Goal: Task Accomplishment & Management: Use online tool/utility

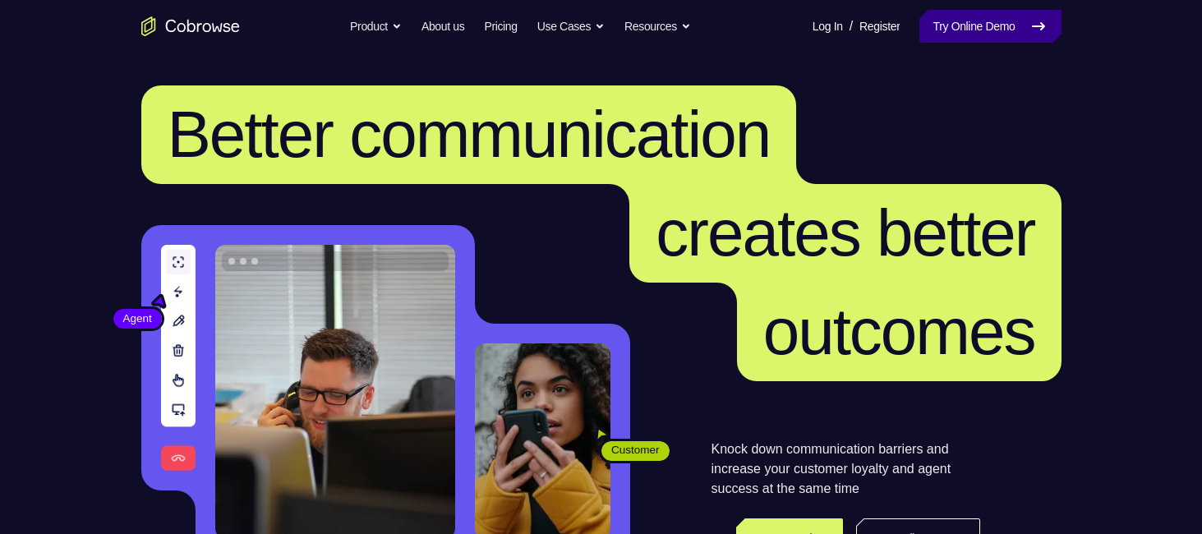
click at [988, 25] on link "Try Online Demo" at bounding box center [989, 26] width 141 height 33
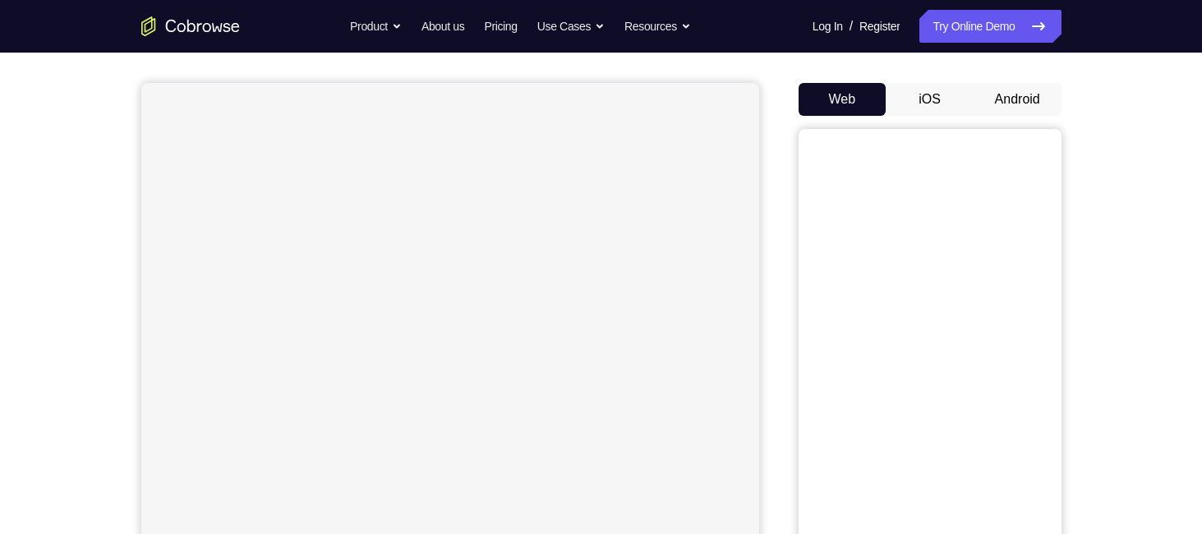
click at [1010, 96] on button "Android" at bounding box center [1017, 99] width 88 height 33
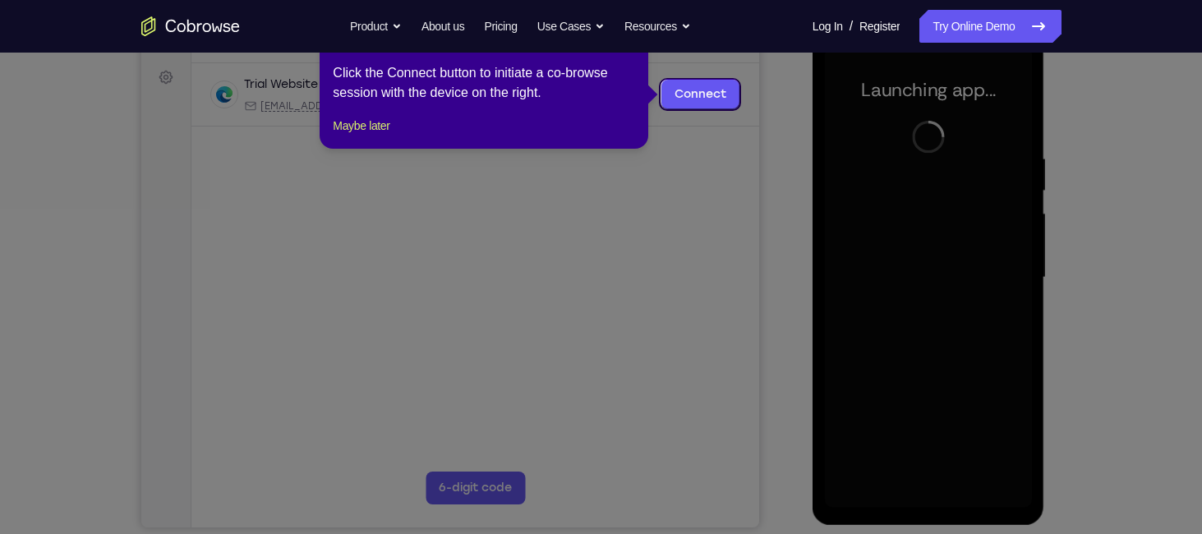
scroll to position [237, 0]
click at [931, 286] on icon at bounding box center [607, 267] width 1214 height 534
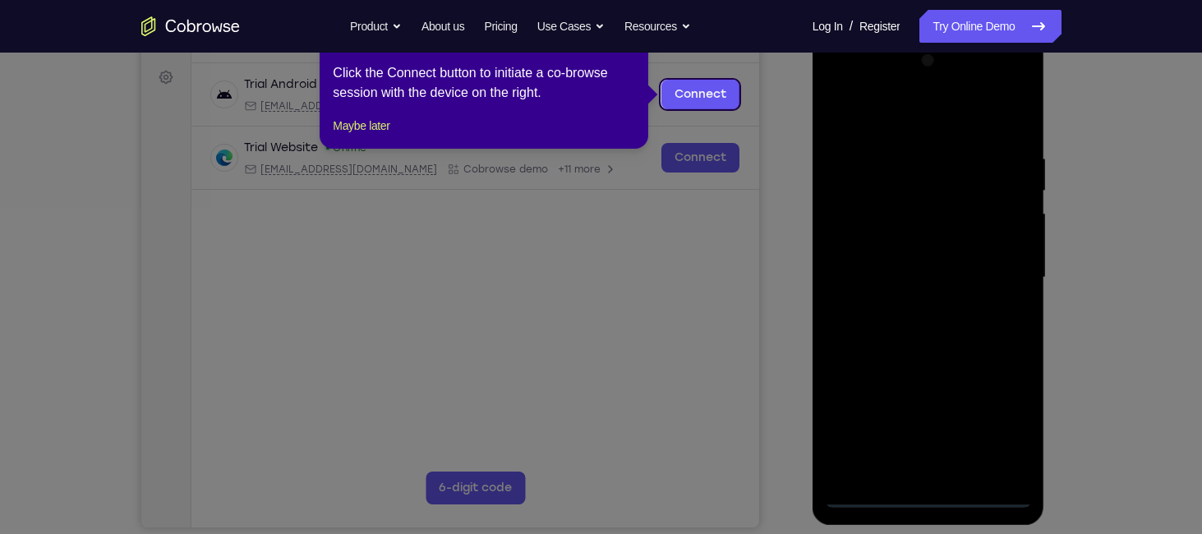
click at [932, 489] on icon at bounding box center [607, 267] width 1214 height 534
click at [923, 499] on icon at bounding box center [607, 267] width 1214 height 534
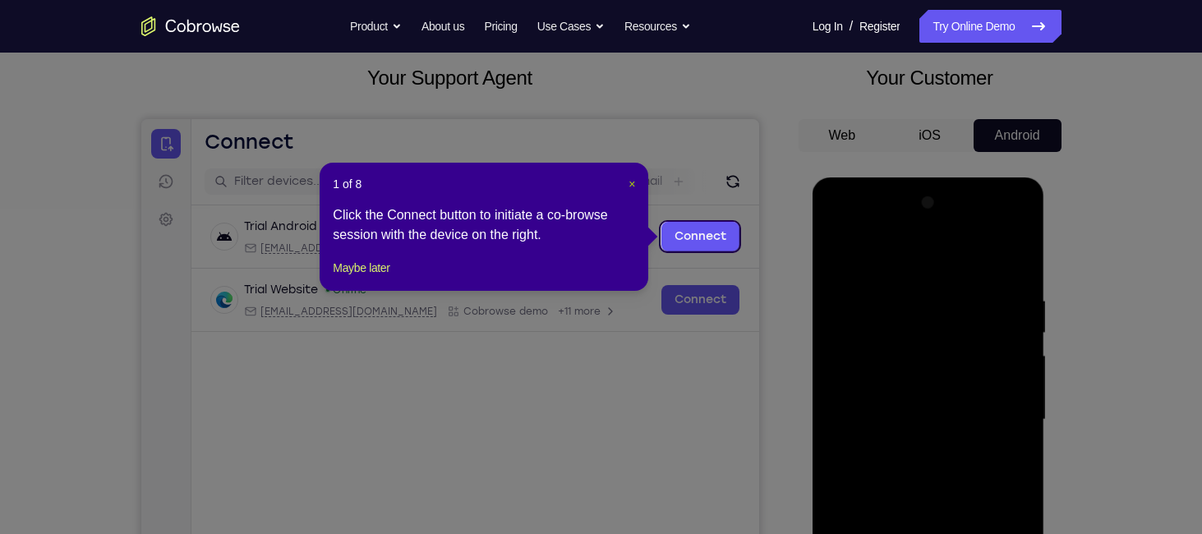
click at [630, 182] on span "×" at bounding box center [631, 183] width 7 height 13
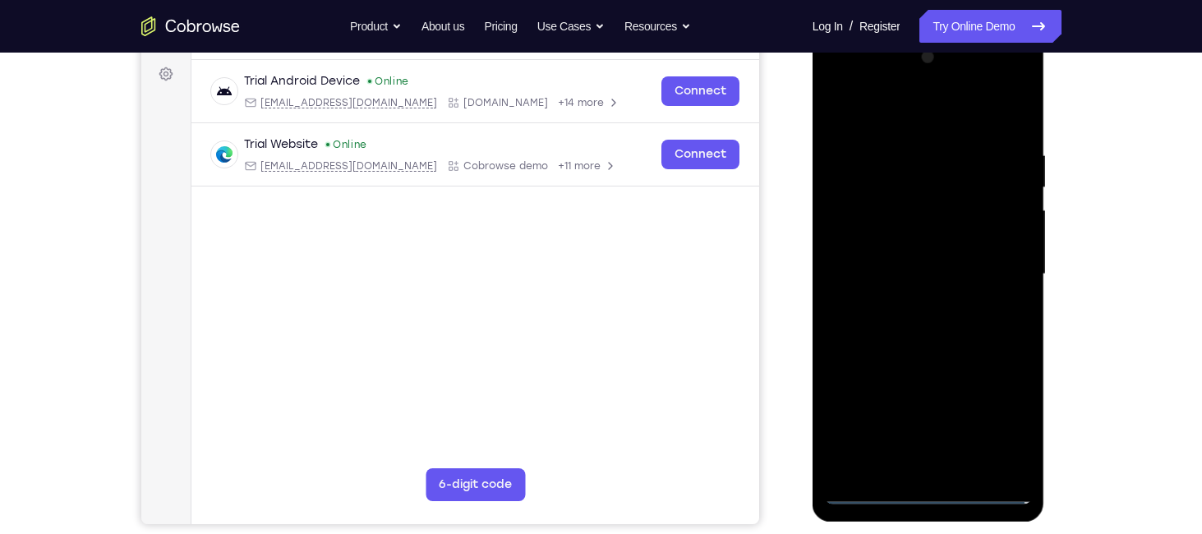
scroll to position [243, 0]
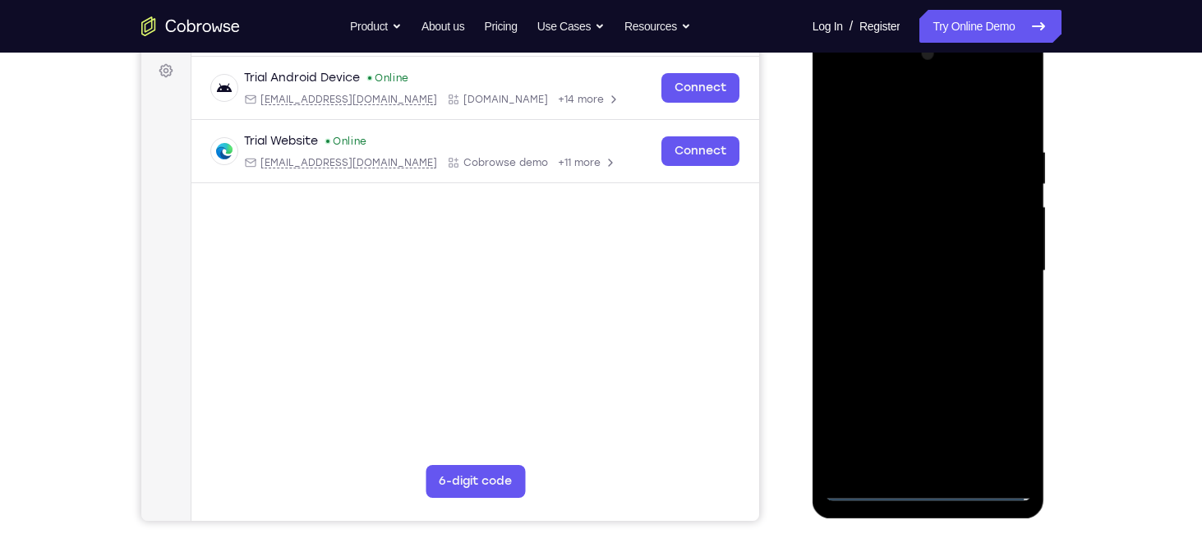
click at [926, 485] on div at bounding box center [928, 271] width 207 height 460
click at [999, 407] on div at bounding box center [928, 271] width 207 height 460
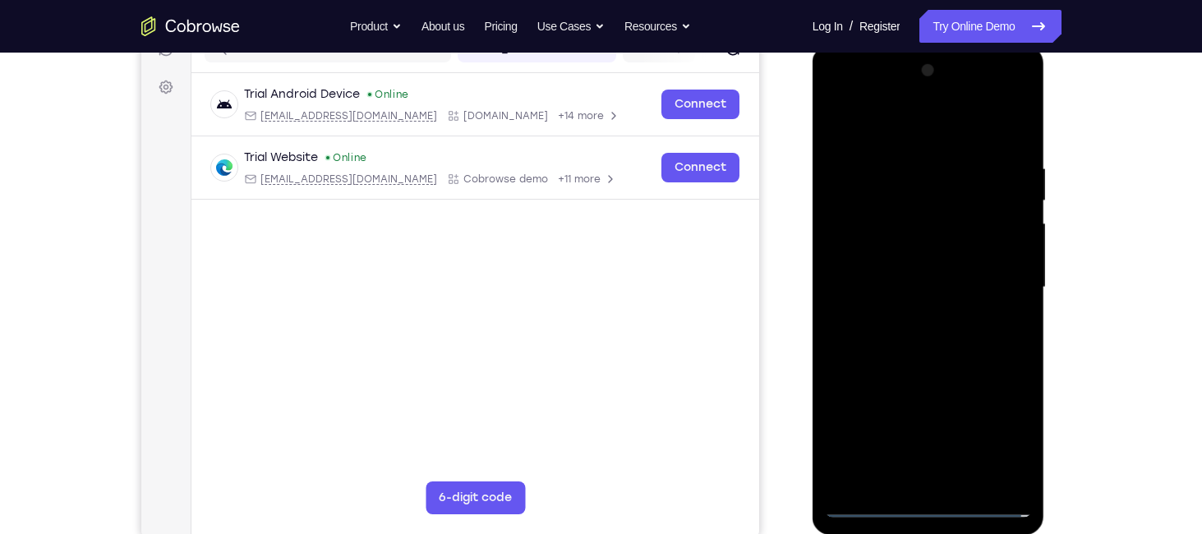
scroll to position [227, 0]
click at [839, 90] on div at bounding box center [928, 287] width 207 height 460
click at [999, 278] on div at bounding box center [928, 287] width 207 height 460
click at [908, 311] on div at bounding box center [928, 287] width 207 height 460
click at [905, 267] on div at bounding box center [928, 287] width 207 height 460
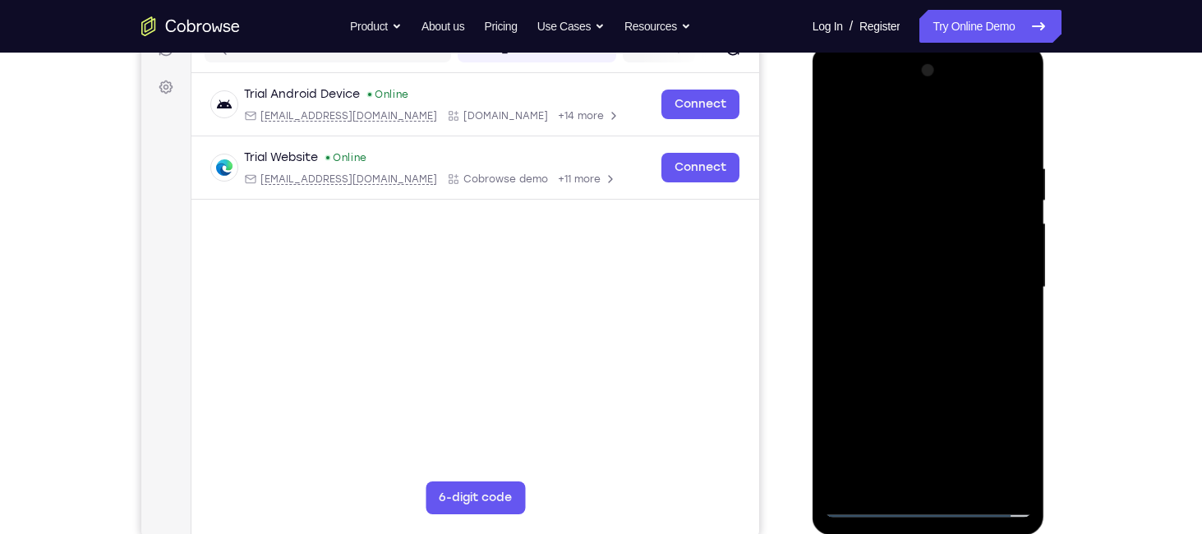
click at [901, 244] on div at bounding box center [928, 287] width 207 height 460
click at [919, 281] on div at bounding box center [928, 287] width 207 height 460
click at [926, 337] on div at bounding box center [928, 287] width 207 height 460
click at [926, 336] on div at bounding box center [928, 287] width 207 height 460
click at [888, 307] on div at bounding box center [928, 287] width 207 height 460
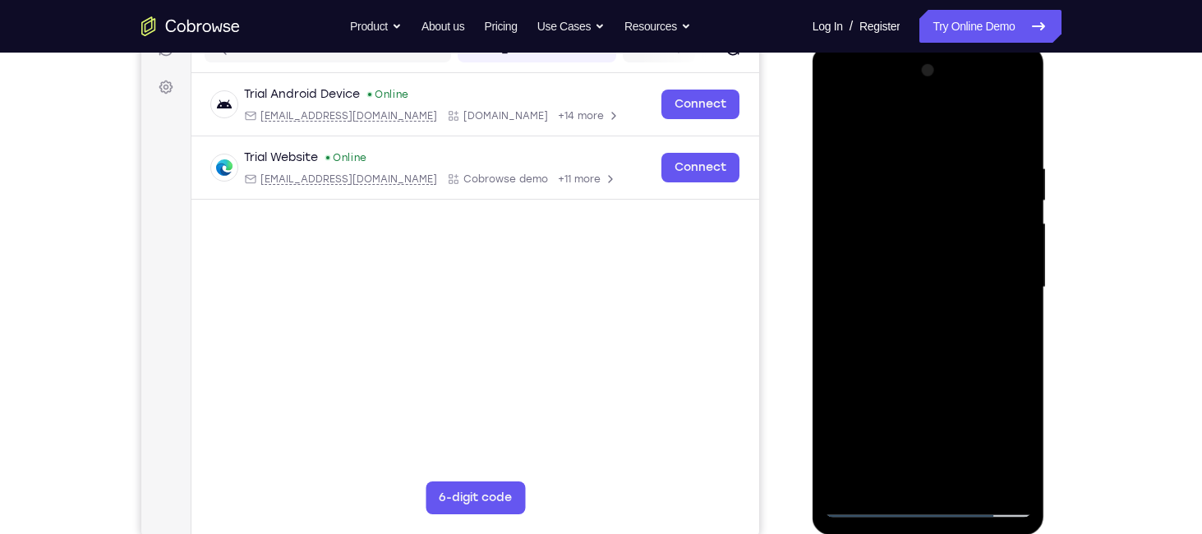
click at [831, 113] on div at bounding box center [928, 287] width 207 height 460
click at [921, 465] on div at bounding box center [928, 287] width 207 height 460
click at [839, 89] on div at bounding box center [928, 287] width 207 height 460
click at [1006, 276] on div at bounding box center [928, 287] width 207 height 460
click at [907, 308] on div at bounding box center [928, 287] width 207 height 460
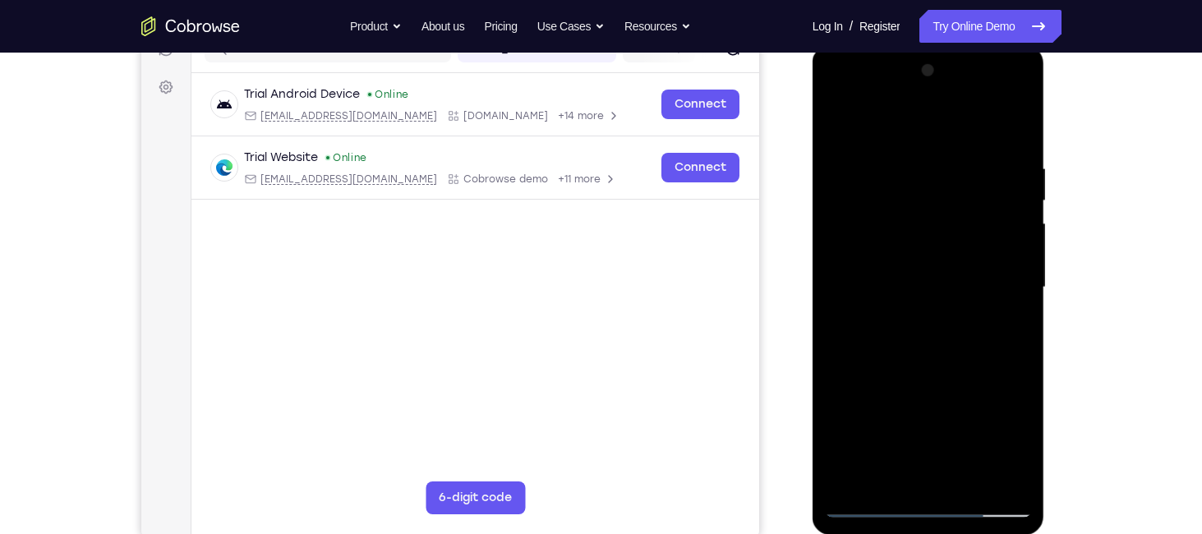
click at [907, 315] on div at bounding box center [928, 287] width 207 height 460
click at [913, 274] on div at bounding box center [928, 287] width 207 height 460
click at [901, 196] on div at bounding box center [928, 287] width 207 height 460
click at [901, 248] on div at bounding box center [928, 287] width 207 height 460
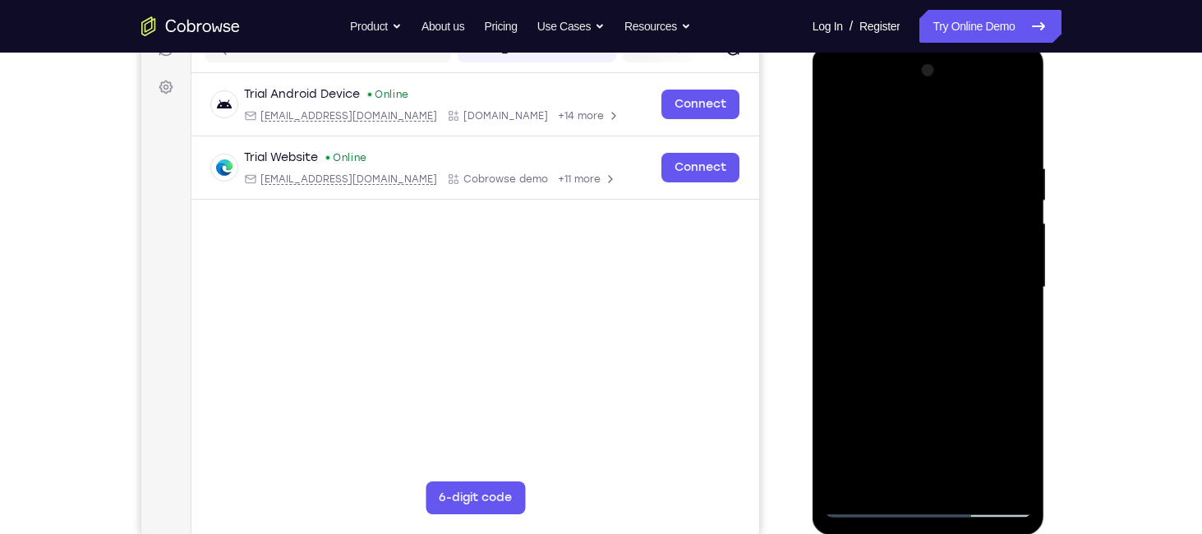
click at [906, 283] on div at bounding box center [928, 287] width 207 height 460
click at [933, 331] on div at bounding box center [928, 287] width 207 height 460
click at [881, 298] on div at bounding box center [928, 287] width 207 height 460
click at [929, 281] on div at bounding box center [928, 287] width 207 height 460
click at [935, 342] on div at bounding box center [928, 287] width 207 height 460
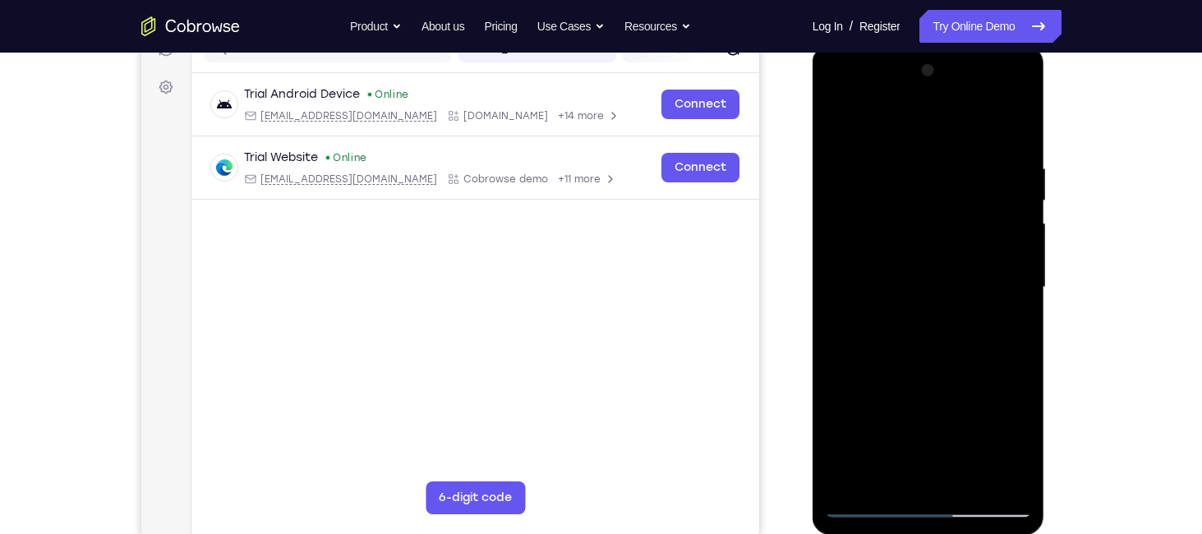
click at [921, 270] on div at bounding box center [928, 287] width 207 height 460
click at [950, 384] on div at bounding box center [928, 287] width 207 height 460
click at [950, 439] on div at bounding box center [928, 287] width 207 height 460
click at [855, 449] on div at bounding box center [928, 287] width 207 height 460
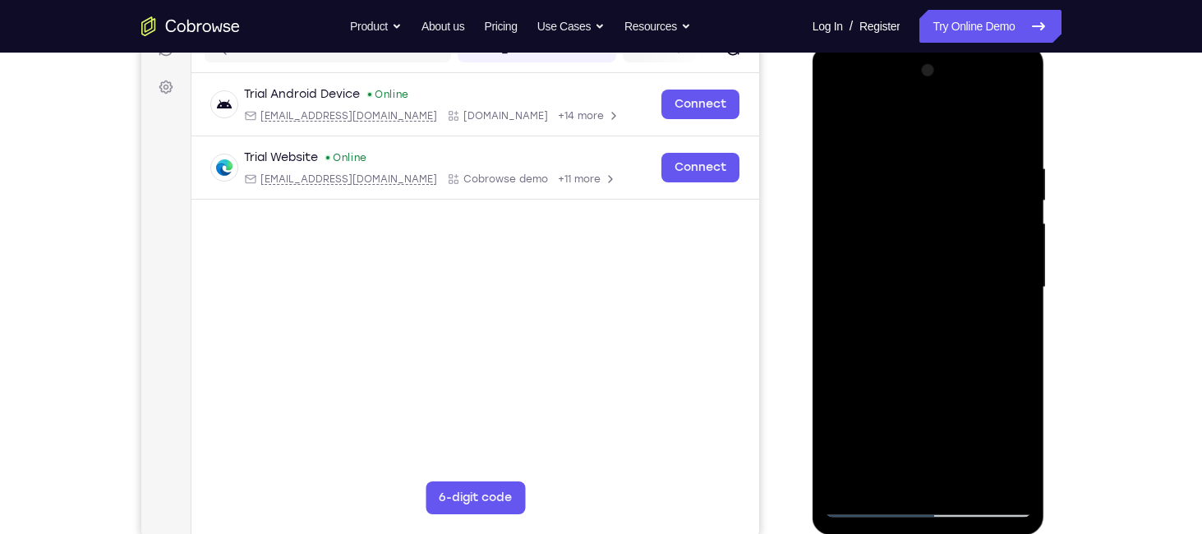
click at [848, 375] on div at bounding box center [928, 287] width 207 height 460
click at [848, 418] on div at bounding box center [928, 287] width 207 height 460
click at [1012, 477] on div at bounding box center [928, 287] width 207 height 460
click at [1010, 466] on div at bounding box center [928, 287] width 207 height 460
click at [1005, 477] on div at bounding box center [928, 287] width 207 height 460
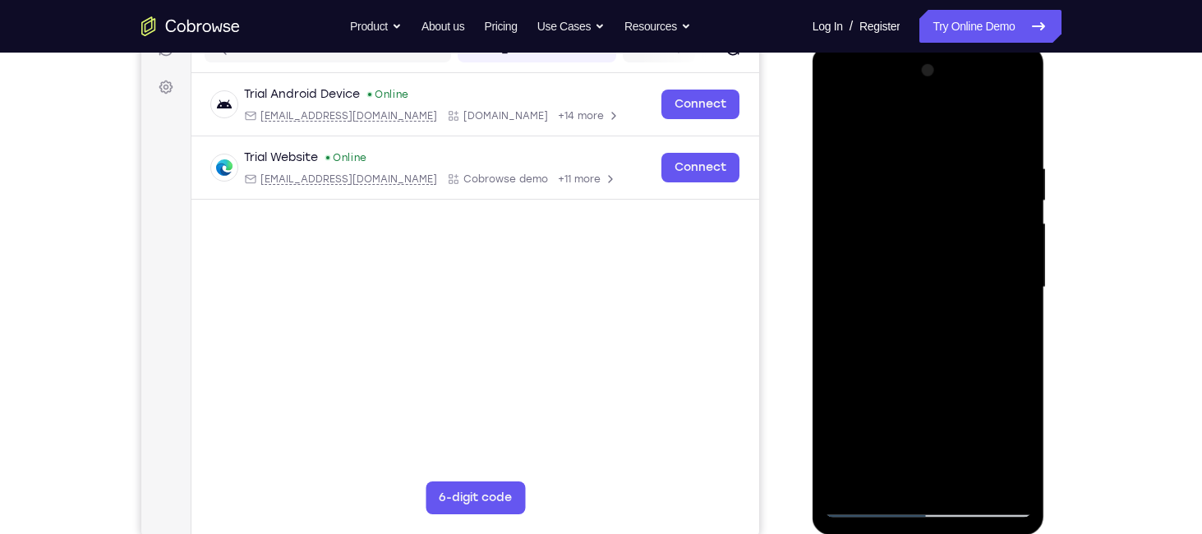
click at [1005, 477] on div at bounding box center [928, 287] width 207 height 460
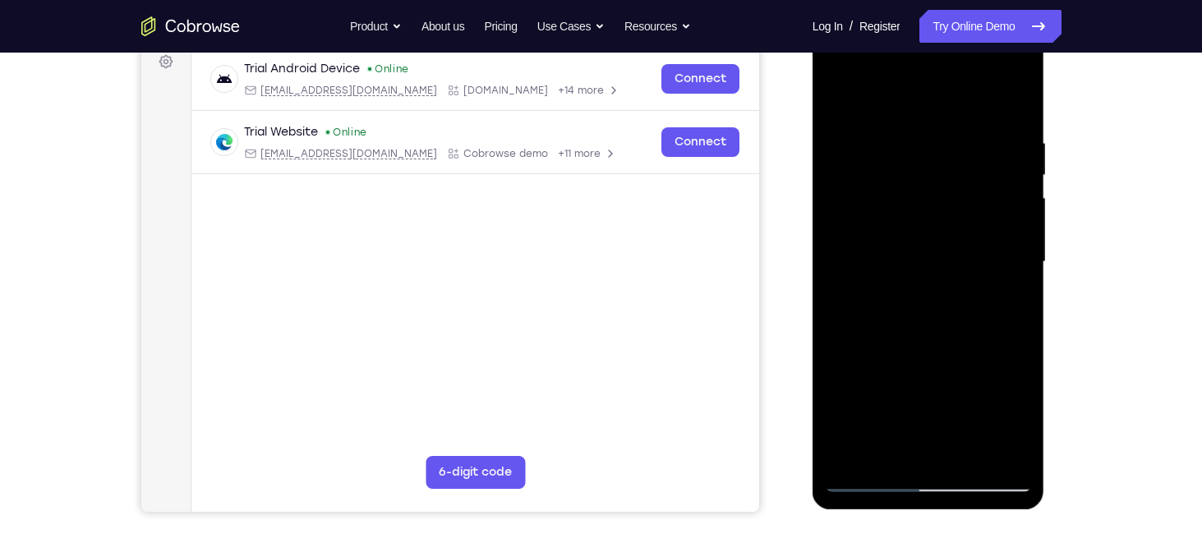
scroll to position [253, 0]
click at [949, 274] on div at bounding box center [928, 261] width 207 height 460
click at [942, 310] on div at bounding box center [928, 261] width 207 height 460
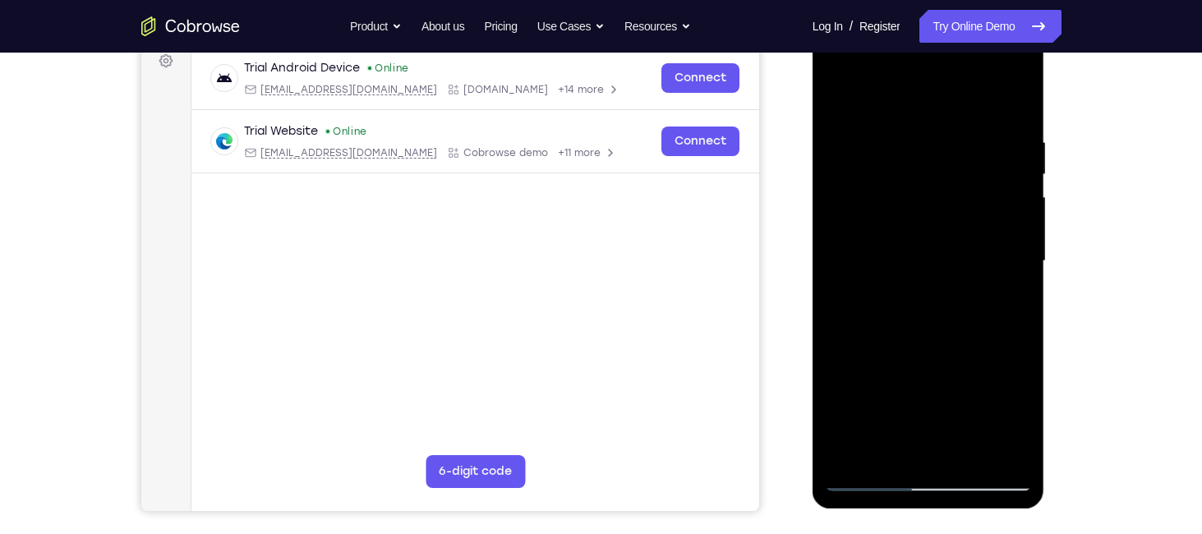
click at [942, 310] on div at bounding box center [928, 261] width 207 height 460
click at [836, 285] on div at bounding box center [928, 261] width 207 height 460
click at [911, 314] on div at bounding box center [928, 261] width 207 height 460
click at [928, 331] on div at bounding box center [928, 261] width 207 height 460
click at [967, 451] on div at bounding box center [928, 261] width 207 height 460
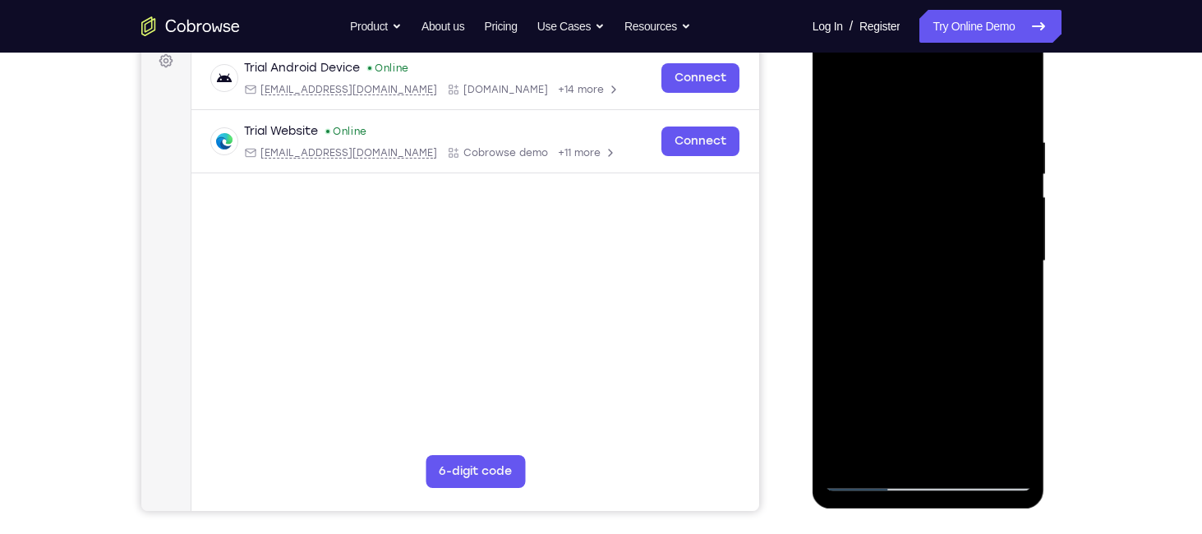
click at [936, 347] on div at bounding box center [928, 261] width 207 height 460
click at [912, 248] on div at bounding box center [928, 261] width 207 height 460
click at [898, 444] on div at bounding box center [928, 261] width 207 height 460
click at [833, 94] on div at bounding box center [928, 261] width 207 height 460
click at [840, 95] on div at bounding box center [928, 261] width 207 height 460
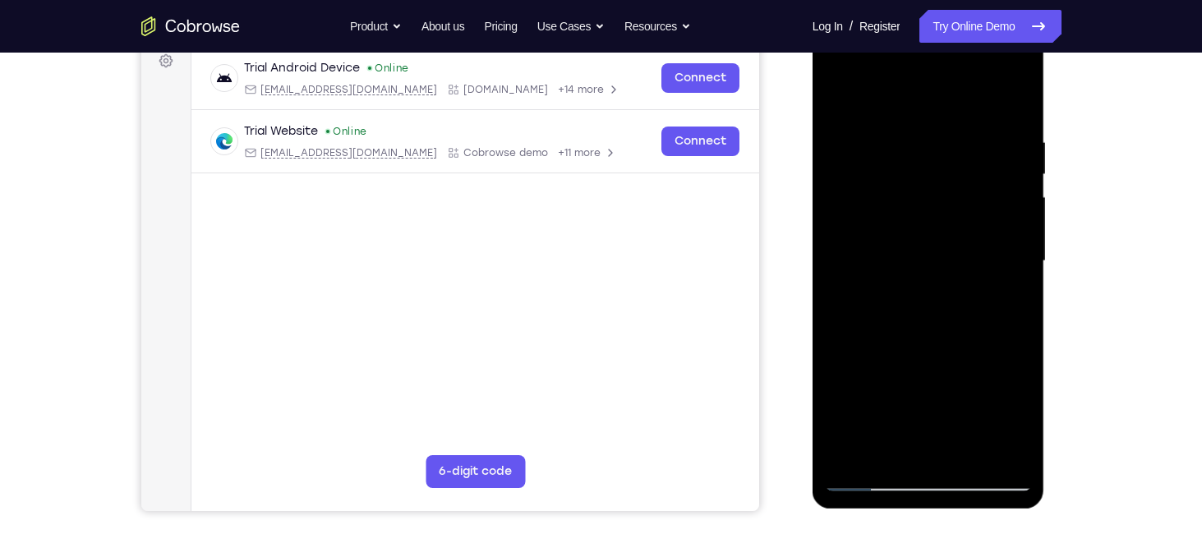
click at [1021, 90] on div at bounding box center [928, 261] width 207 height 460
click at [838, 90] on div at bounding box center [928, 261] width 207 height 460
click at [970, 448] on div at bounding box center [928, 261] width 207 height 460
click at [996, 214] on div at bounding box center [928, 261] width 207 height 460
click at [1013, 218] on div at bounding box center [928, 261] width 207 height 460
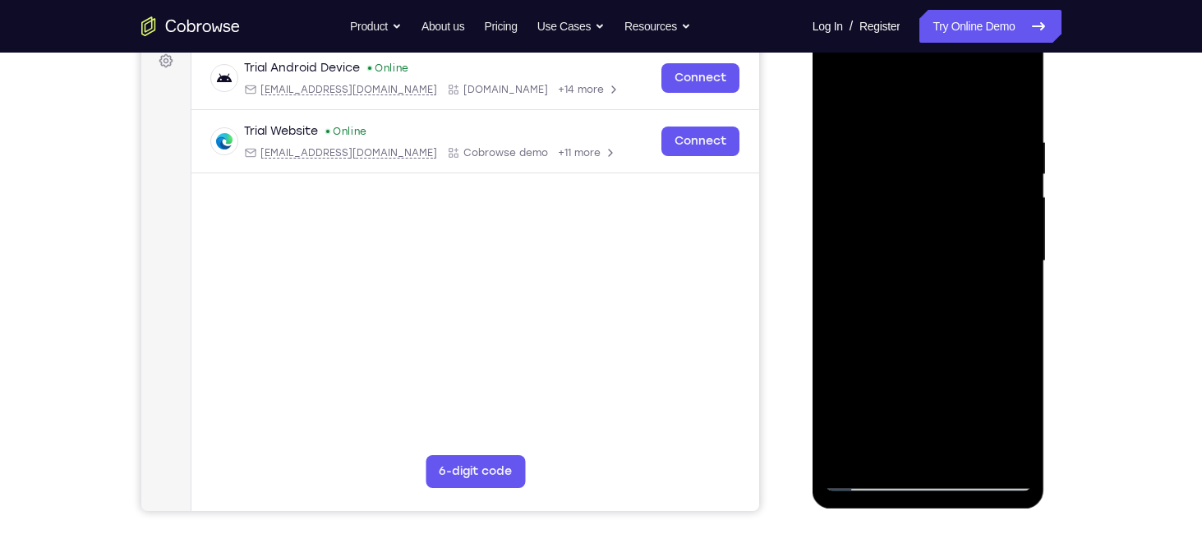
click at [921, 156] on div at bounding box center [928, 261] width 207 height 460
click at [834, 94] on div at bounding box center [928, 261] width 207 height 460
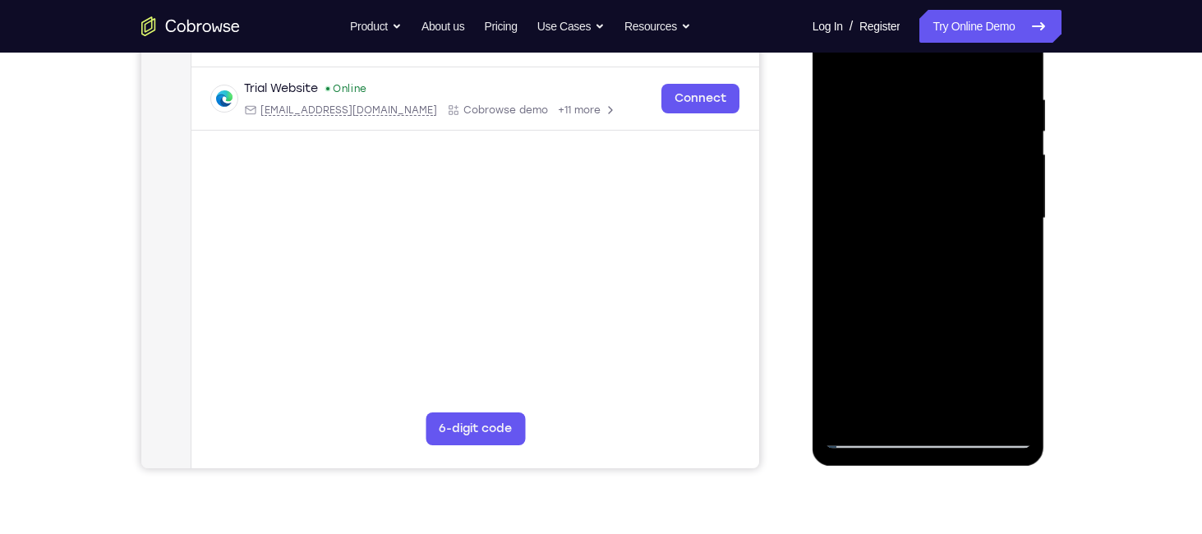
click at [1020, 275] on div at bounding box center [928, 219] width 207 height 460
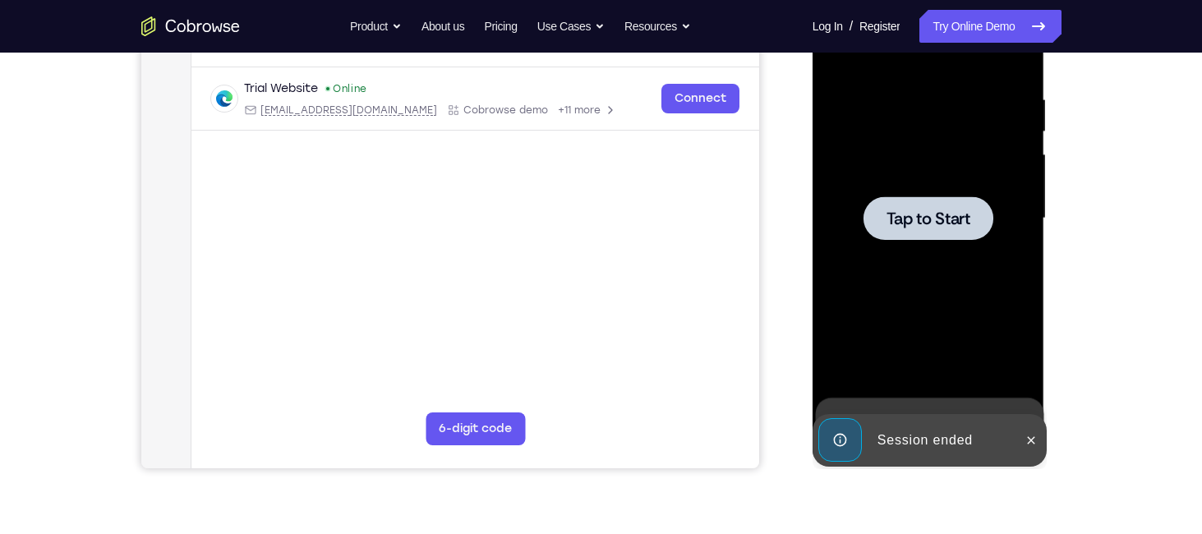
click at [940, 203] on div at bounding box center [928, 218] width 130 height 44
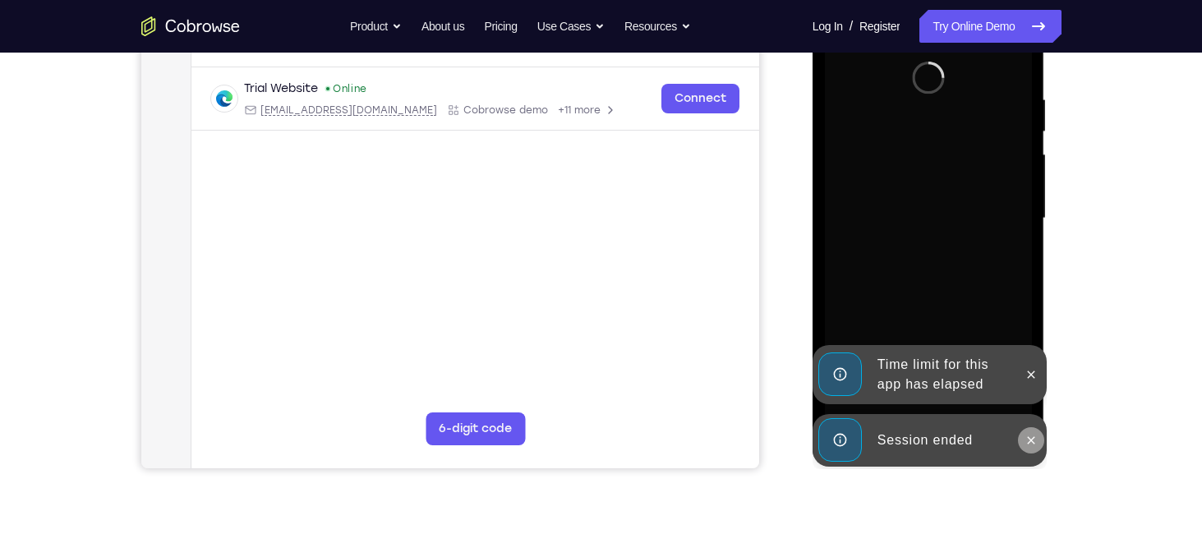
click at [1034, 439] on icon at bounding box center [1030, 440] width 13 height 13
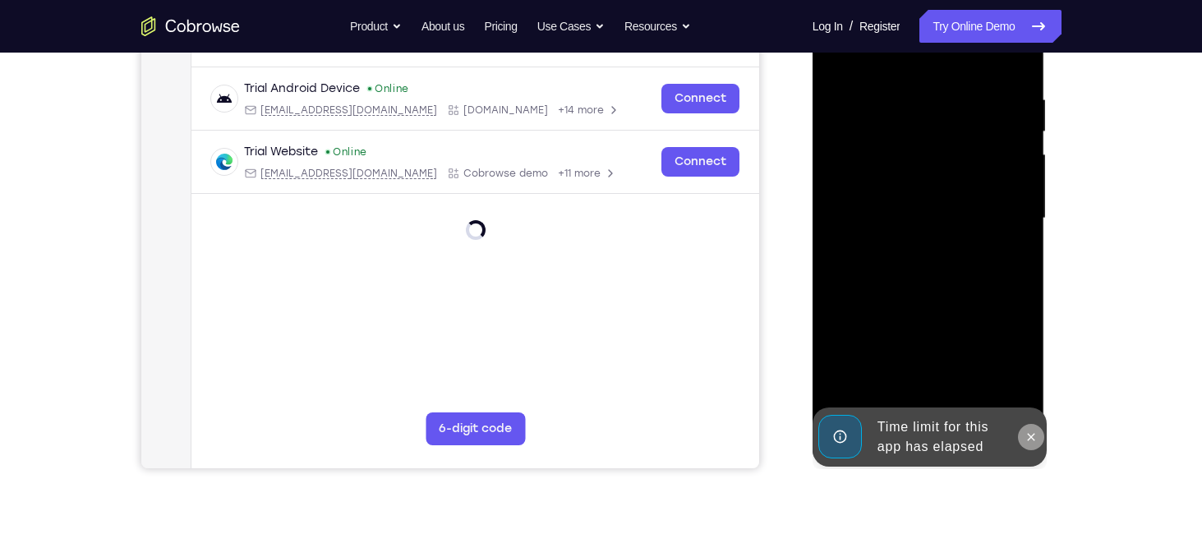
click at [1027, 431] on icon at bounding box center [1030, 436] width 13 height 13
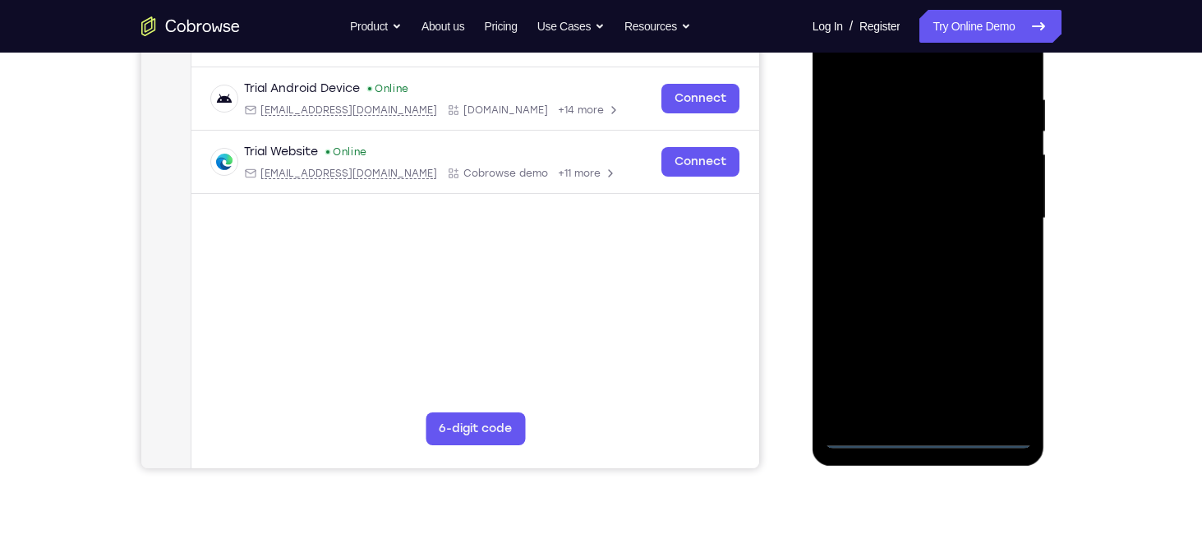
click at [925, 430] on div at bounding box center [928, 219] width 207 height 460
click at [1012, 370] on div at bounding box center [928, 219] width 207 height 460
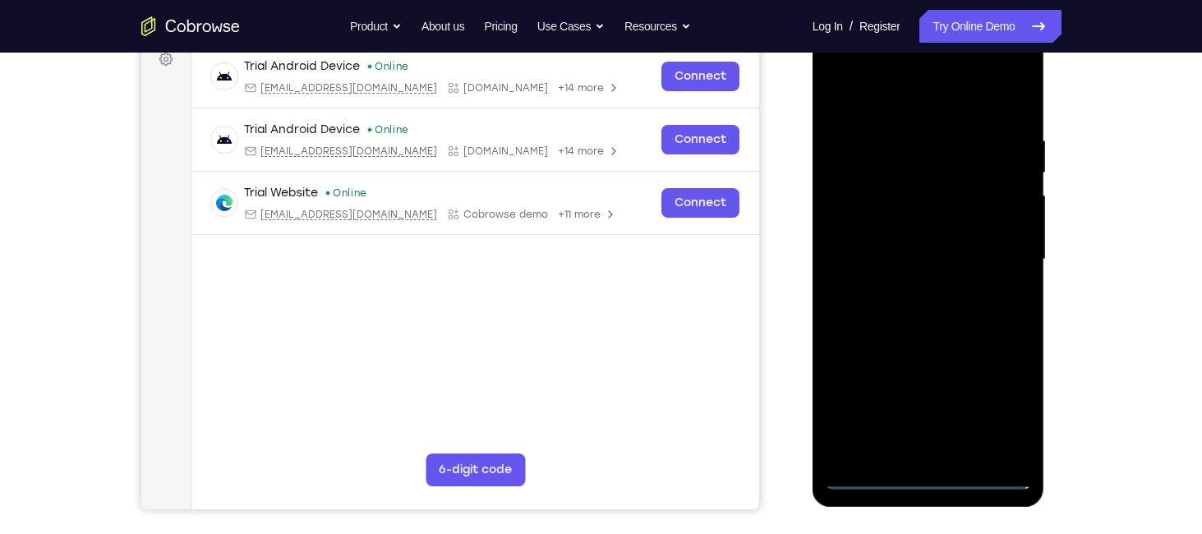
scroll to position [253, 0]
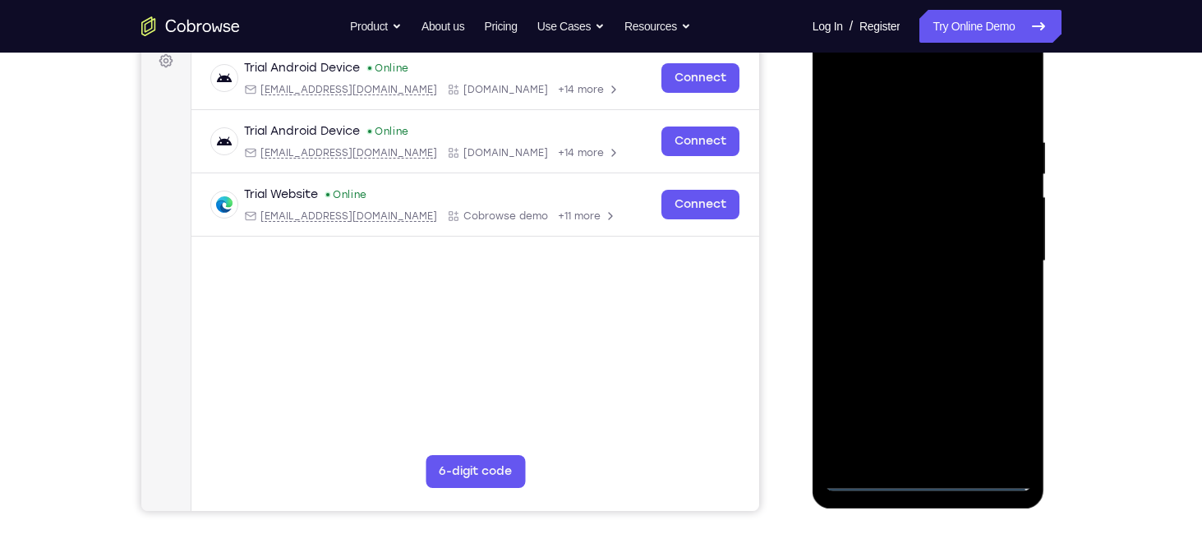
click at [840, 63] on div at bounding box center [928, 261] width 207 height 460
click at [1004, 256] on div at bounding box center [928, 261] width 207 height 460
click at [908, 285] on div at bounding box center [928, 261] width 207 height 460
click at [902, 247] on div at bounding box center [928, 261] width 207 height 460
click at [907, 225] on div at bounding box center [928, 261] width 207 height 460
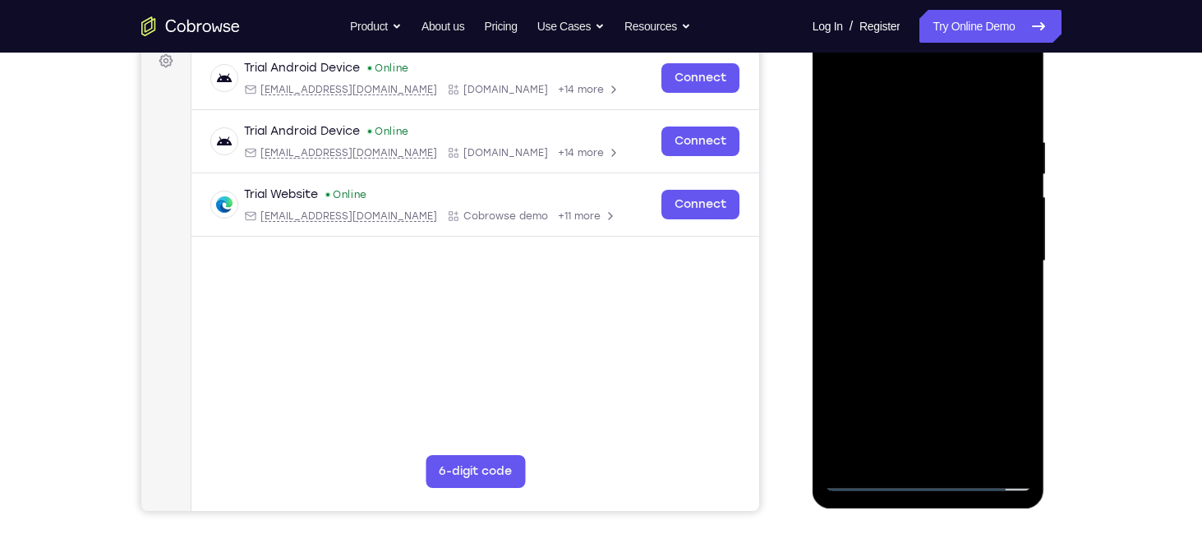
click at [923, 257] on div at bounding box center [928, 261] width 207 height 460
click at [919, 320] on div at bounding box center [928, 261] width 207 height 460
click at [930, 296] on div at bounding box center [928, 261] width 207 height 460
click at [938, 333] on div at bounding box center [928, 261] width 207 height 460
click at [1023, 202] on div at bounding box center [928, 261] width 207 height 460
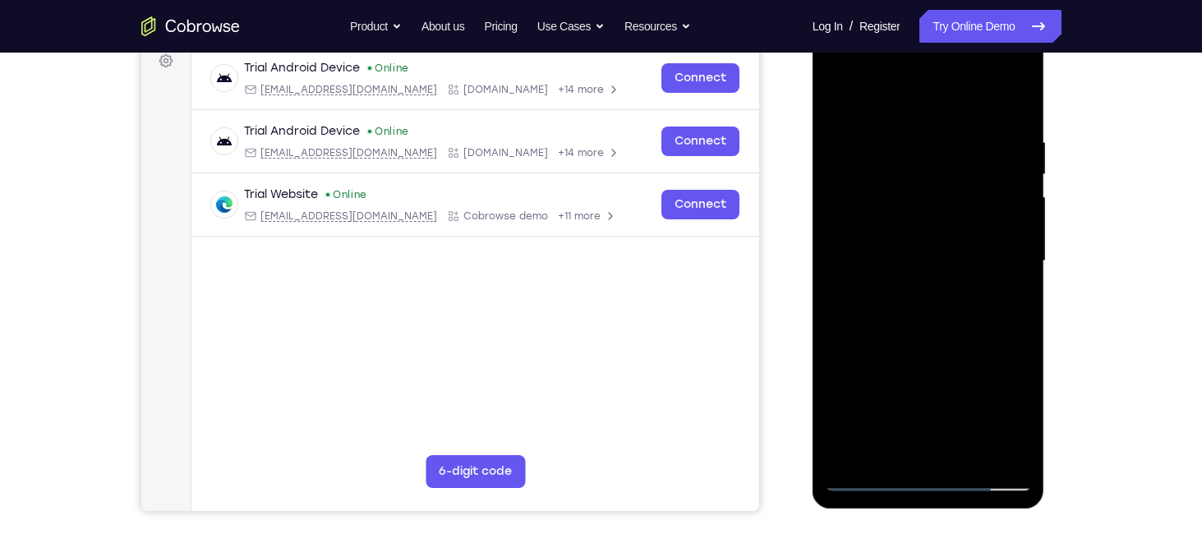
click at [1023, 202] on div at bounding box center [928, 261] width 207 height 460
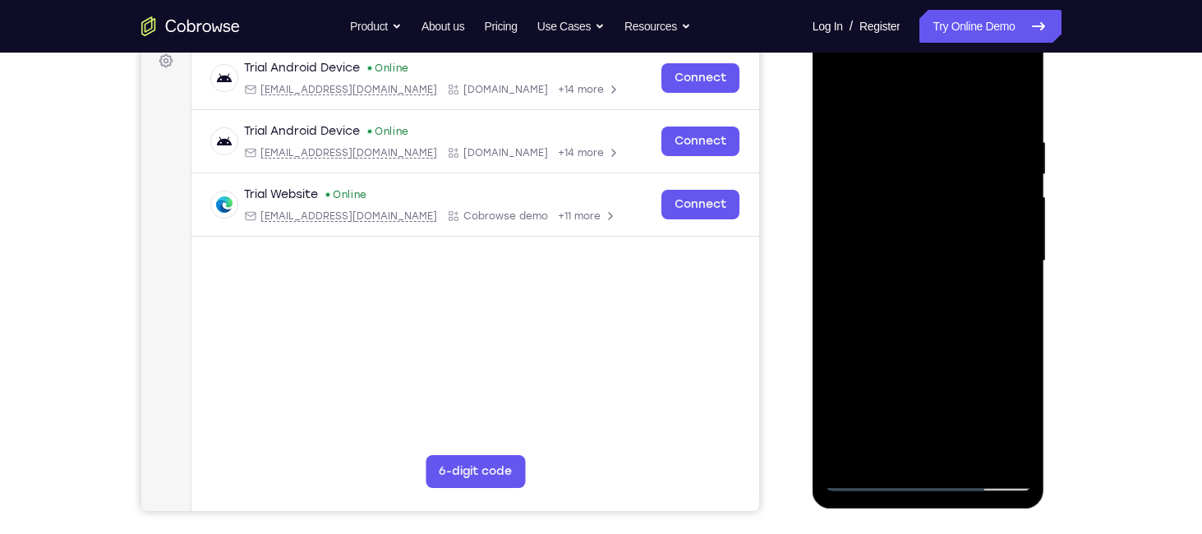
click at [1023, 202] on div at bounding box center [928, 261] width 207 height 460
click at [1017, 275] on div at bounding box center [928, 261] width 207 height 460
click at [1019, 277] on div at bounding box center [928, 261] width 207 height 460
click at [1021, 227] on div at bounding box center [928, 261] width 207 height 460
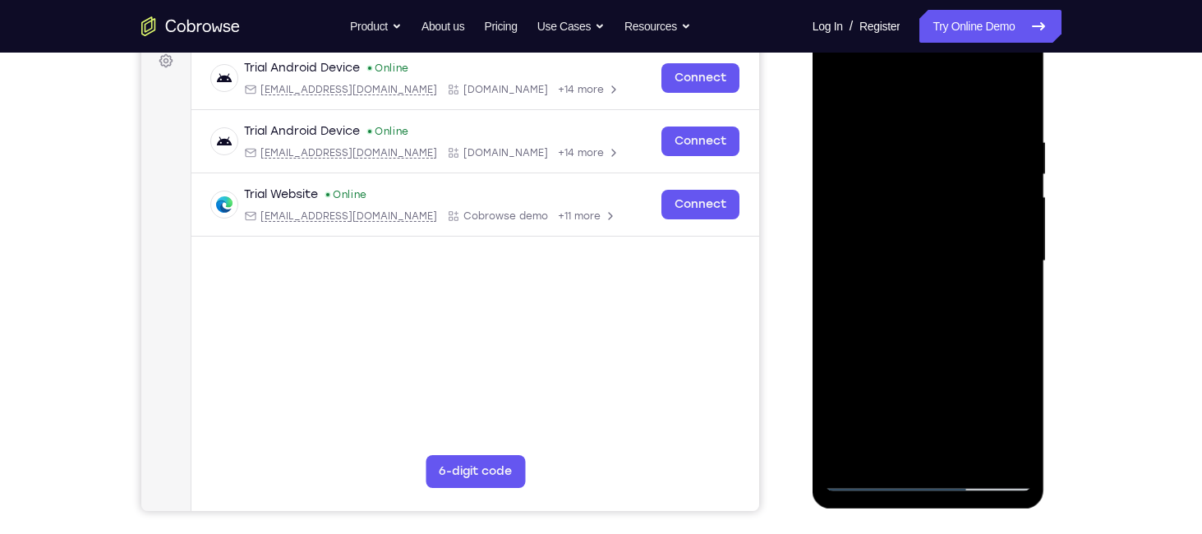
click at [1022, 233] on div at bounding box center [928, 261] width 207 height 460
click at [1020, 271] on div at bounding box center [928, 261] width 207 height 460
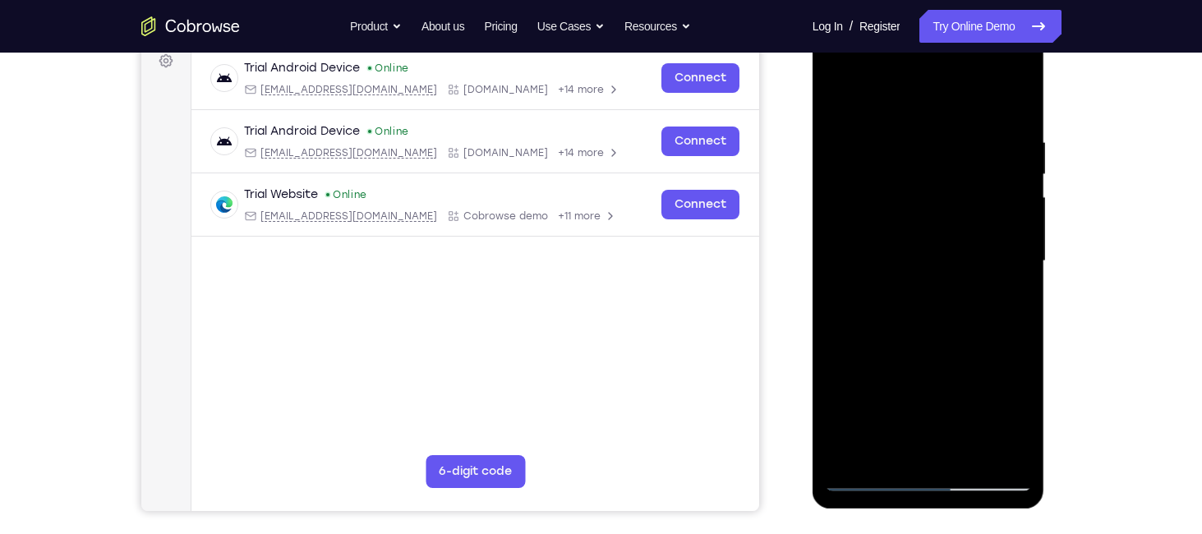
click at [1020, 271] on div at bounding box center [928, 261] width 207 height 460
click at [1020, 248] on div at bounding box center [928, 261] width 207 height 460
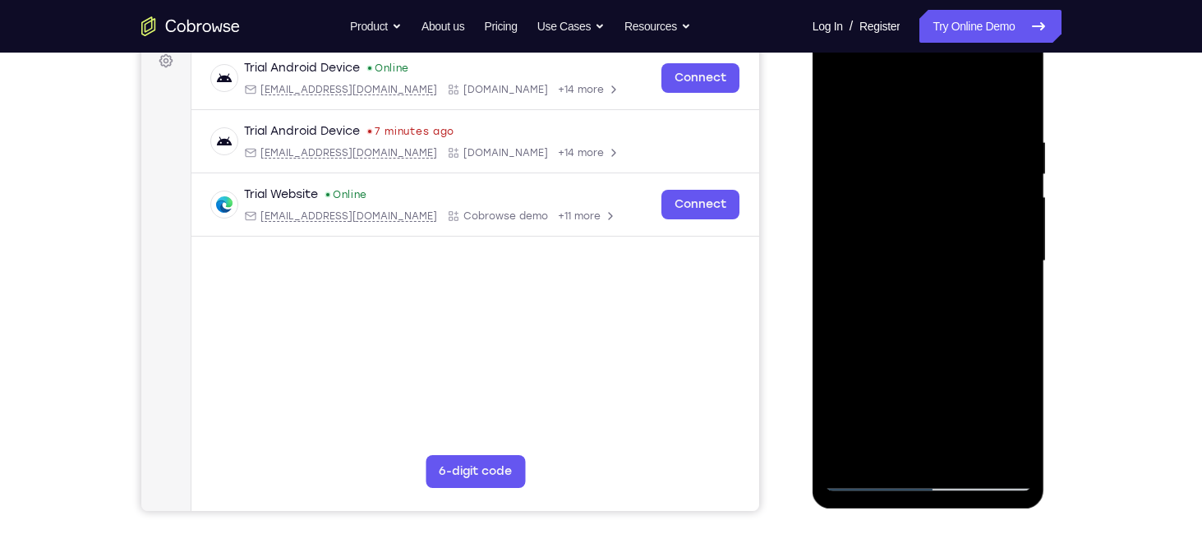
click at [1019, 264] on div at bounding box center [928, 261] width 207 height 460
click at [1024, 227] on div at bounding box center [928, 261] width 207 height 460
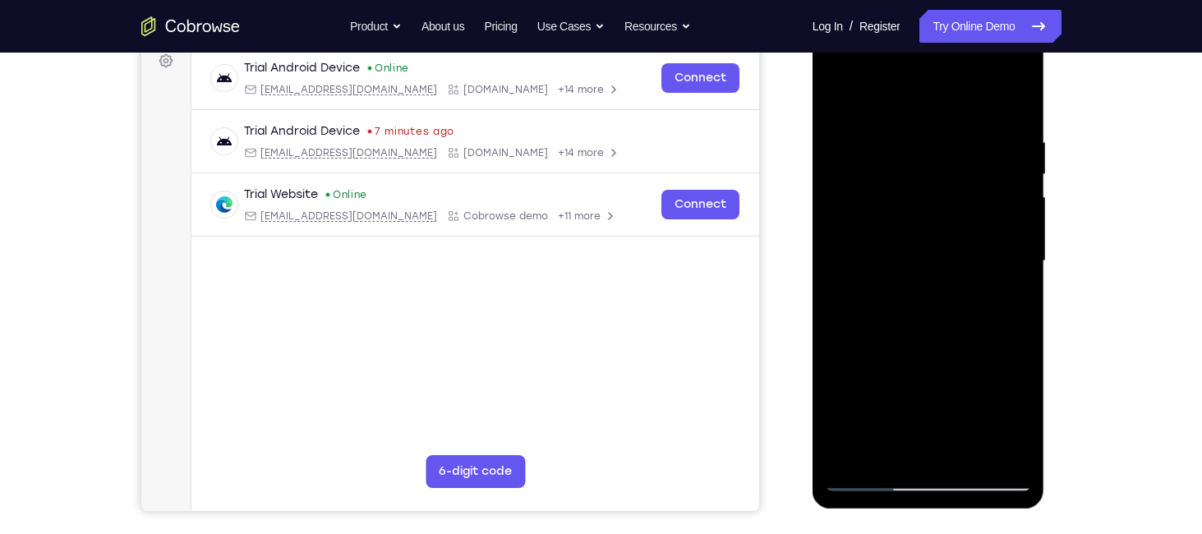
click at [1024, 227] on div at bounding box center [928, 261] width 207 height 460
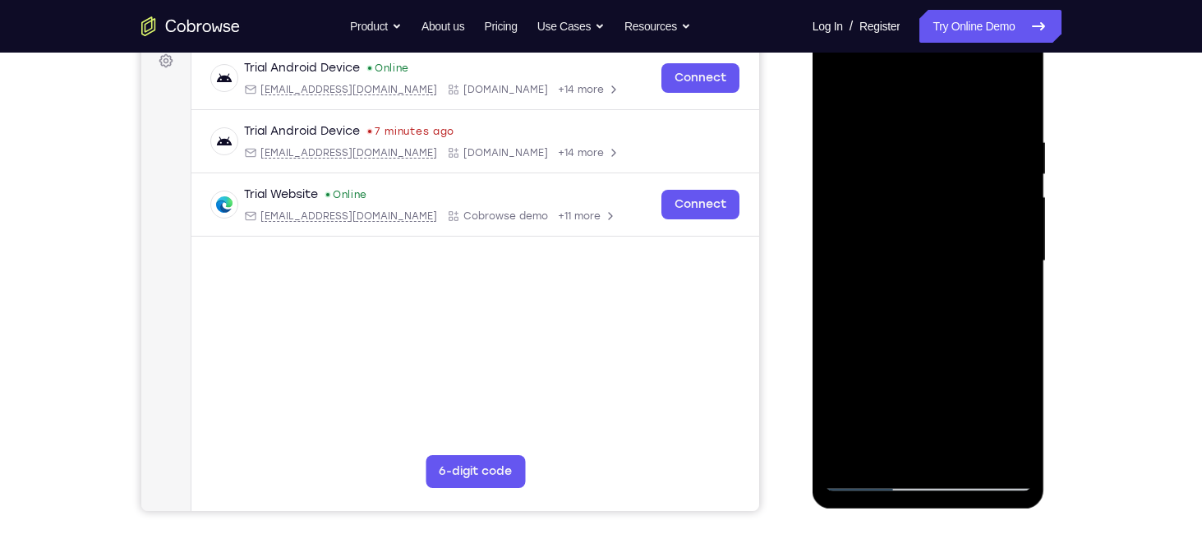
click at [1024, 227] on div at bounding box center [928, 261] width 207 height 460
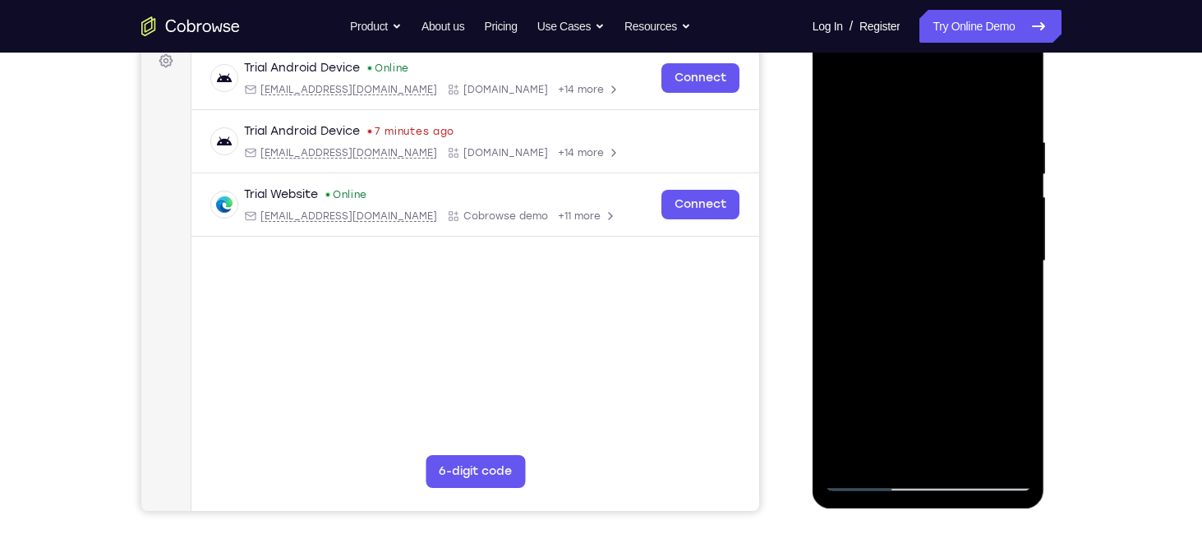
click at [1024, 227] on div at bounding box center [928, 261] width 207 height 460
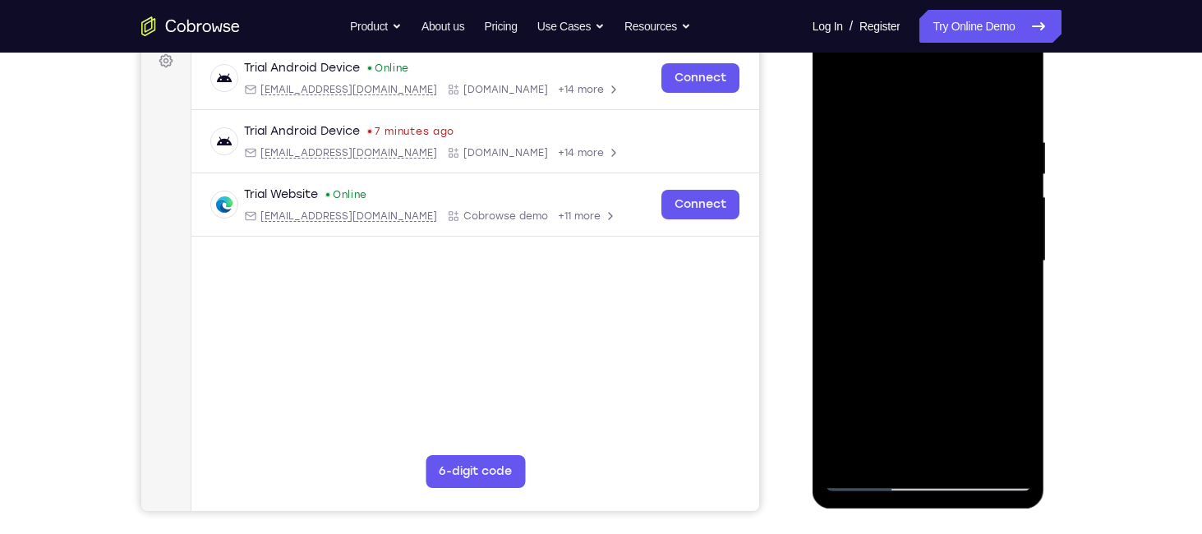
click at [1024, 227] on div at bounding box center [928, 261] width 207 height 460
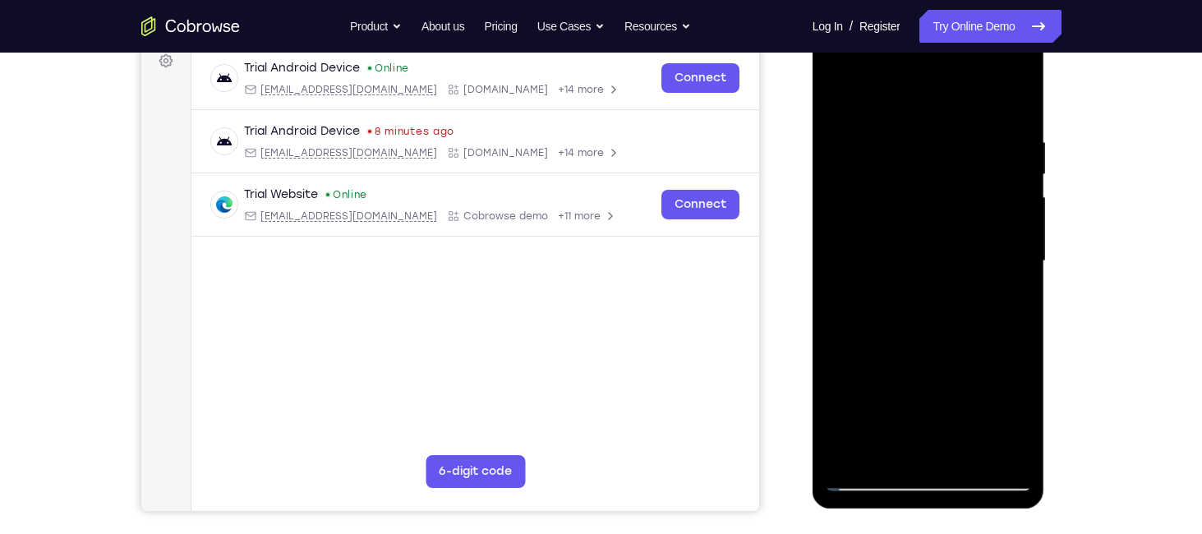
click at [1018, 337] on div at bounding box center [928, 261] width 207 height 460
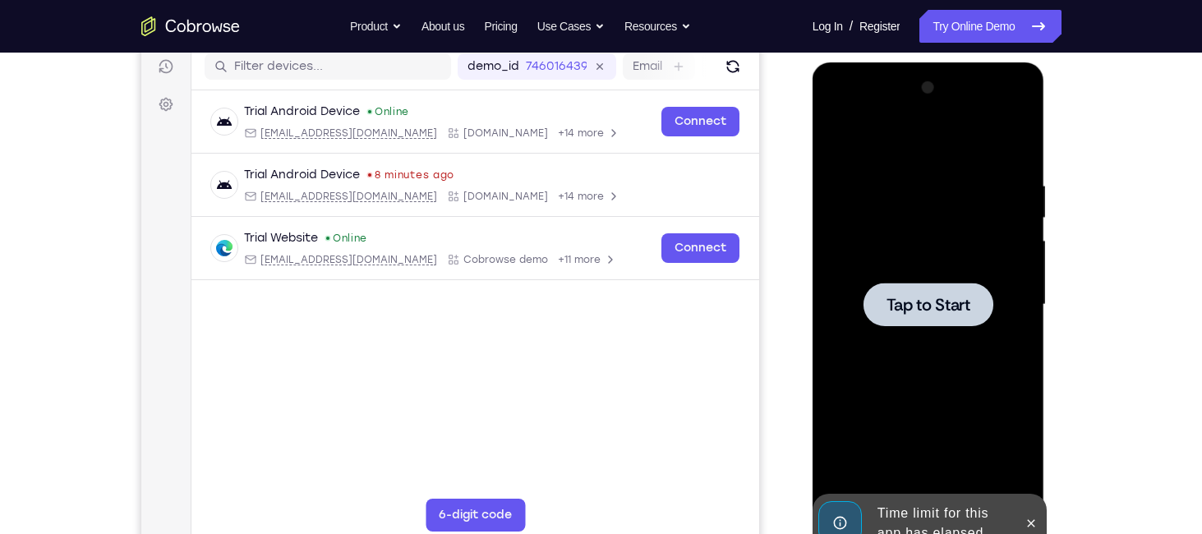
scroll to position [252, 0]
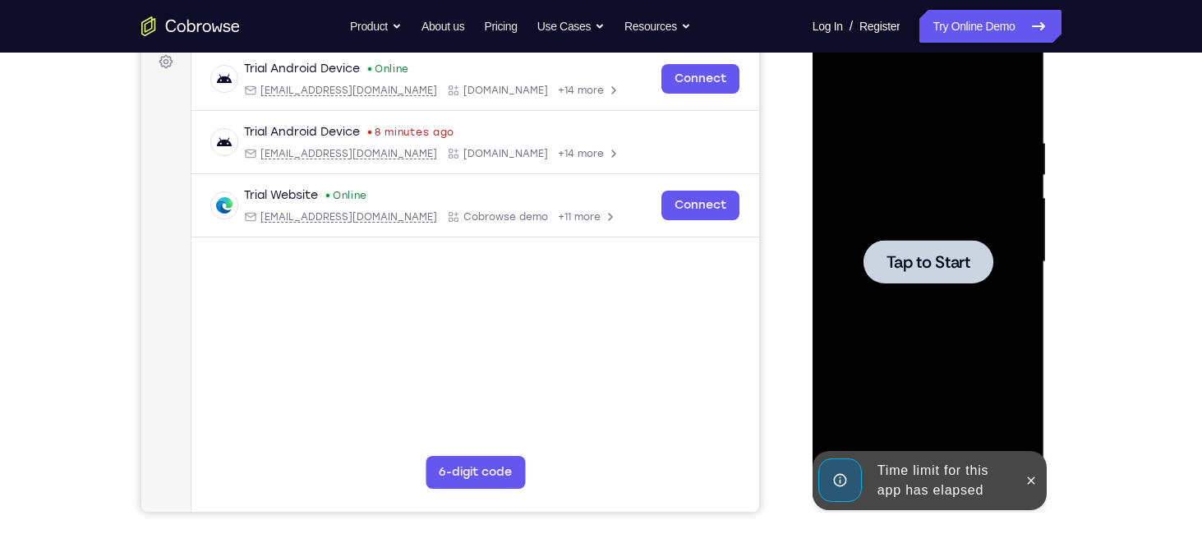
click at [947, 261] on span "Tap to Start" at bounding box center [928, 262] width 84 height 16
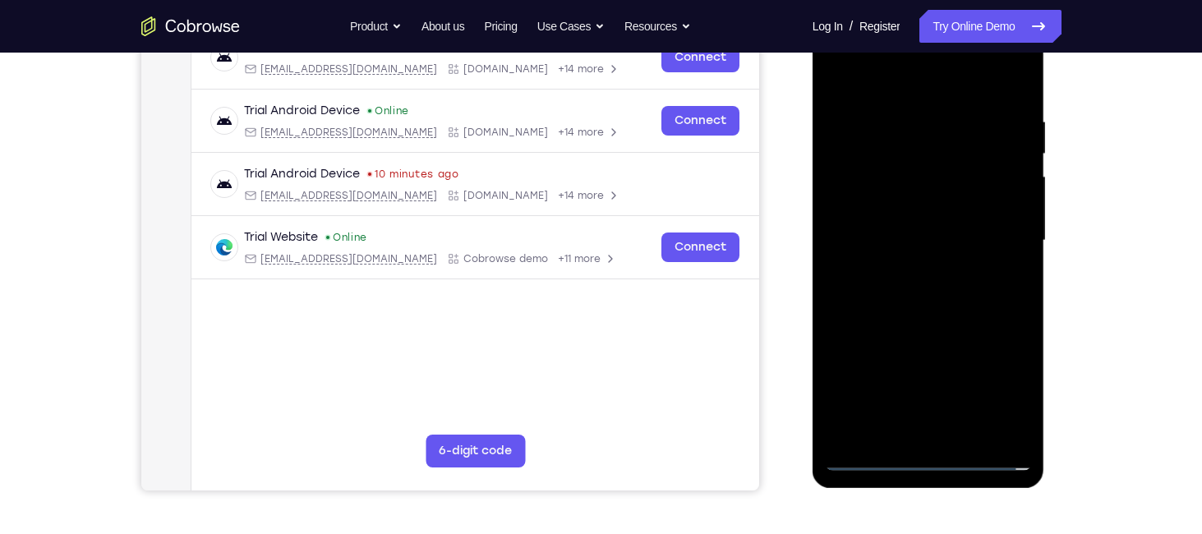
scroll to position [274, 0]
click at [924, 446] on div at bounding box center [928, 240] width 207 height 460
click at [925, 447] on div at bounding box center [928, 240] width 207 height 460
click at [926, 449] on div at bounding box center [928, 240] width 207 height 460
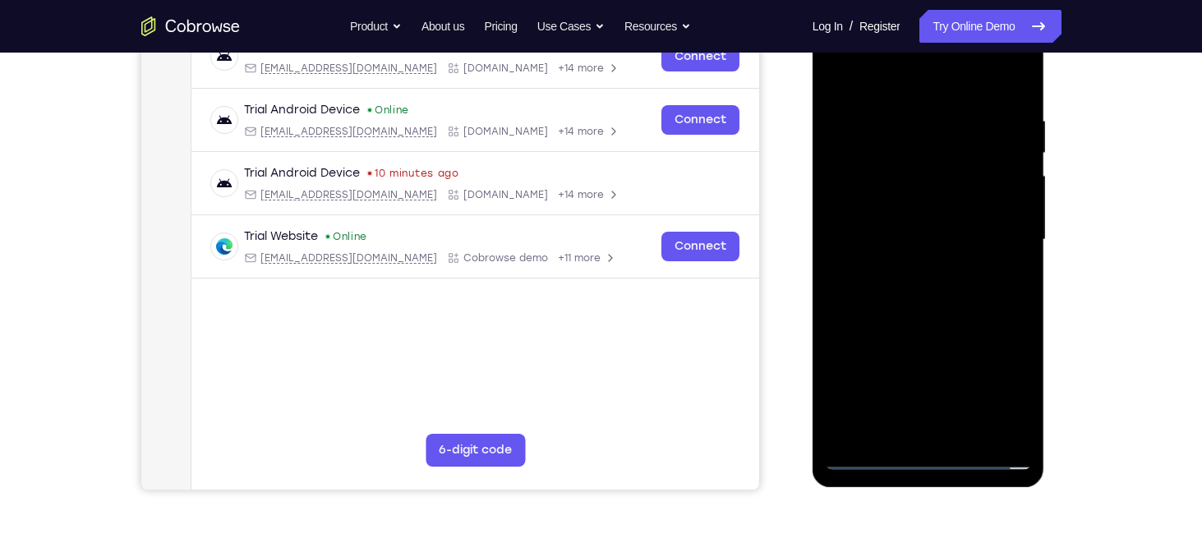
click at [869, 452] on div at bounding box center [928, 240] width 207 height 460
click at [997, 379] on div at bounding box center [928, 240] width 207 height 460
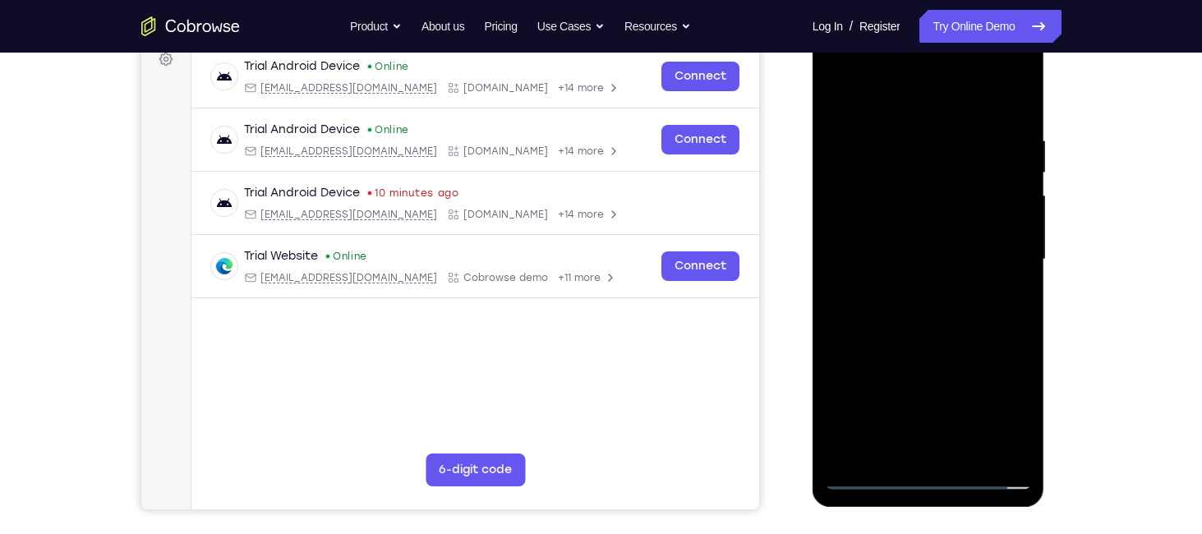
scroll to position [254, 0]
click at [839, 67] on div at bounding box center [928, 260] width 207 height 460
click at [993, 249] on div at bounding box center [928, 260] width 207 height 460
click at [907, 283] on div at bounding box center [928, 260] width 207 height 460
click at [912, 237] on div at bounding box center [928, 260] width 207 height 460
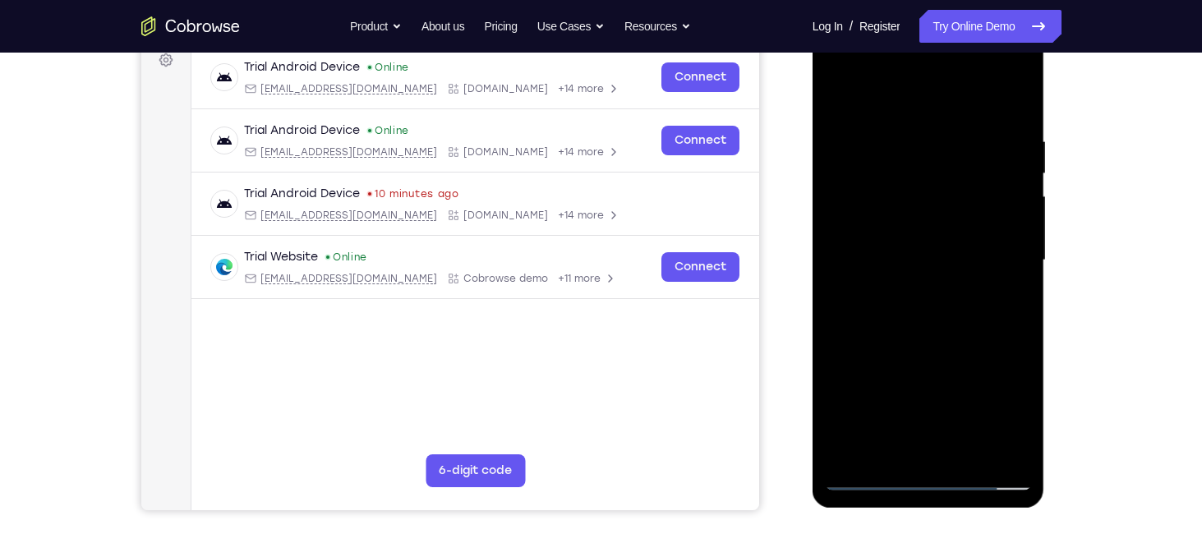
click at [914, 214] on div at bounding box center [928, 260] width 207 height 460
click at [946, 254] on div at bounding box center [928, 260] width 207 height 460
click at [922, 312] on div at bounding box center [928, 260] width 207 height 460
click at [920, 300] on div at bounding box center [928, 260] width 207 height 460
click at [1022, 102] on div at bounding box center [928, 260] width 207 height 460
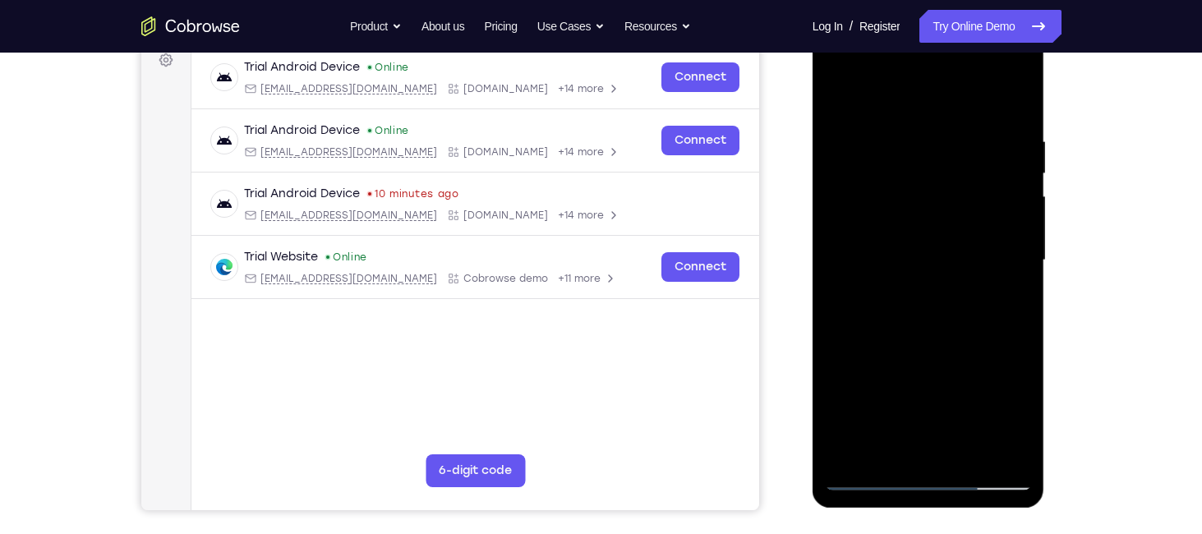
click at [905, 128] on div at bounding box center [928, 260] width 207 height 460
click at [898, 441] on div at bounding box center [928, 260] width 207 height 460
click at [957, 326] on div at bounding box center [928, 260] width 207 height 460
click at [912, 148] on div at bounding box center [928, 260] width 207 height 460
click at [906, 163] on div at bounding box center [928, 260] width 207 height 460
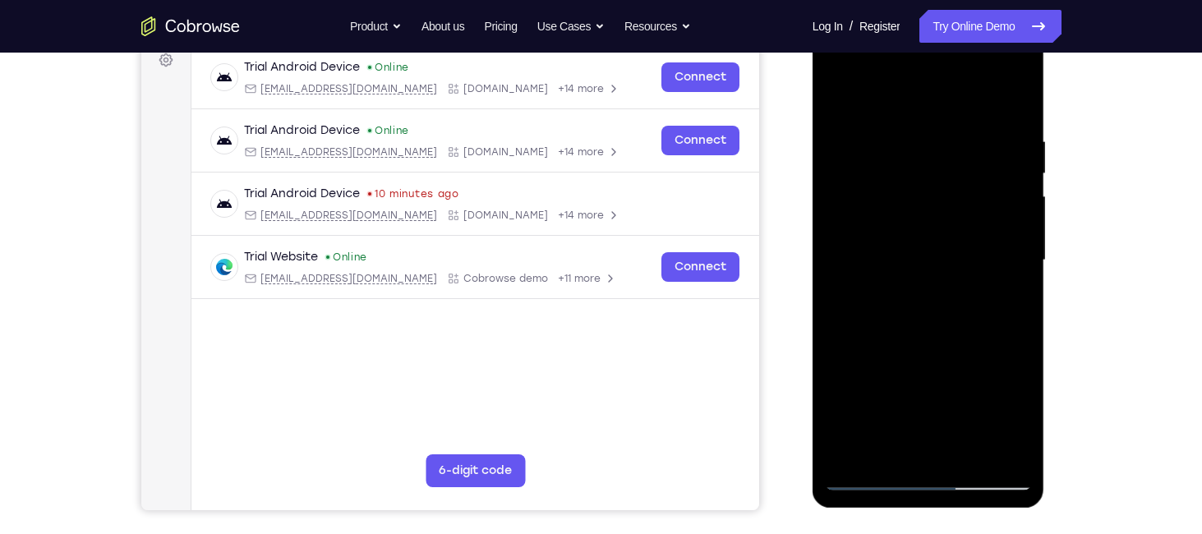
click at [837, 63] on div at bounding box center [928, 260] width 207 height 460
click at [890, 180] on div at bounding box center [928, 260] width 207 height 460
click at [838, 70] on div at bounding box center [928, 260] width 207 height 460
click at [948, 449] on div at bounding box center [928, 260] width 207 height 460
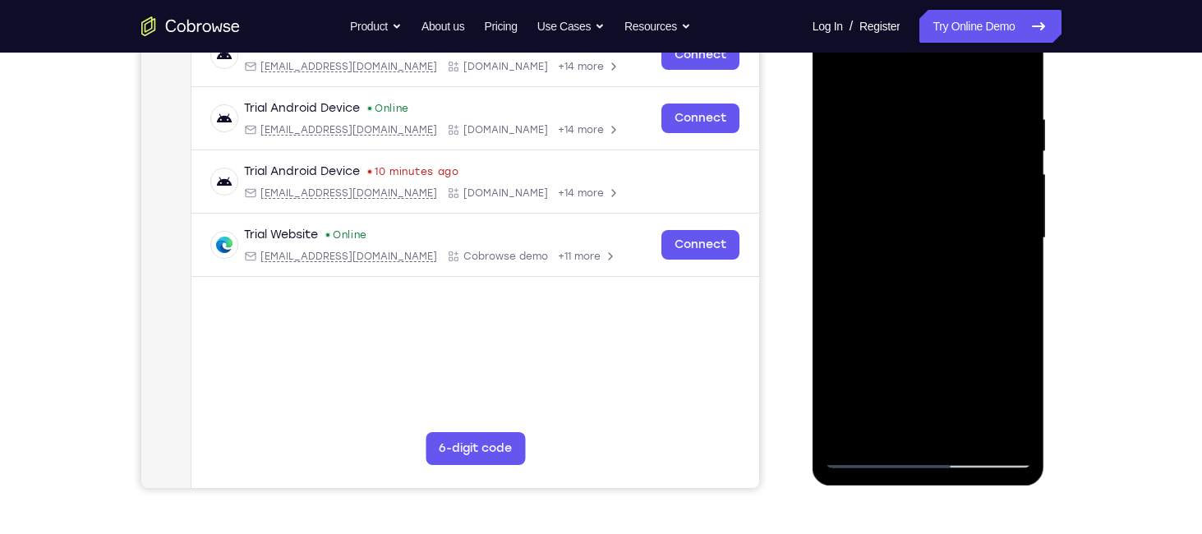
scroll to position [278, 0]
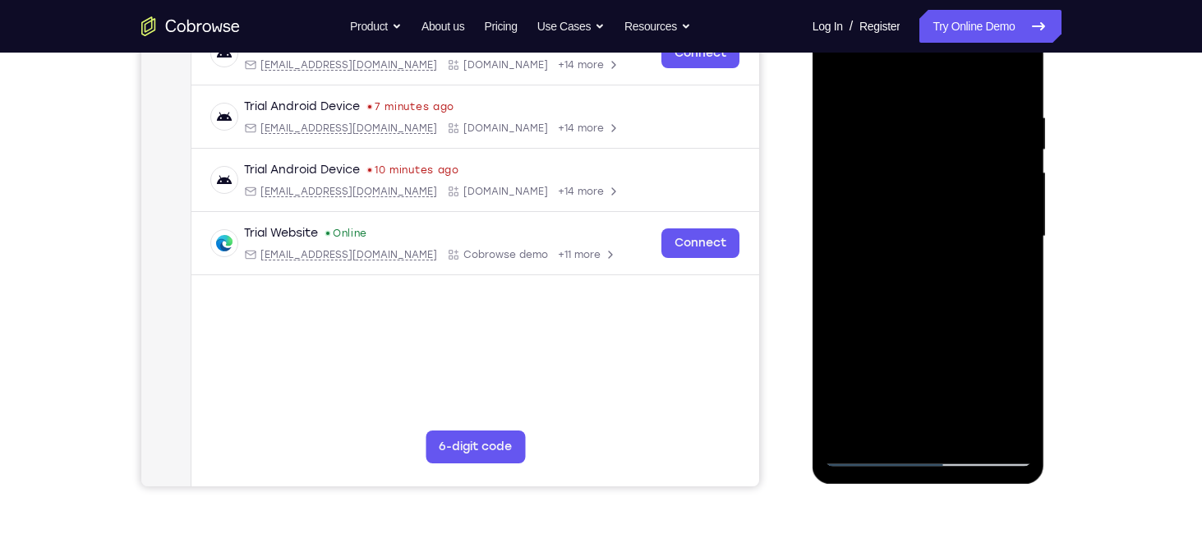
click at [868, 277] on div at bounding box center [928, 237] width 207 height 460
click at [889, 210] on div at bounding box center [928, 237] width 207 height 460
click at [1005, 417] on div at bounding box center [928, 237] width 207 height 460
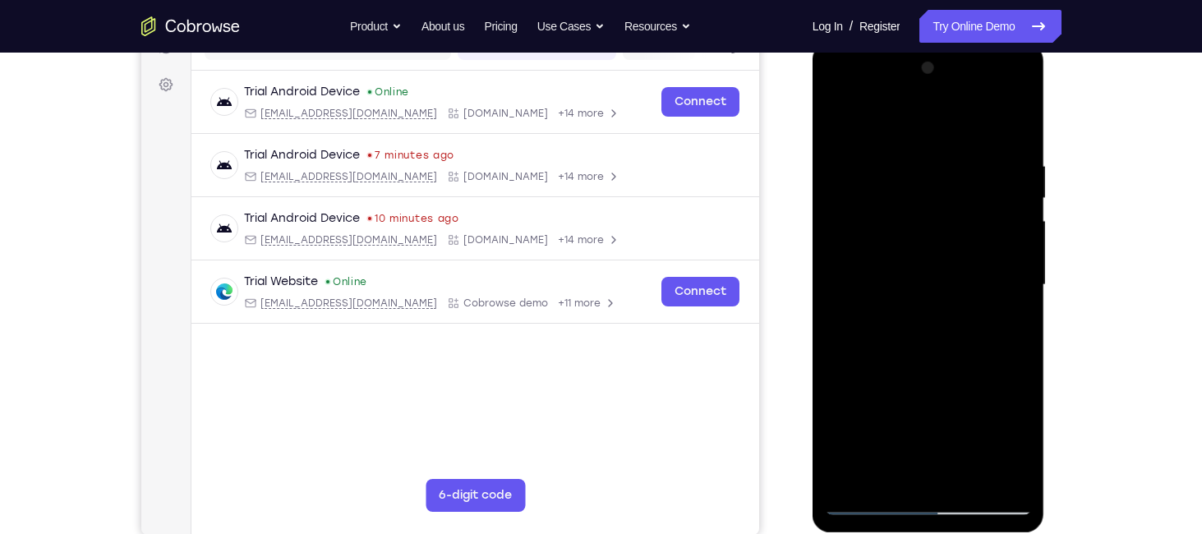
scroll to position [228, 0]
click at [841, 87] on div at bounding box center [928, 286] width 207 height 460
click at [886, 474] on div at bounding box center [928, 286] width 207 height 460
click at [949, 438] on div at bounding box center [928, 286] width 207 height 460
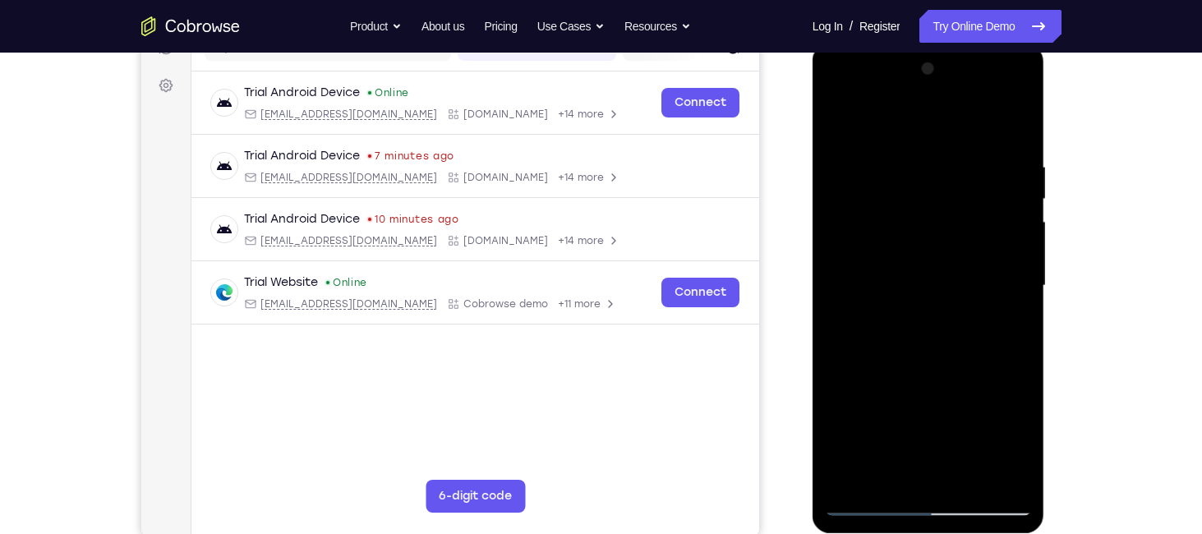
click at [1004, 381] on div at bounding box center [928, 286] width 207 height 460
click at [830, 409] on div at bounding box center [928, 286] width 207 height 460
click at [953, 404] on div at bounding box center [928, 286] width 207 height 460
click at [872, 412] on div at bounding box center [928, 286] width 207 height 460
click at [831, 329] on div at bounding box center [928, 286] width 207 height 460
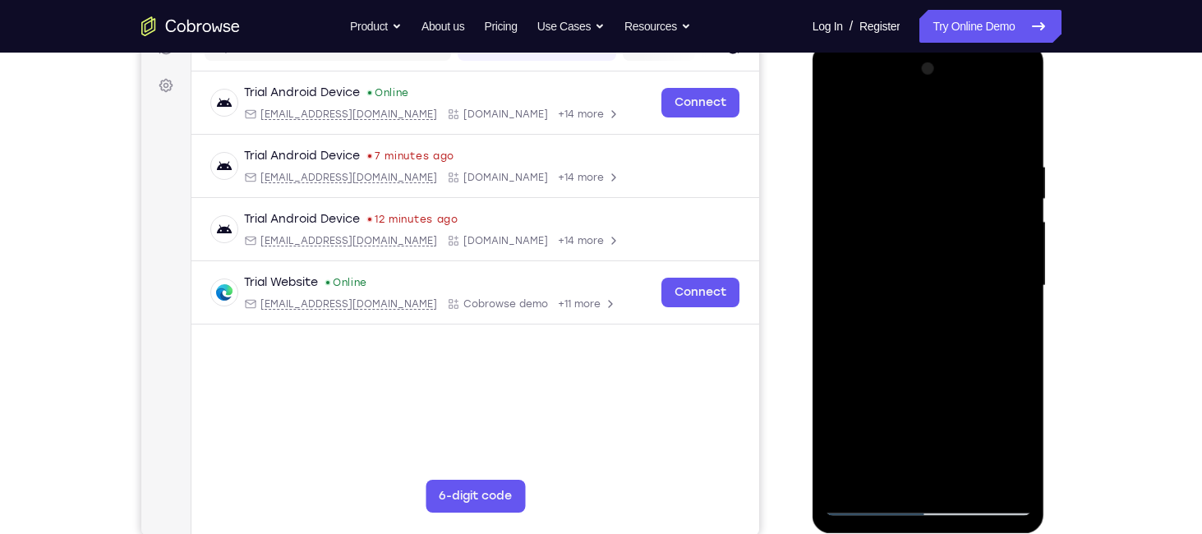
click at [831, 327] on div at bounding box center [928, 286] width 207 height 460
click at [908, 466] on div at bounding box center [928, 286] width 207 height 460
click at [949, 441] on div at bounding box center [928, 286] width 207 height 460
click at [1004, 373] on div at bounding box center [928, 286] width 207 height 460
click at [833, 406] on div at bounding box center [928, 286] width 207 height 460
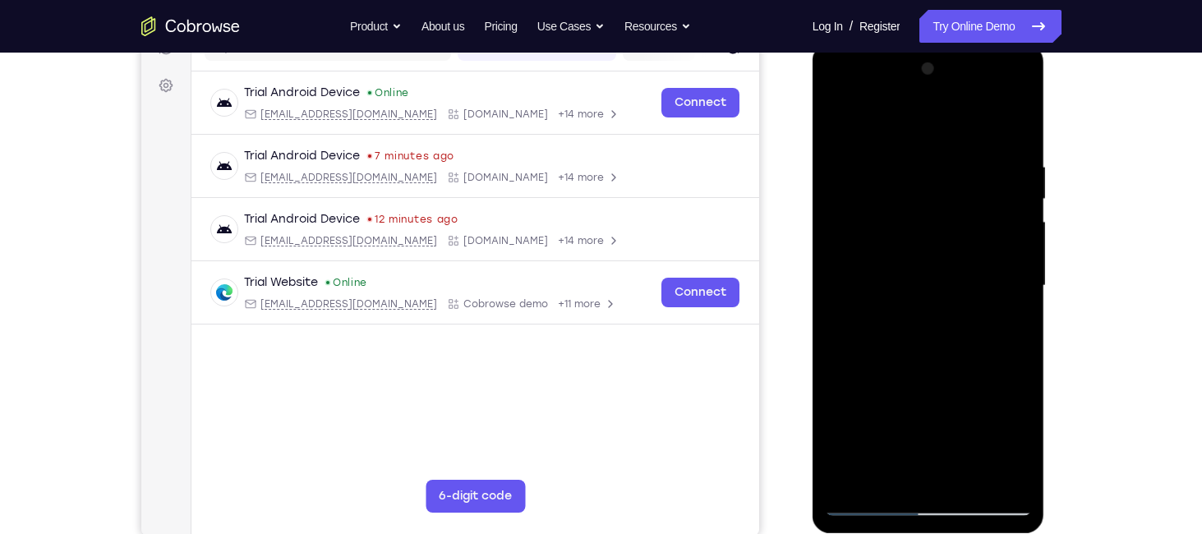
click at [945, 410] on div at bounding box center [928, 286] width 207 height 460
click at [871, 355] on div at bounding box center [928, 286] width 207 height 460
click at [870, 467] on div at bounding box center [928, 286] width 207 height 460
click at [885, 375] on div at bounding box center [928, 286] width 207 height 460
click at [836, 480] on div at bounding box center [928, 286] width 207 height 460
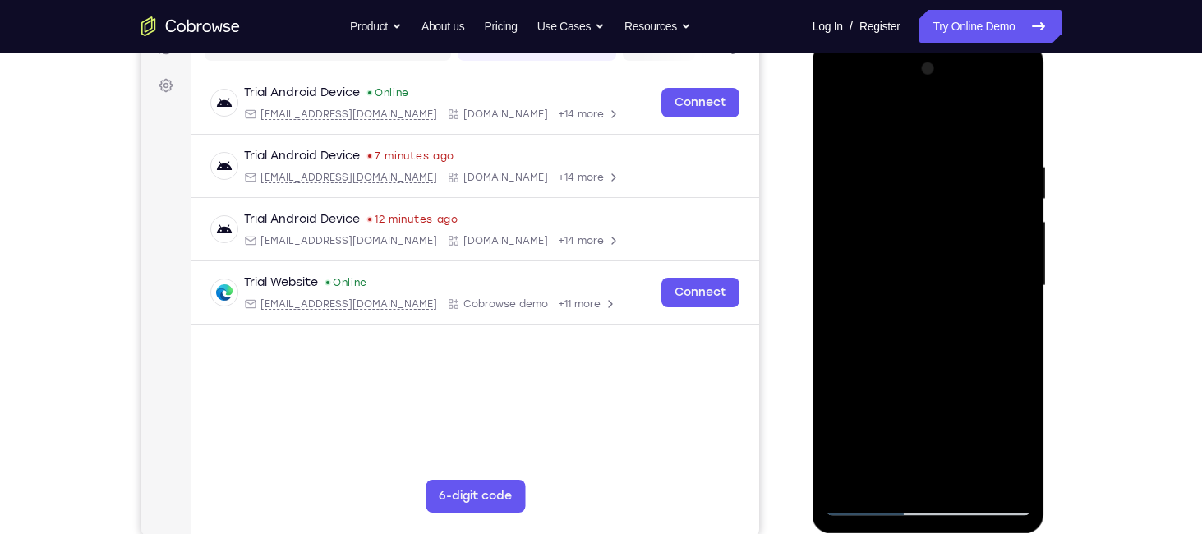
click at [906, 208] on div at bounding box center [928, 286] width 207 height 460
click at [907, 447] on div at bounding box center [928, 286] width 207 height 460
click at [988, 307] on div at bounding box center [928, 286] width 207 height 460
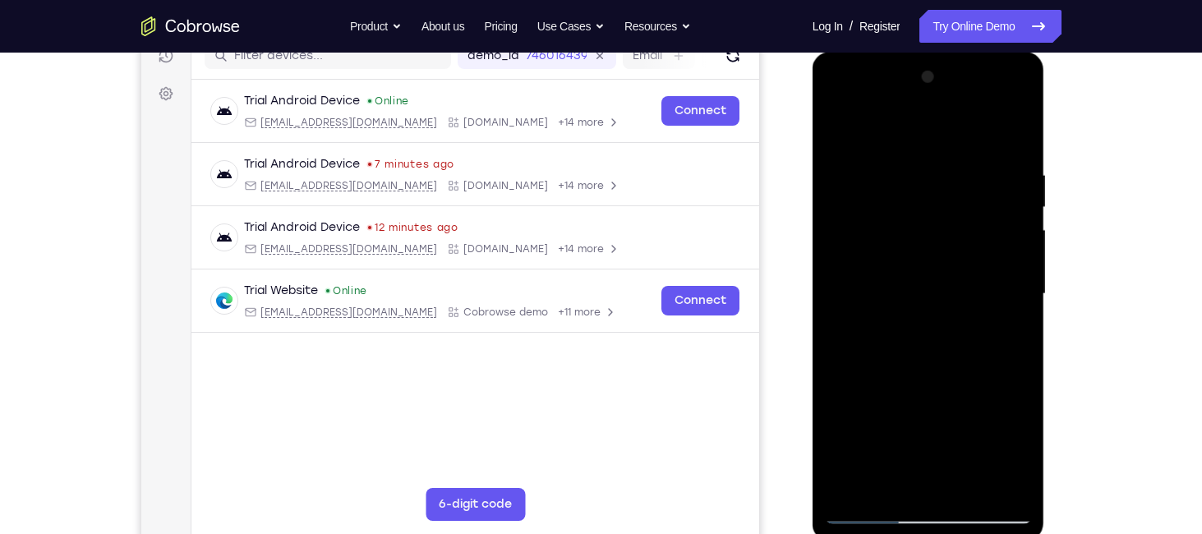
scroll to position [220, 0]
click at [961, 464] on div at bounding box center [928, 294] width 207 height 460
drag, startPoint x: 1009, startPoint y: 468, endPoint x: 901, endPoint y: 447, distance: 109.7
click at [901, 447] on div at bounding box center [928, 294] width 207 height 460
click at [992, 480] on div at bounding box center [928, 294] width 207 height 460
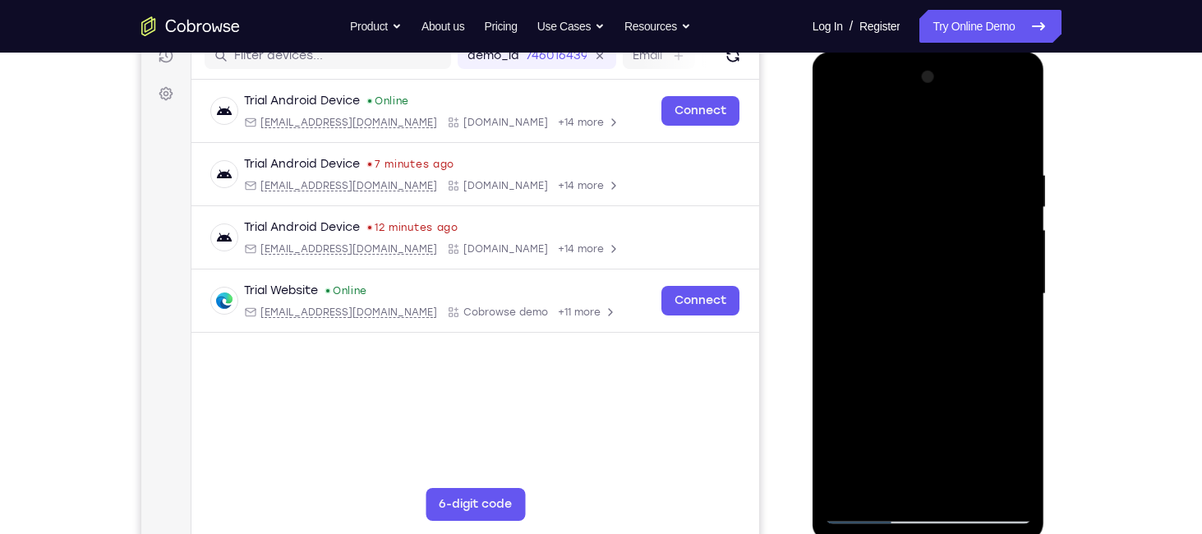
click at [992, 473] on div at bounding box center [928, 294] width 207 height 460
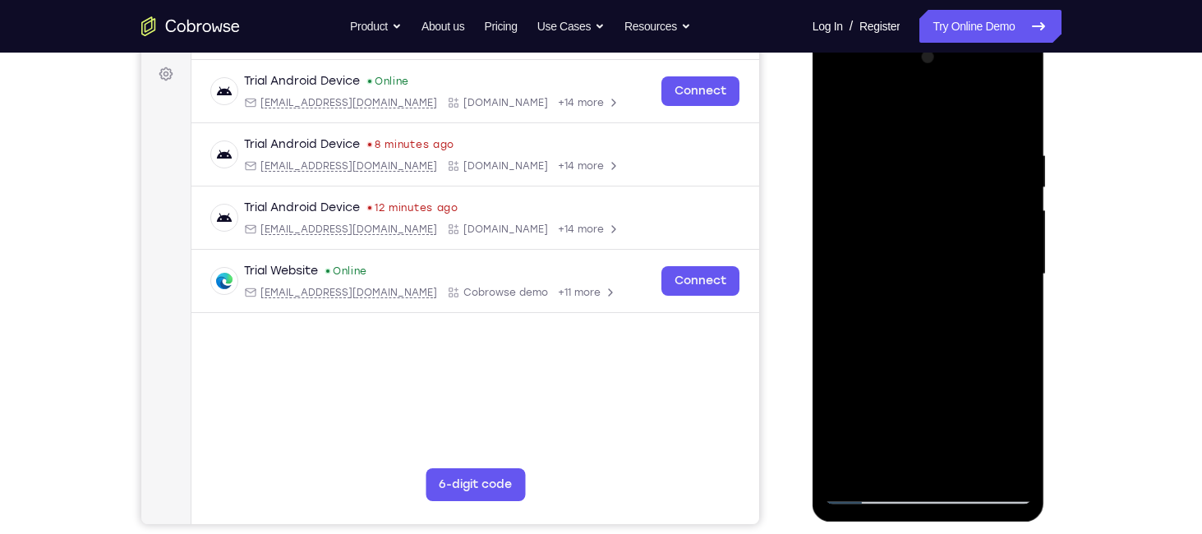
scroll to position [240, 0]
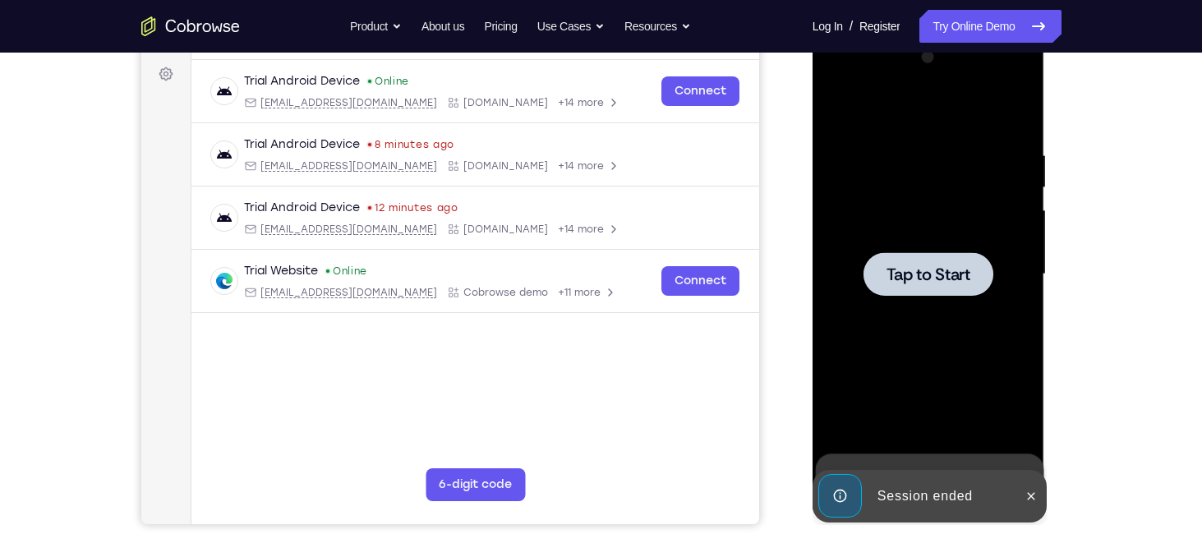
click at [920, 274] on span "Tap to Start" at bounding box center [928, 274] width 84 height 16
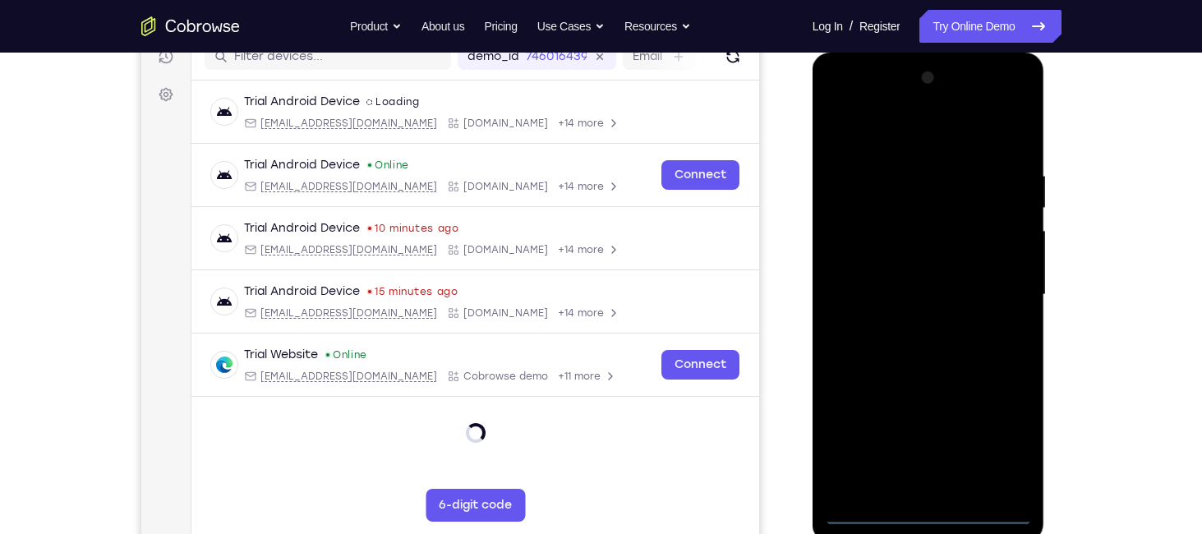
scroll to position [218, 0]
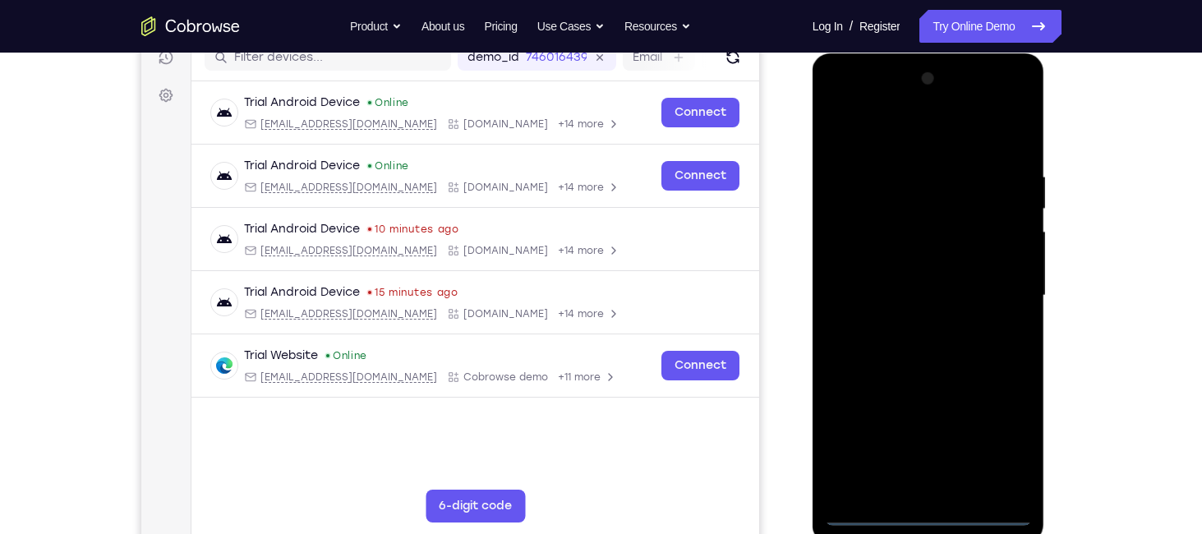
click at [922, 504] on div at bounding box center [928, 296] width 207 height 460
click at [927, 503] on div at bounding box center [928, 296] width 207 height 460
click at [931, 508] on div at bounding box center [928, 296] width 207 height 460
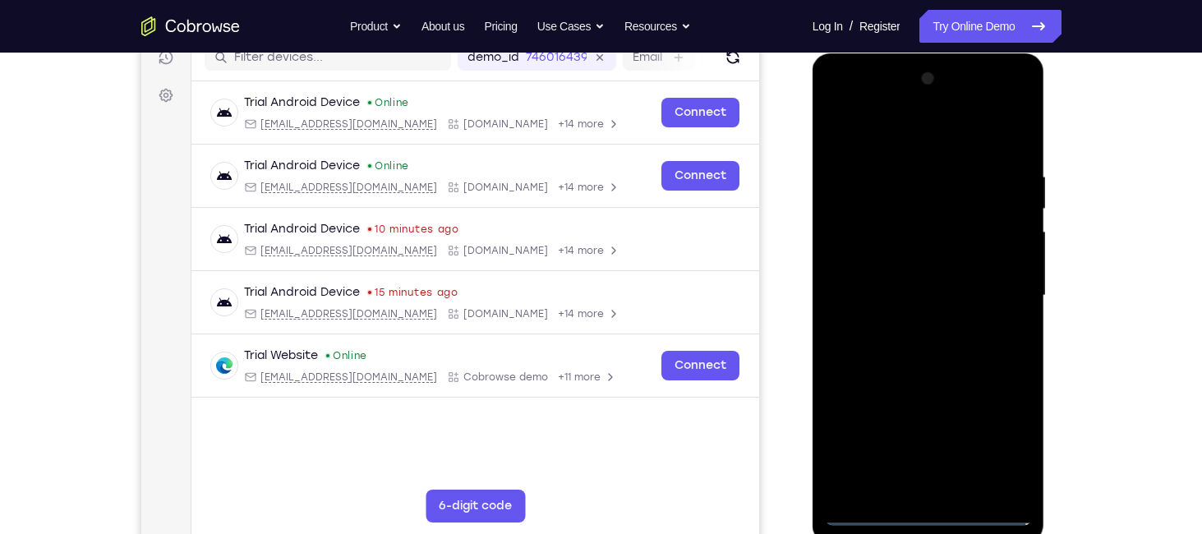
click at [931, 508] on div at bounding box center [928, 296] width 207 height 460
click at [1009, 436] on div at bounding box center [928, 296] width 207 height 460
click at [839, 101] on div at bounding box center [928, 296] width 207 height 460
click at [995, 298] on div at bounding box center [928, 296] width 207 height 460
click at [904, 319] on div at bounding box center [928, 296] width 207 height 460
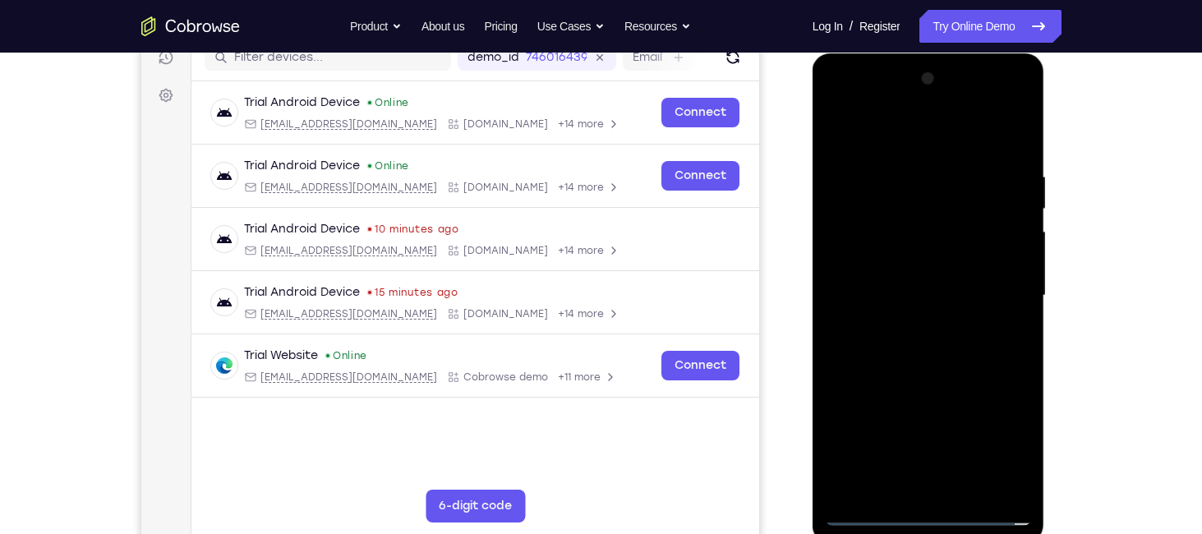
click at [915, 277] on div at bounding box center [928, 296] width 207 height 460
click at [915, 260] on div at bounding box center [928, 296] width 207 height 460
click at [927, 285] on div at bounding box center [928, 296] width 207 height 460
click at [917, 348] on div at bounding box center [928, 296] width 207 height 460
click at [926, 337] on div at bounding box center [928, 296] width 207 height 460
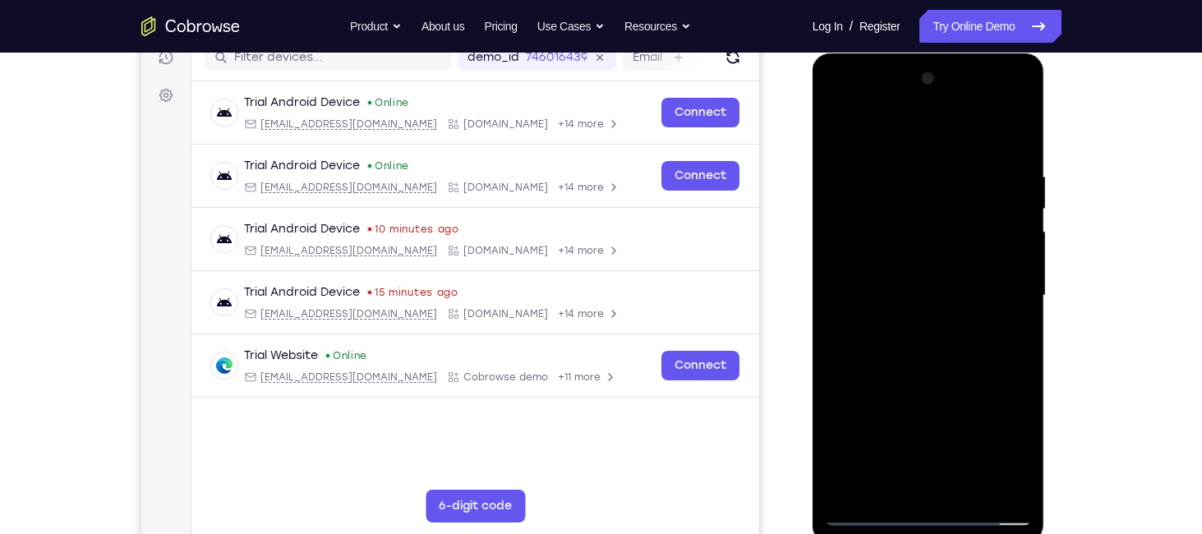
click at [1002, 126] on div at bounding box center [928, 296] width 207 height 460
click at [935, 365] on div at bounding box center [928, 296] width 207 height 460
click at [970, 482] on div at bounding box center [928, 296] width 207 height 460
click at [927, 377] on div at bounding box center [928, 296] width 207 height 460
click at [931, 277] on div at bounding box center [928, 296] width 207 height 460
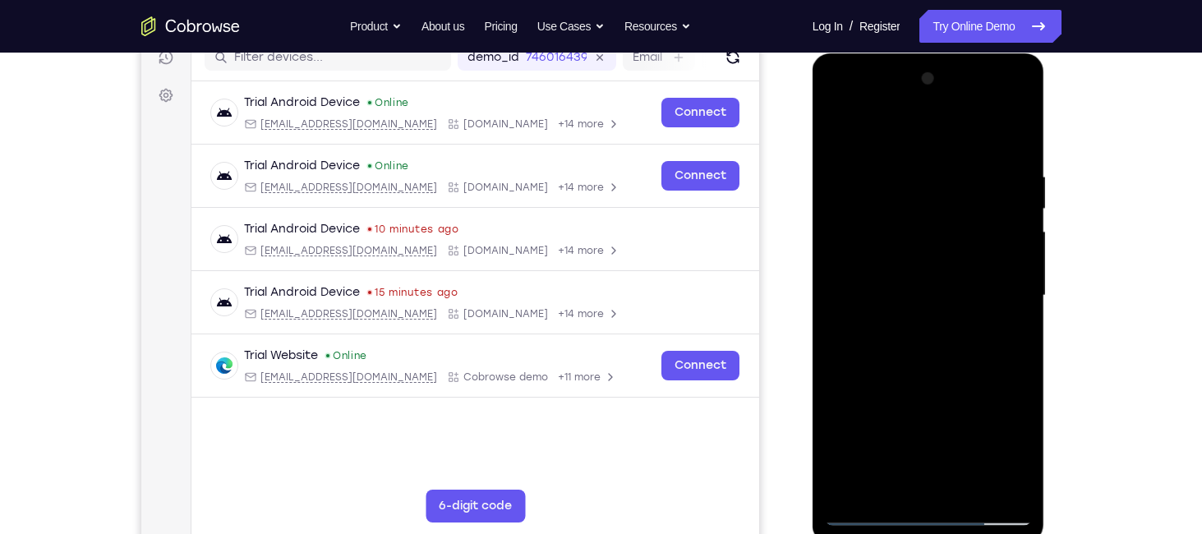
click at [889, 218] on div at bounding box center [928, 296] width 207 height 460
click at [1026, 131] on div at bounding box center [928, 296] width 207 height 460
click at [1006, 128] on div at bounding box center [928, 296] width 207 height 460
click at [888, 315] on div at bounding box center [928, 296] width 207 height 460
click at [864, 508] on div at bounding box center [928, 296] width 207 height 460
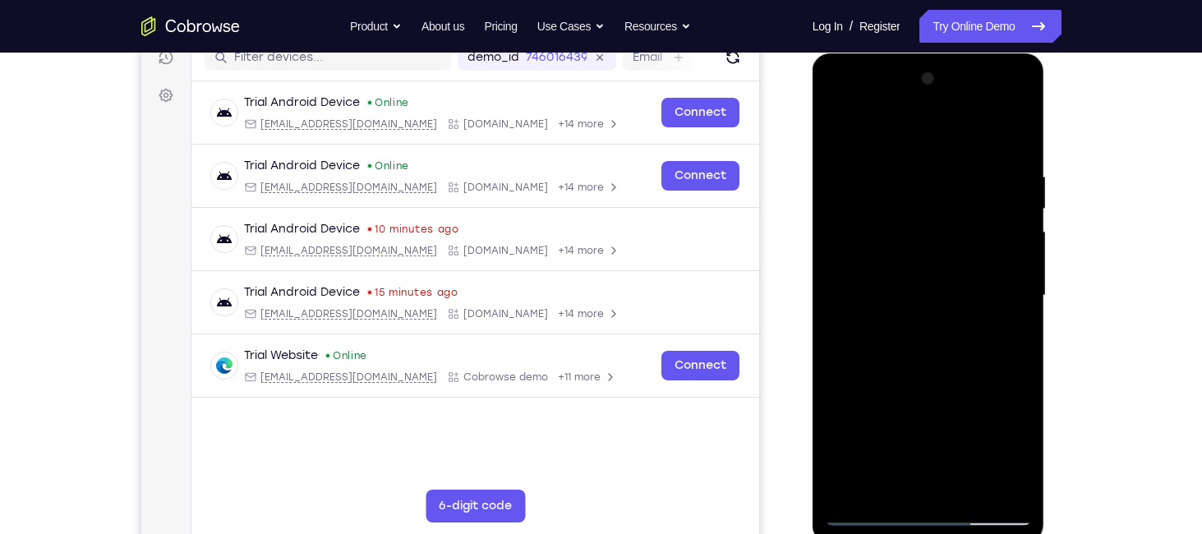
click at [865, 506] on div at bounding box center [928, 296] width 207 height 460
click at [862, 503] on div at bounding box center [928, 296] width 207 height 460
click at [875, 503] on div at bounding box center [928, 296] width 207 height 460
click at [868, 502] on div at bounding box center [928, 296] width 207 height 460
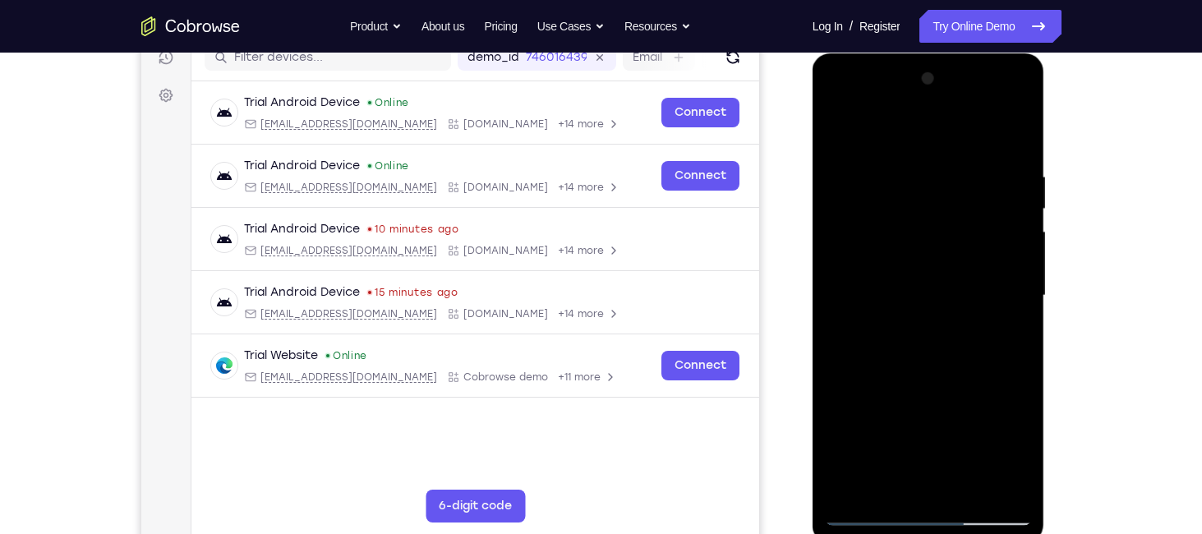
click at [865, 505] on div at bounding box center [928, 296] width 207 height 460
click at [917, 123] on div at bounding box center [928, 296] width 207 height 460
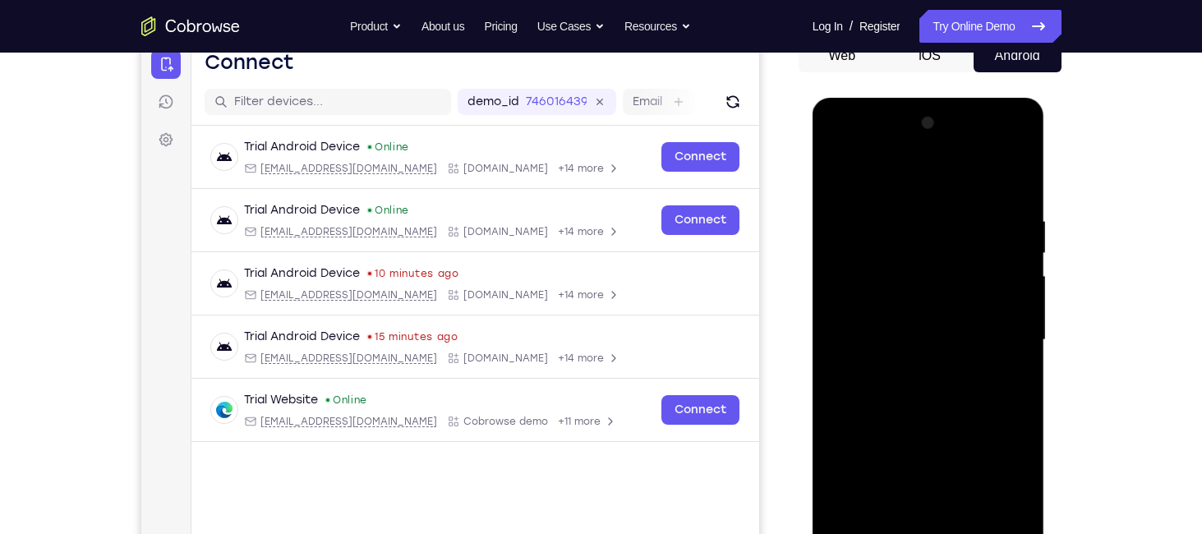
scroll to position [308, 0]
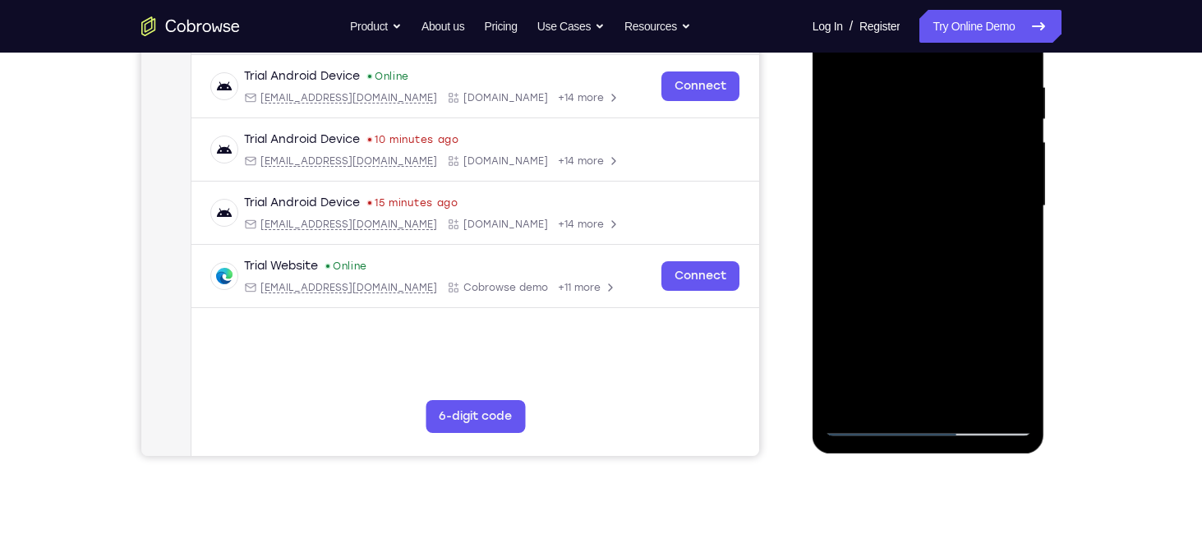
click at [981, 420] on div at bounding box center [928, 206] width 207 height 460
click at [939, 253] on div at bounding box center [928, 206] width 207 height 460
click at [986, 412] on div at bounding box center [928, 206] width 207 height 460
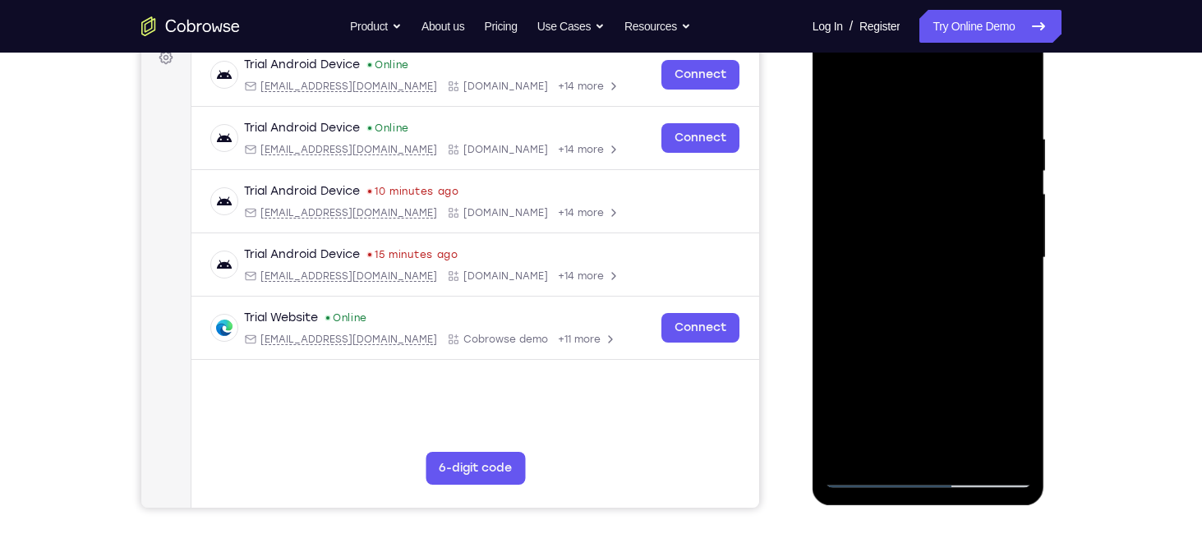
scroll to position [255, 0]
click at [983, 469] on div at bounding box center [928, 259] width 207 height 460
click at [987, 469] on div at bounding box center [928, 259] width 207 height 460
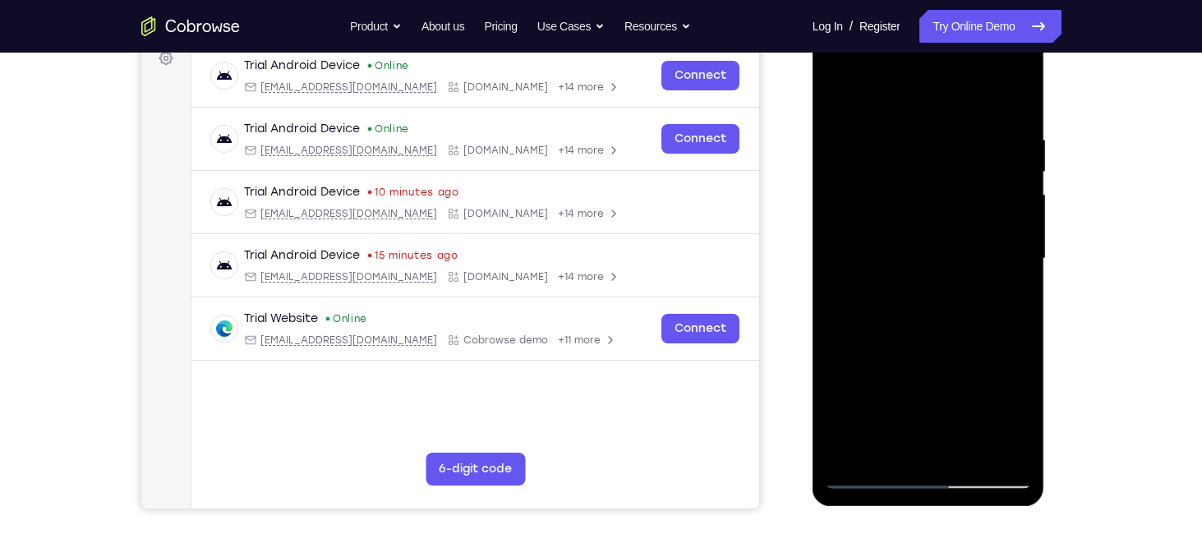
click at [992, 407] on div at bounding box center [928, 259] width 207 height 460
click at [871, 464] on div at bounding box center [928, 259] width 207 height 460
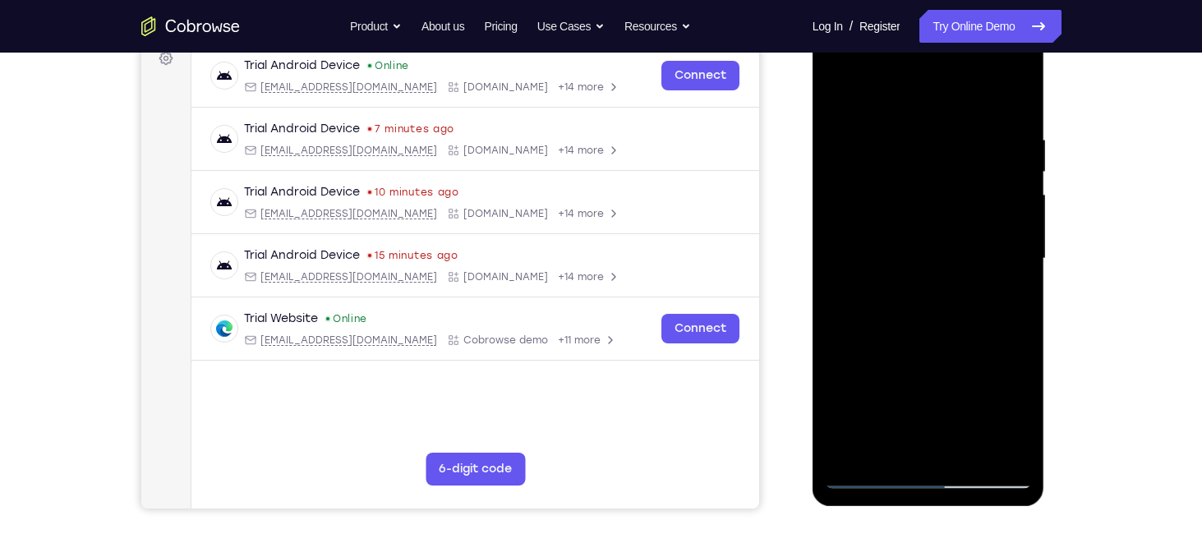
click at [969, 440] on div at bounding box center [928, 259] width 207 height 460
click at [918, 250] on div at bounding box center [928, 259] width 207 height 460
click at [907, 210] on div at bounding box center [928, 259] width 207 height 460
click at [1024, 101] on div at bounding box center [928, 259] width 207 height 460
click at [1006, 85] on div at bounding box center [928, 259] width 207 height 460
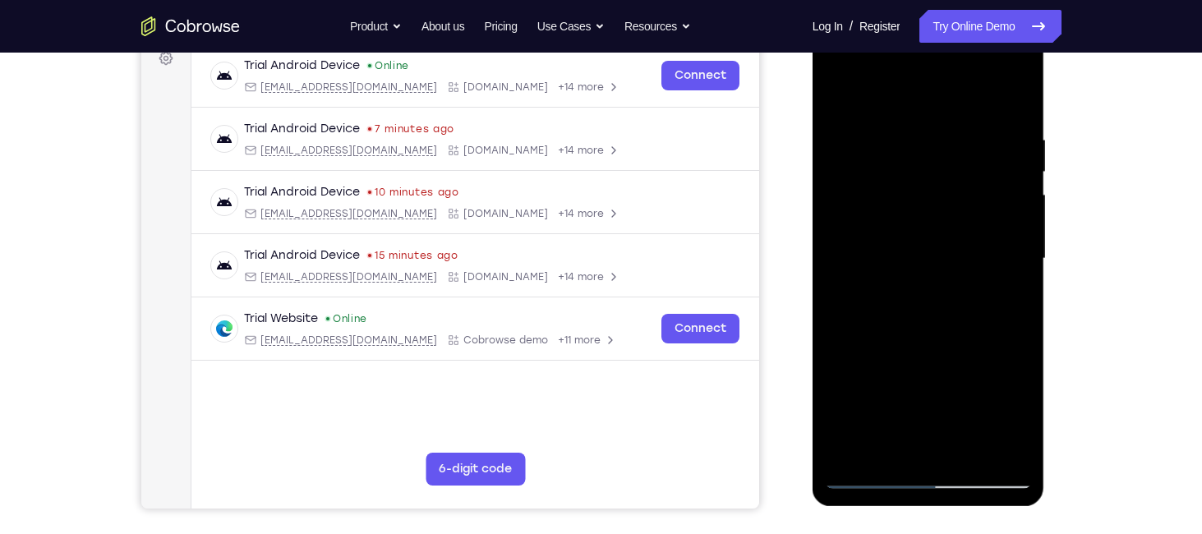
click at [864, 465] on div at bounding box center [928, 259] width 207 height 460
click at [868, 468] on div at bounding box center [928, 259] width 207 height 460
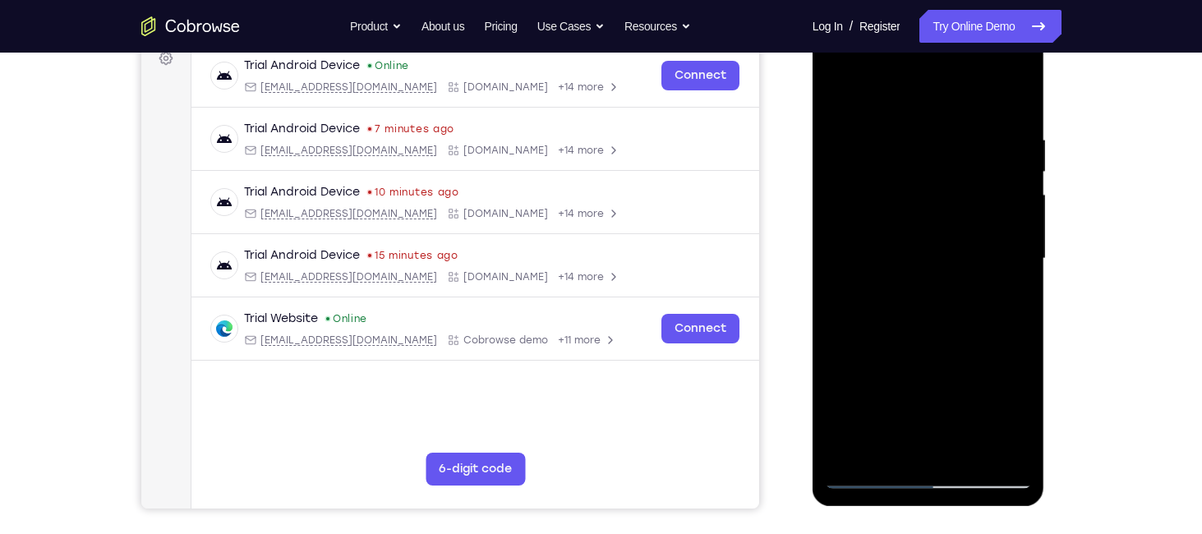
click at [868, 468] on div at bounding box center [928, 259] width 207 height 460
click at [1006, 91] on div at bounding box center [928, 259] width 207 height 460
click at [997, 54] on div at bounding box center [928, 259] width 207 height 460
click at [934, 131] on div at bounding box center [928, 259] width 207 height 460
click at [864, 462] on div at bounding box center [928, 259] width 207 height 460
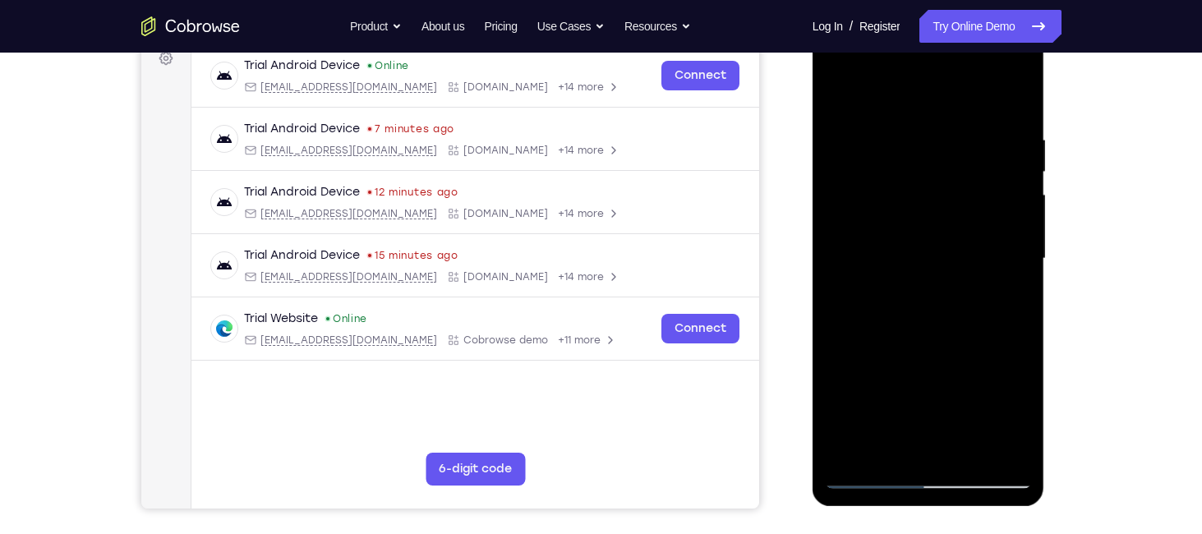
click at [863, 466] on div at bounding box center [928, 259] width 207 height 460
click at [994, 234] on div at bounding box center [928, 259] width 207 height 460
click at [866, 463] on div at bounding box center [928, 259] width 207 height 460
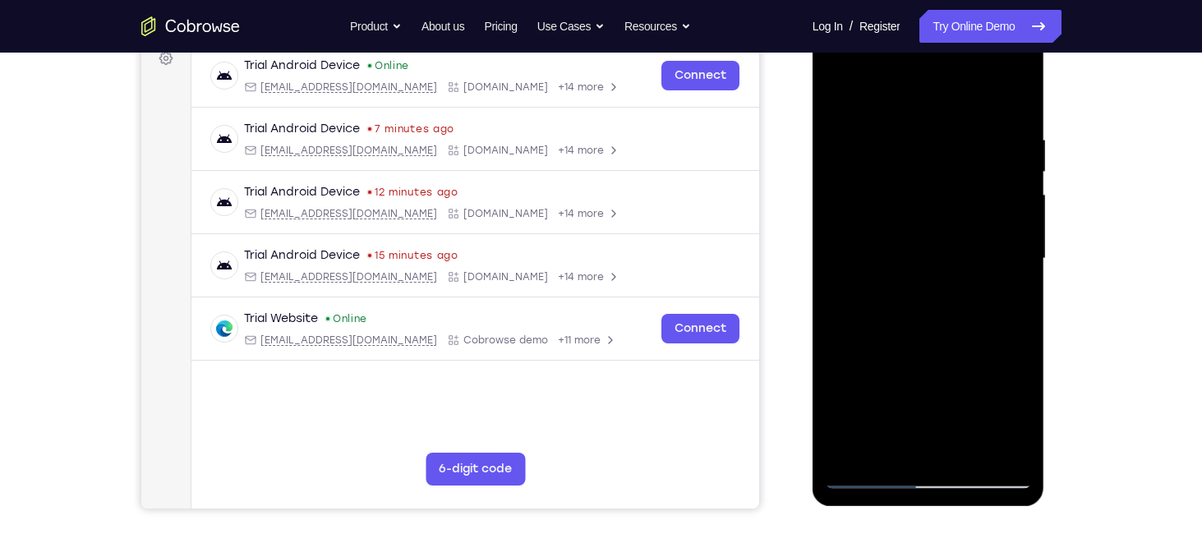
scroll to position [256, 0]
click at [1025, 263] on div at bounding box center [928, 258] width 207 height 460
click at [852, 441] on div at bounding box center [928, 258] width 207 height 460
click at [954, 129] on div at bounding box center [928, 258] width 207 height 460
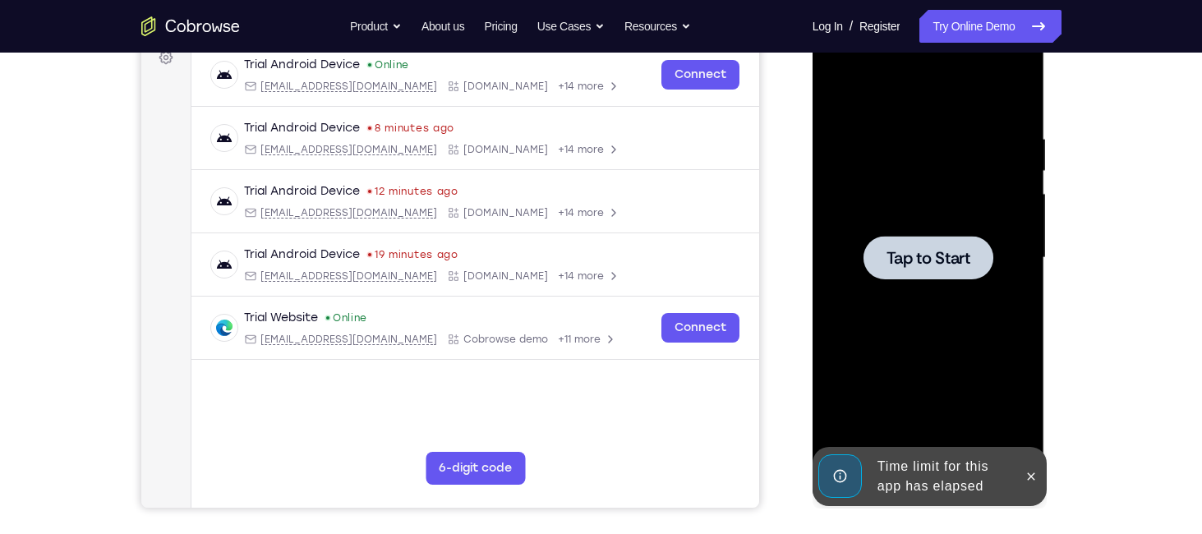
click at [917, 256] on span "Tap to Start" at bounding box center [928, 258] width 84 height 16
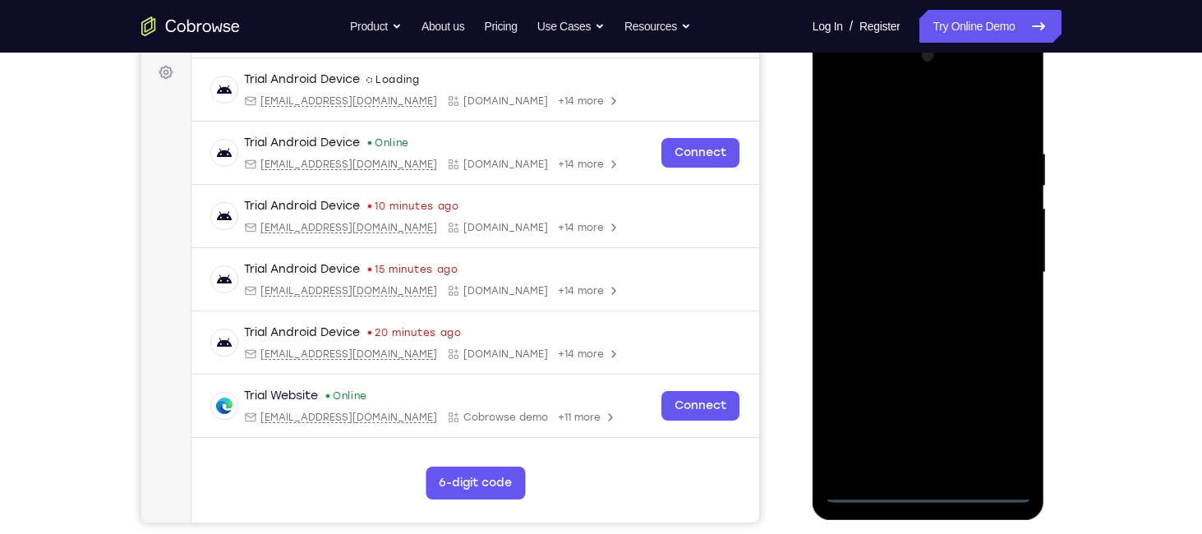
scroll to position [233, 0]
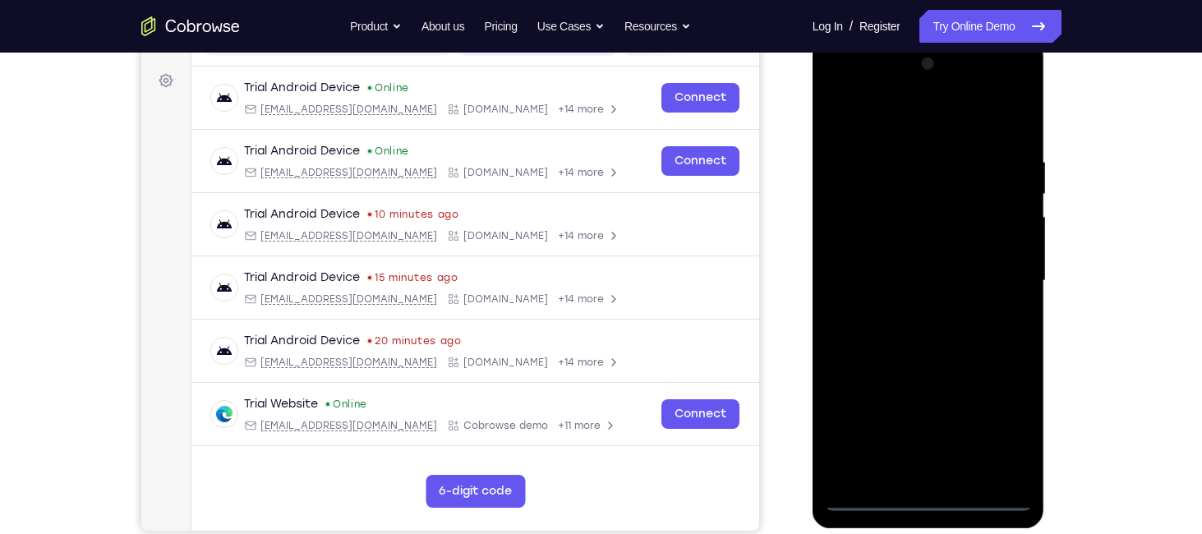
click at [928, 494] on div at bounding box center [928, 281] width 207 height 460
click at [1002, 432] on div at bounding box center [928, 281] width 207 height 460
click at [840, 83] on div at bounding box center [928, 281] width 207 height 460
click at [996, 277] on div at bounding box center [928, 281] width 207 height 460
click at [903, 301] on div at bounding box center [928, 281] width 207 height 460
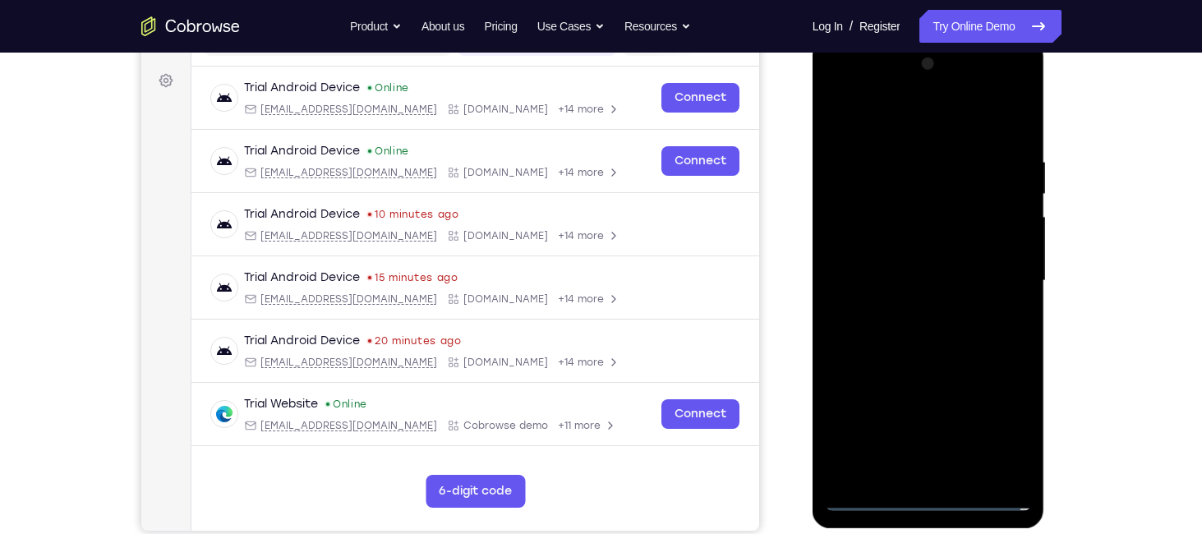
click at [911, 310] on div at bounding box center [928, 281] width 207 height 460
click at [959, 263] on div at bounding box center [928, 281] width 207 height 460
click at [947, 245] on div at bounding box center [928, 281] width 207 height 460
click at [912, 278] on div at bounding box center [928, 281] width 207 height 460
click at [944, 327] on div at bounding box center [928, 281] width 207 height 460
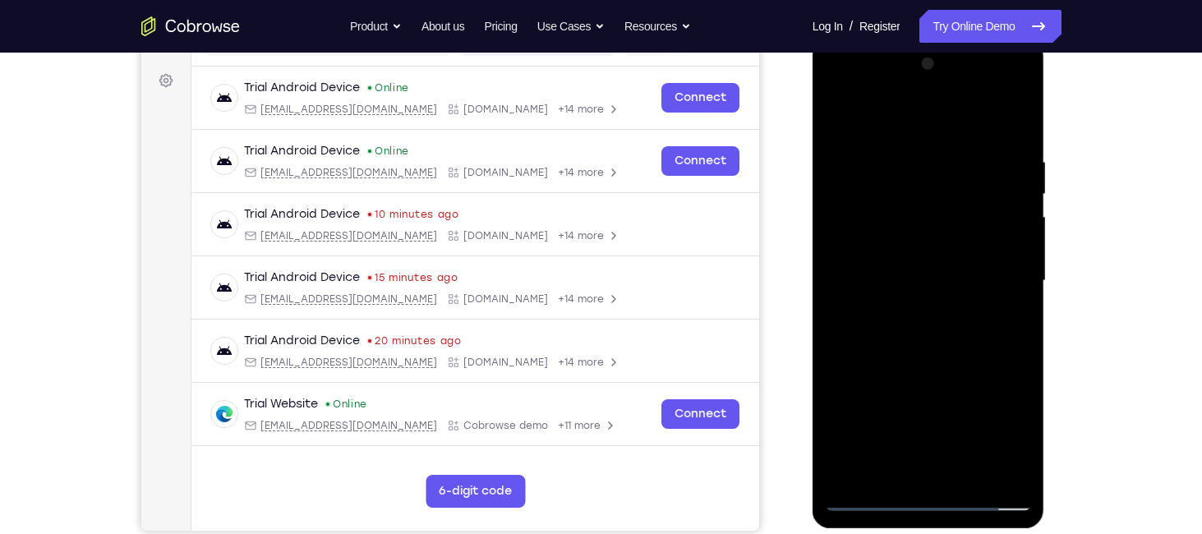
click at [930, 323] on div at bounding box center [928, 281] width 207 height 460
click at [929, 337] on div at bounding box center [928, 281] width 207 height 460
click at [935, 318] on div at bounding box center [928, 281] width 207 height 460
click at [907, 161] on div at bounding box center [928, 281] width 207 height 460
click at [900, 110] on div at bounding box center [928, 281] width 207 height 460
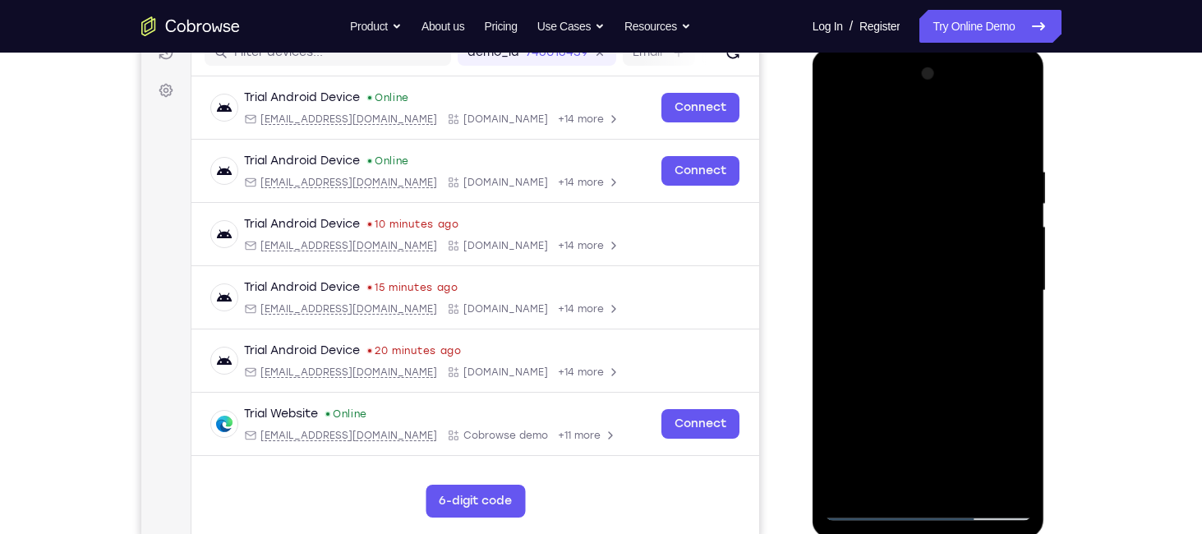
scroll to position [218, 0]
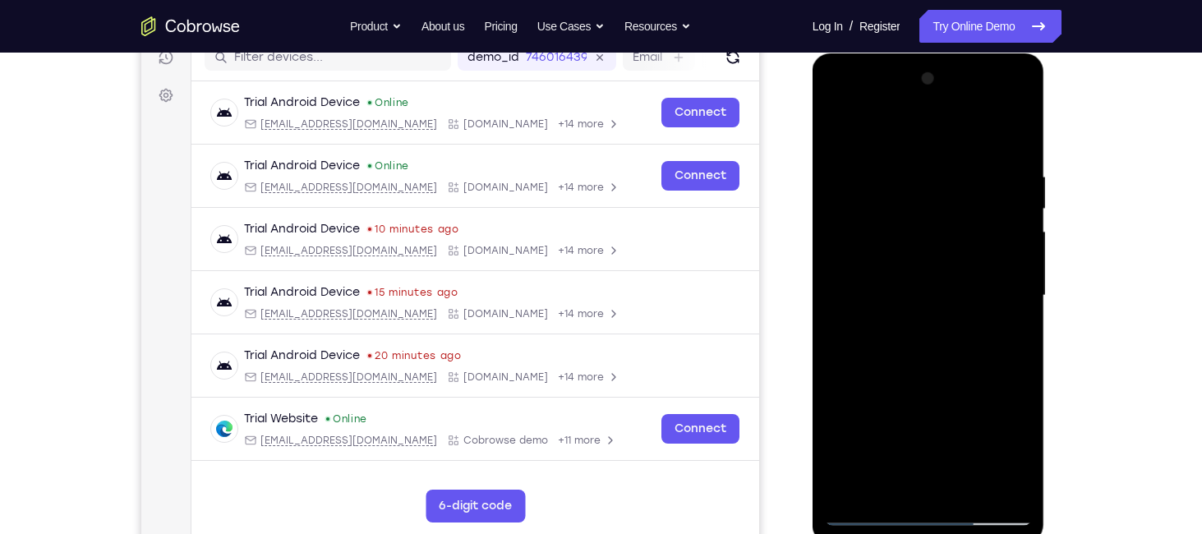
click at [842, 123] on div at bounding box center [928, 296] width 207 height 460
click at [1029, 275] on div at bounding box center [928, 296] width 207 height 460
click at [1013, 275] on div at bounding box center [928, 296] width 207 height 460
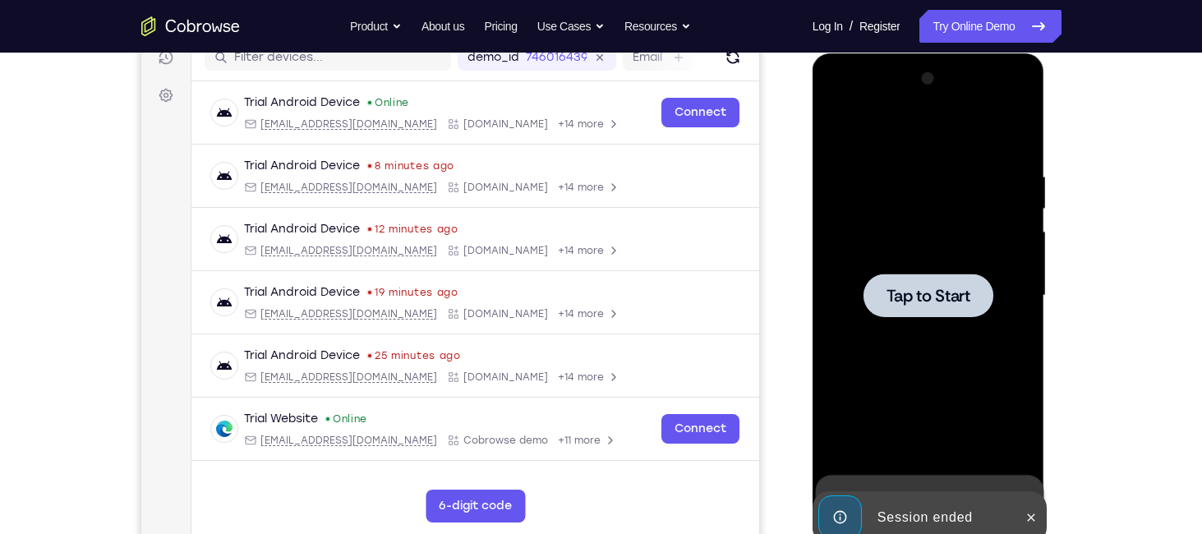
click at [958, 277] on div at bounding box center [928, 295] width 130 height 44
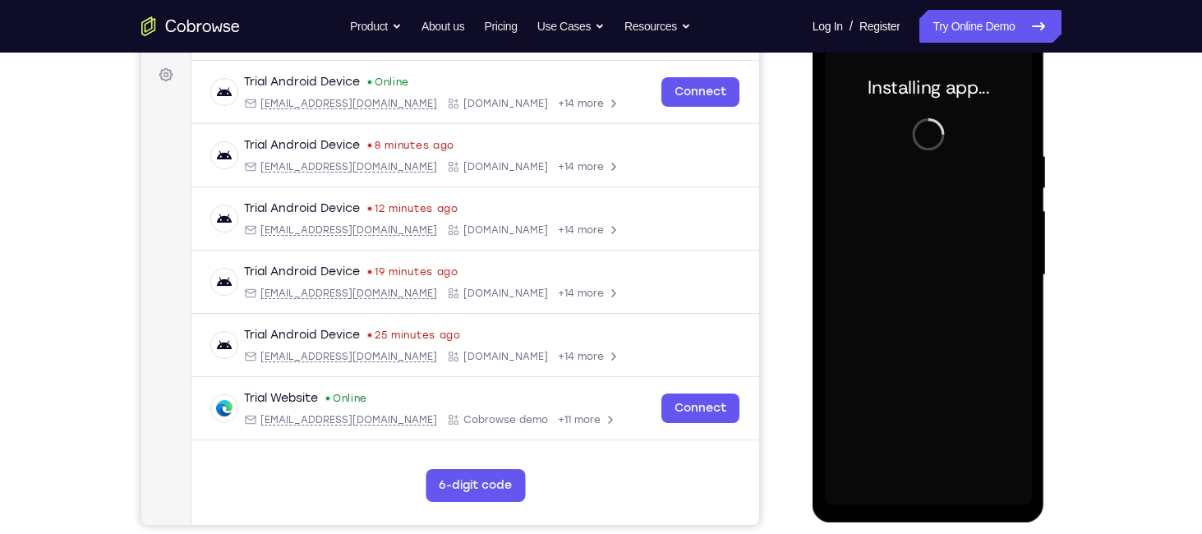
scroll to position [240, 0]
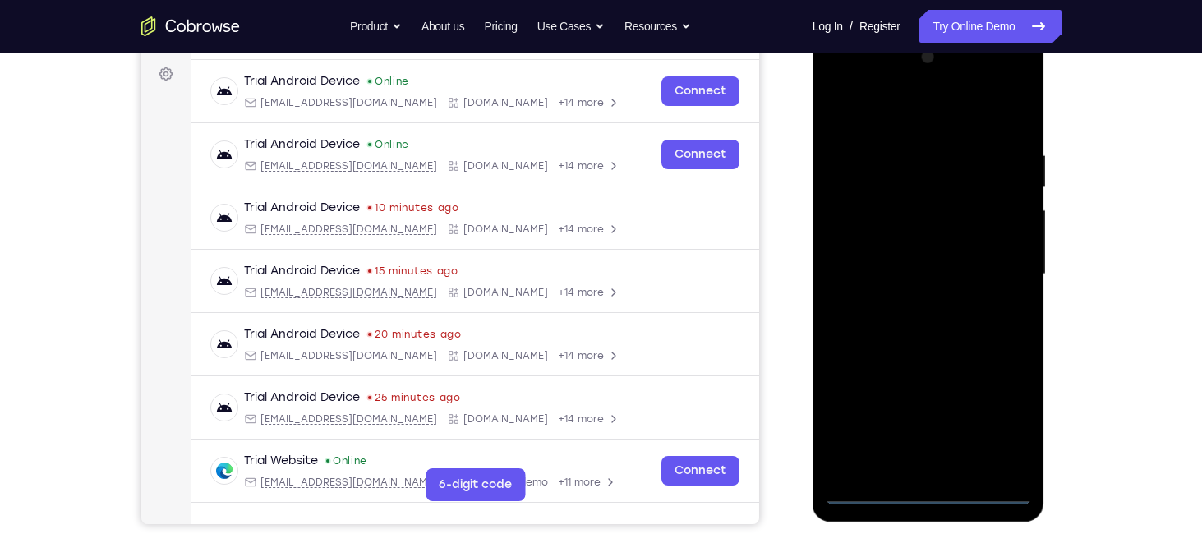
click at [924, 487] on div at bounding box center [928, 274] width 207 height 460
click at [1002, 410] on div at bounding box center [928, 274] width 207 height 460
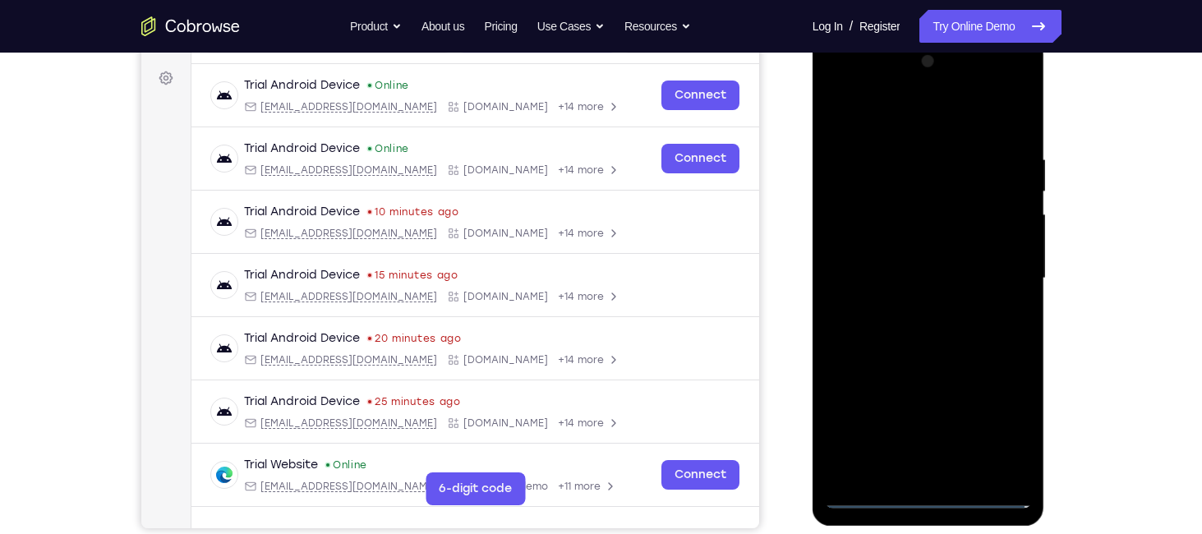
click at [838, 76] on div at bounding box center [928, 278] width 207 height 460
click at [1000, 282] on div at bounding box center [928, 278] width 207 height 460
click at [904, 305] on div at bounding box center [928, 278] width 207 height 460
click at [927, 223] on div at bounding box center [928, 278] width 207 height 460
click at [921, 238] on div at bounding box center [928, 278] width 207 height 460
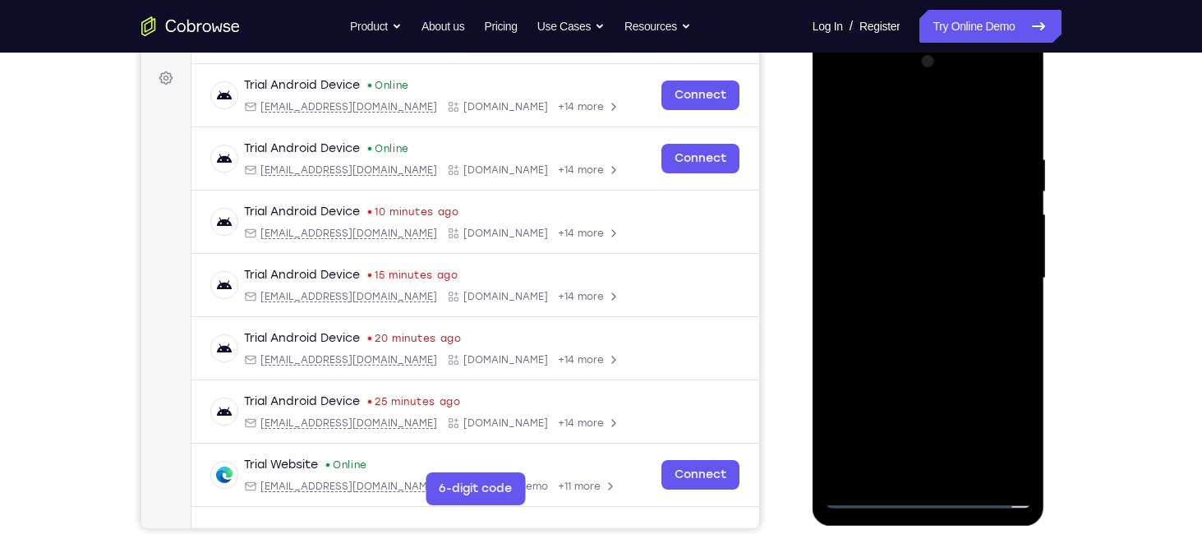
click at [912, 259] on div at bounding box center [928, 278] width 207 height 460
click at [1013, 471] on div at bounding box center [928, 278] width 207 height 460
click at [1012, 462] on div at bounding box center [928, 278] width 207 height 460
click at [929, 238] on div at bounding box center [928, 278] width 207 height 460
click at [1012, 481] on div at bounding box center [928, 278] width 207 height 460
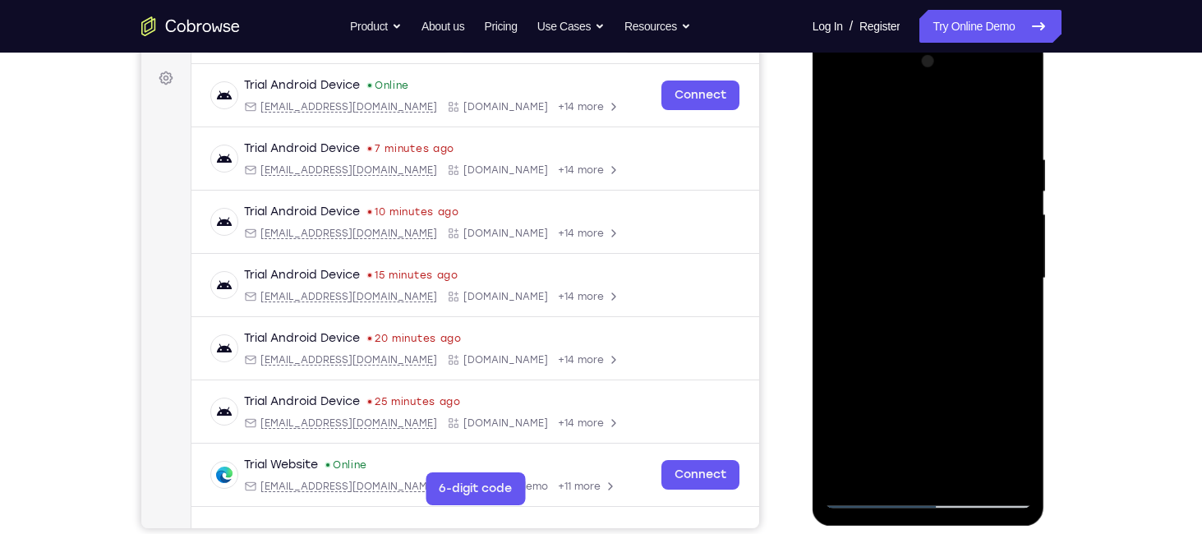
click at [990, 365] on div at bounding box center [928, 278] width 207 height 460
click at [842, 100] on div at bounding box center [928, 278] width 207 height 460
click at [995, 268] on div at bounding box center [928, 278] width 207 height 460
click at [1011, 465] on div at bounding box center [928, 278] width 207 height 460
click at [951, 342] on div at bounding box center [928, 278] width 207 height 460
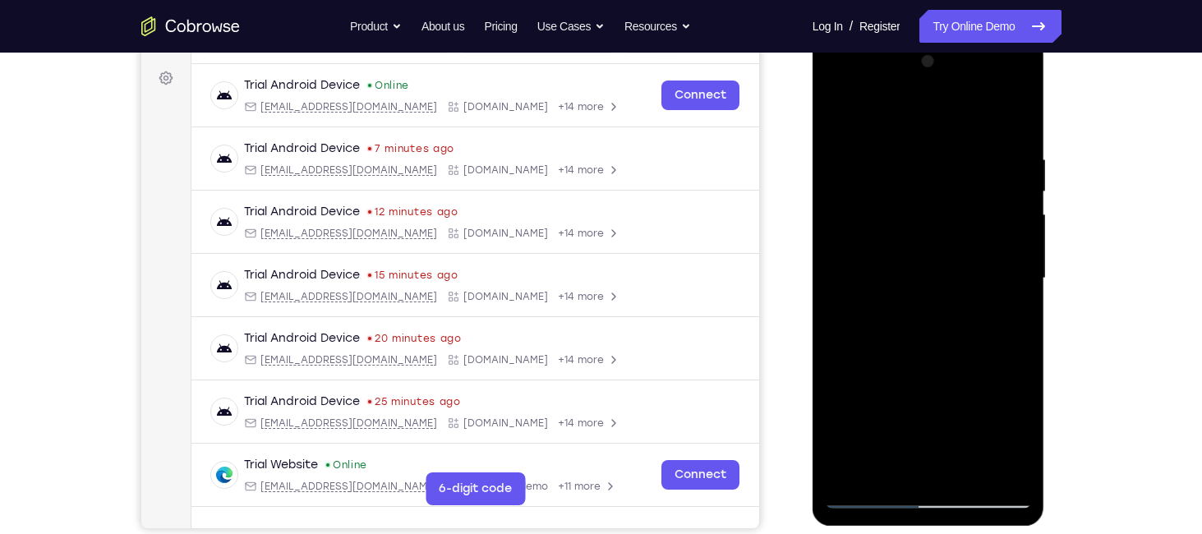
click at [836, 117] on div at bounding box center [928, 278] width 207 height 460
click at [919, 366] on div at bounding box center [928, 278] width 207 height 460
click at [841, 110] on div at bounding box center [928, 278] width 207 height 460
click at [908, 402] on div at bounding box center [928, 278] width 207 height 460
click at [1021, 187] on div at bounding box center [928, 278] width 207 height 460
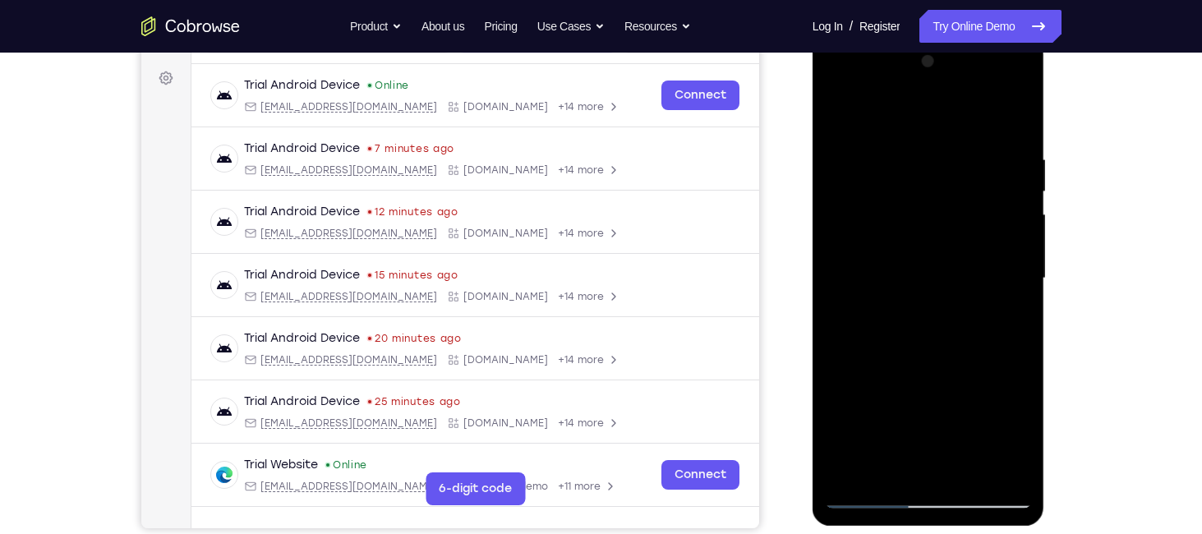
click at [1021, 187] on div at bounding box center [928, 278] width 207 height 460
click at [1019, 189] on div at bounding box center [928, 278] width 207 height 460
click at [833, 105] on div at bounding box center [928, 278] width 207 height 460
click at [839, 110] on div at bounding box center [928, 278] width 207 height 460
click at [983, 367] on div at bounding box center [928, 278] width 207 height 460
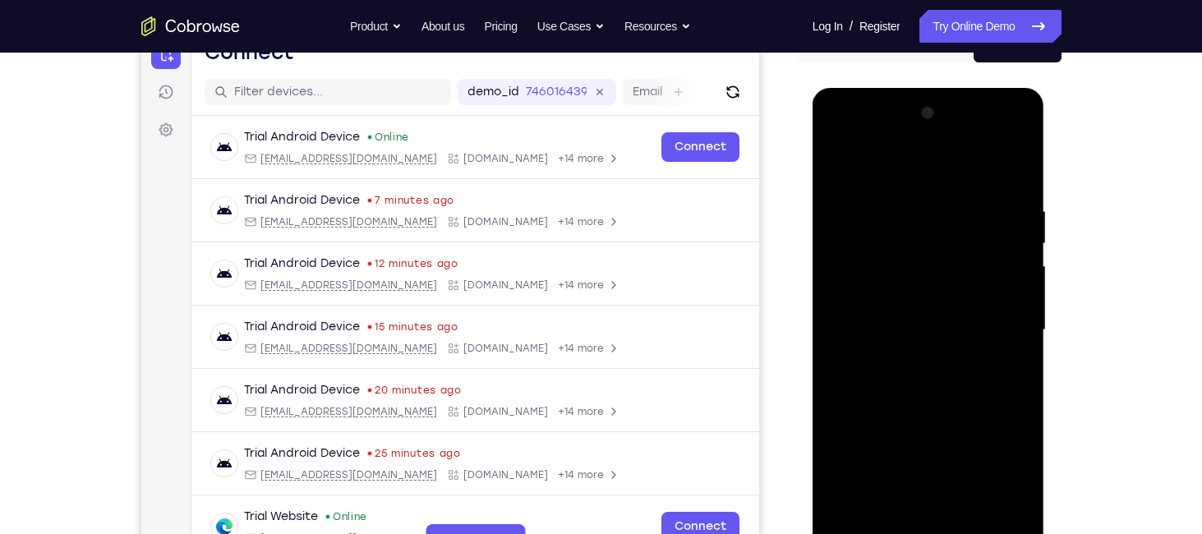
scroll to position [183, 0]
click at [1020, 319] on div at bounding box center [928, 331] width 207 height 460
click at [839, 156] on div at bounding box center [928, 331] width 207 height 460
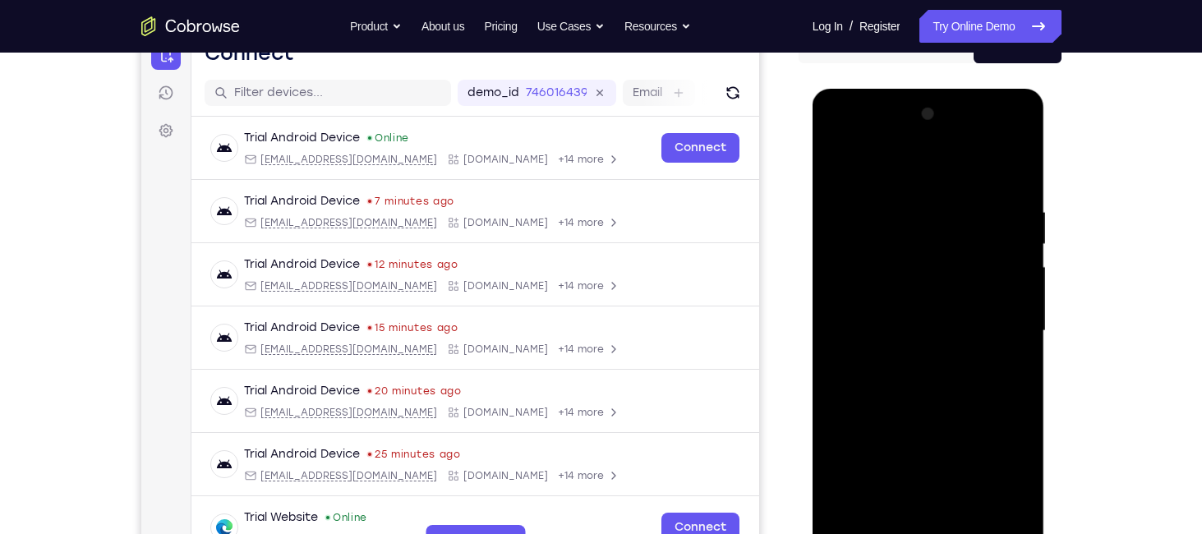
click at [849, 261] on div at bounding box center [928, 331] width 207 height 460
click at [1018, 233] on div at bounding box center [928, 331] width 207 height 460
click at [1022, 239] on div at bounding box center [928, 331] width 207 height 460
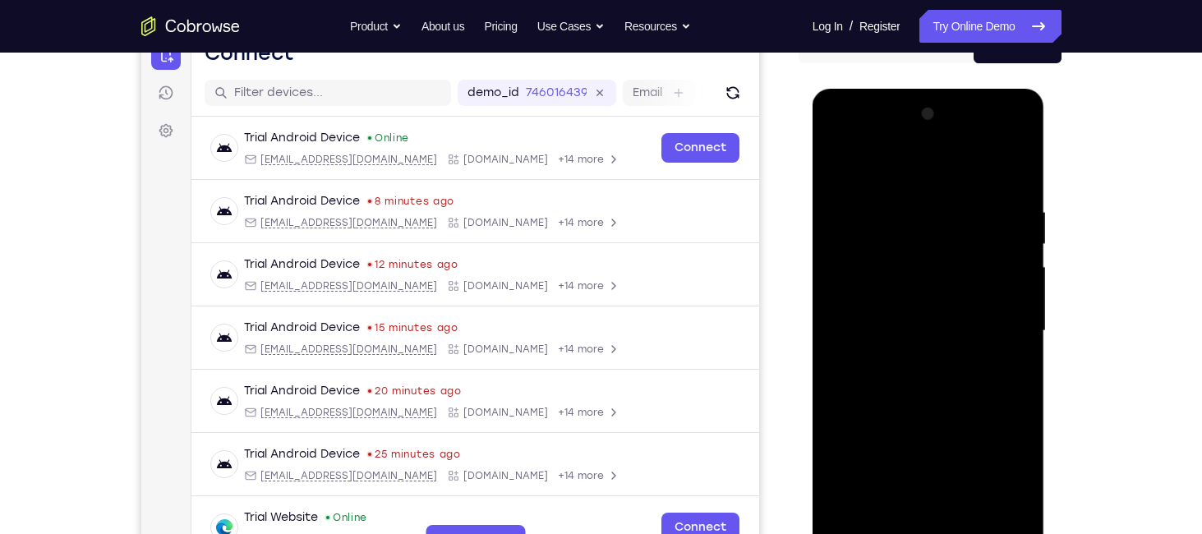
click at [1022, 239] on div at bounding box center [928, 331] width 207 height 460
click at [842, 156] on div at bounding box center [928, 331] width 207 height 460
click at [836, 159] on div at bounding box center [928, 331] width 207 height 460
click at [835, 159] on div at bounding box center [928, 331] width 207 height 460
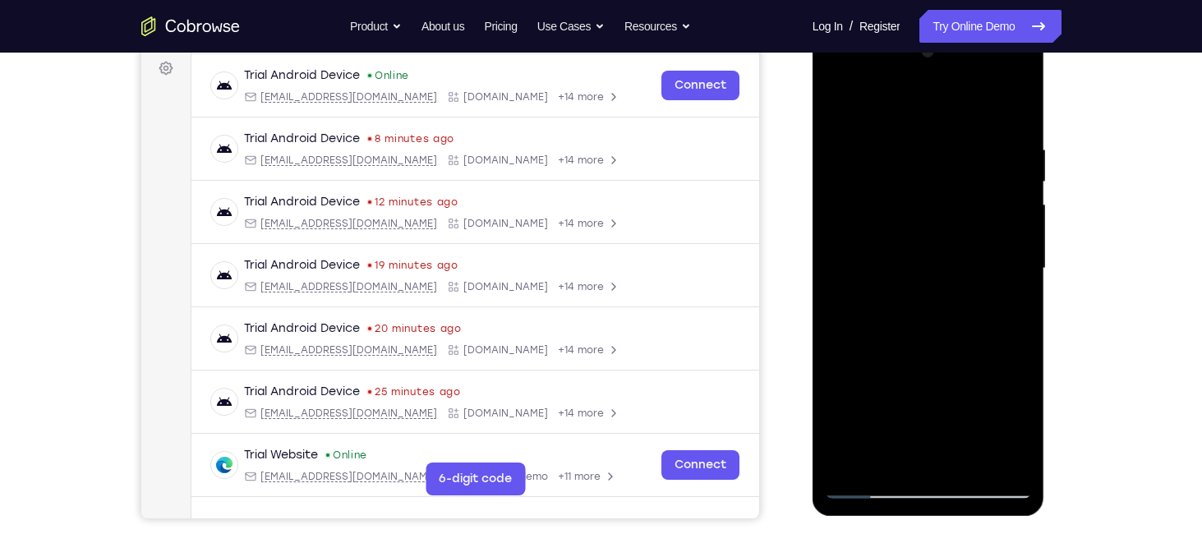
scroll to position [246, 0]
click at [843, 227] on div at bounding box center [928, 268] width 207 height 460
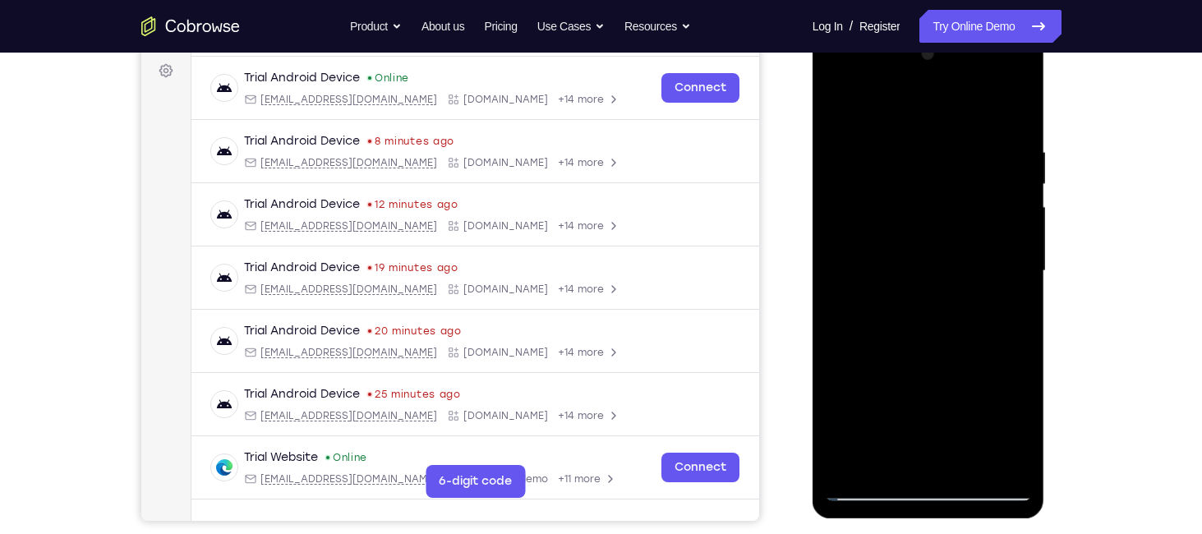
click at [1016, 57] on div at bounding box center [928, 271] width 207 height 460
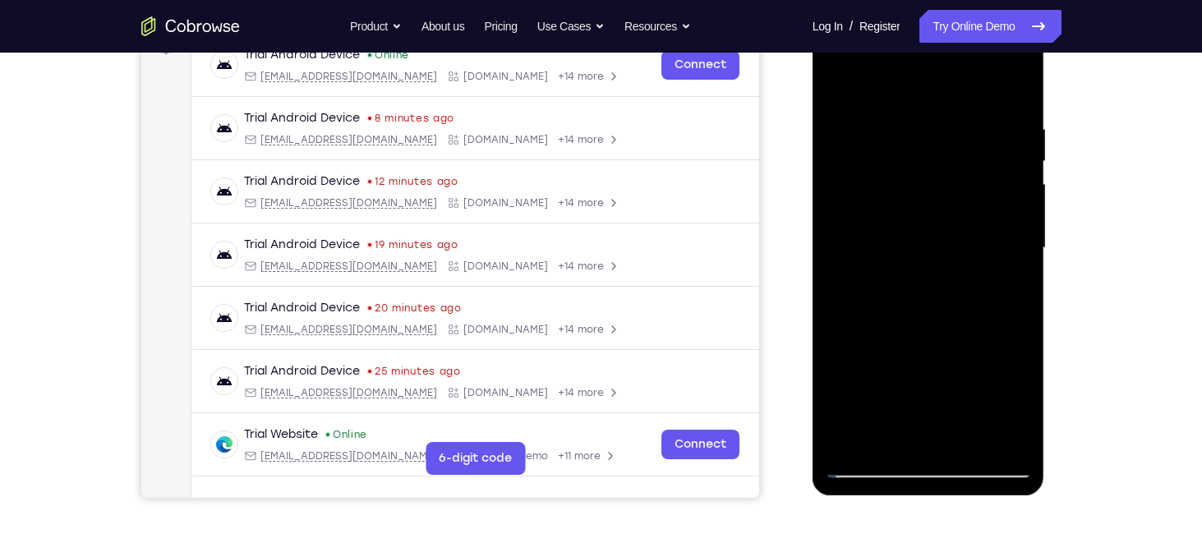
scroll to position [266, 0]
click at [848, 442] on div at bounding box center [928, 248] width 207 height 460
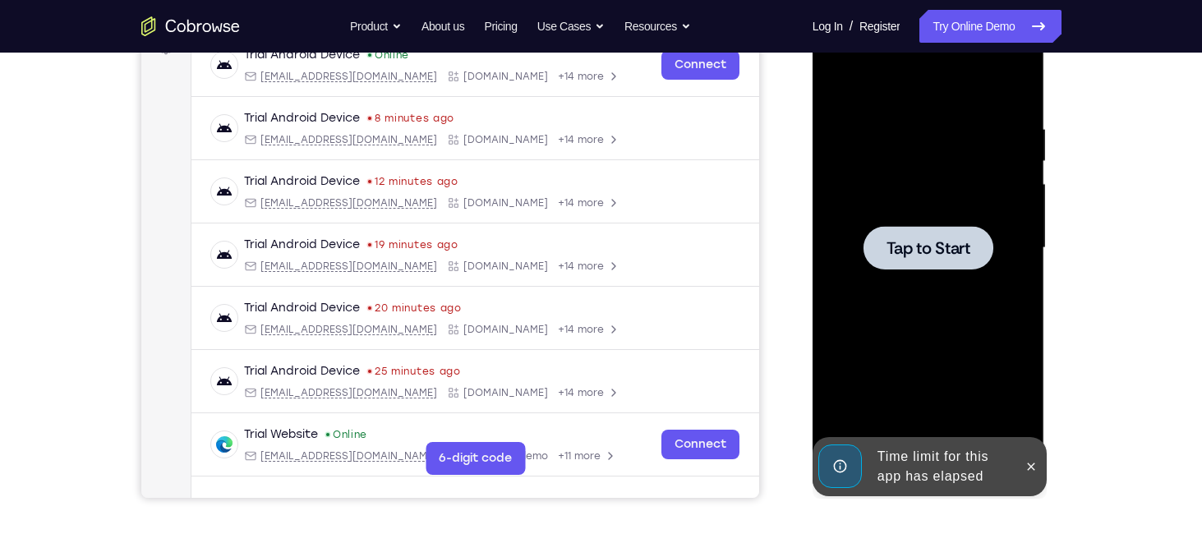
click at [949, 250] on span "Tap to Start" at bounding box center [928, 248] width 84 height 16
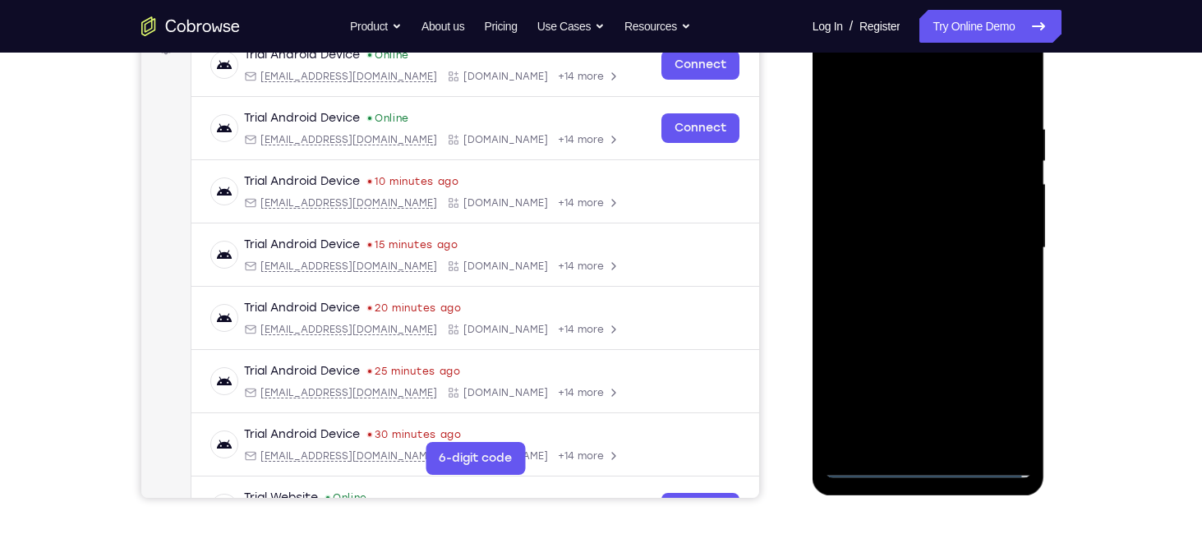
click at [926, 457] on div at bounding box center [928, 248] width 207 height 460
click at [931, 459] on div at bounding box center [928, 248] width 207 height 460
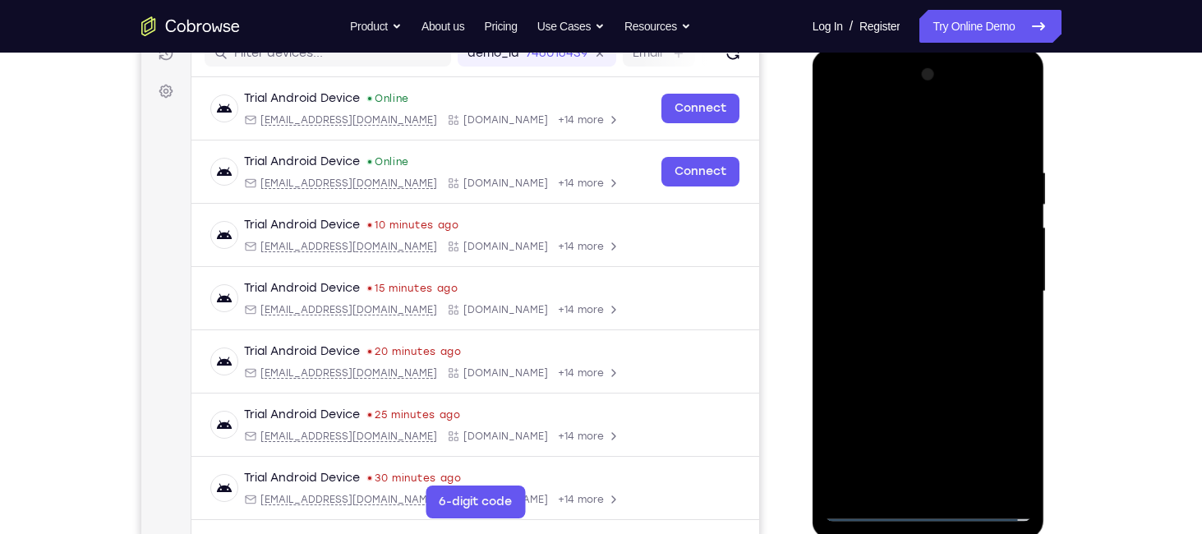
scroll to position [220, 0]
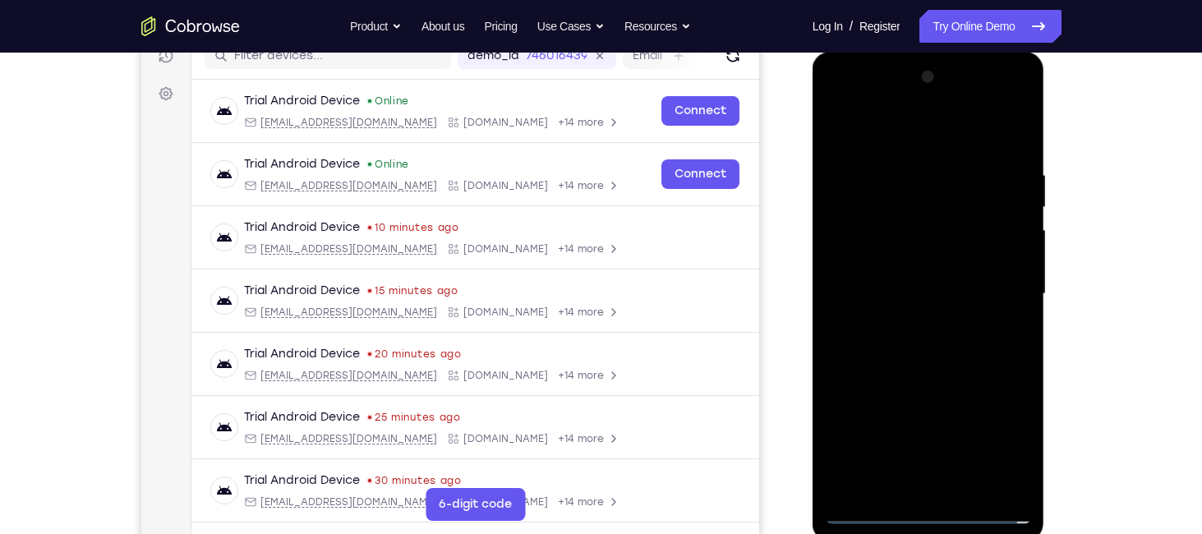
click at [924, 507] on div at bounding box center [928, 294] width 207 height 460
click at [1007, 446] on div at bounding box center [928, 294] width 207 height 460
click at [836, 96] on div at bounding box center [928, 294] width 207 height 460
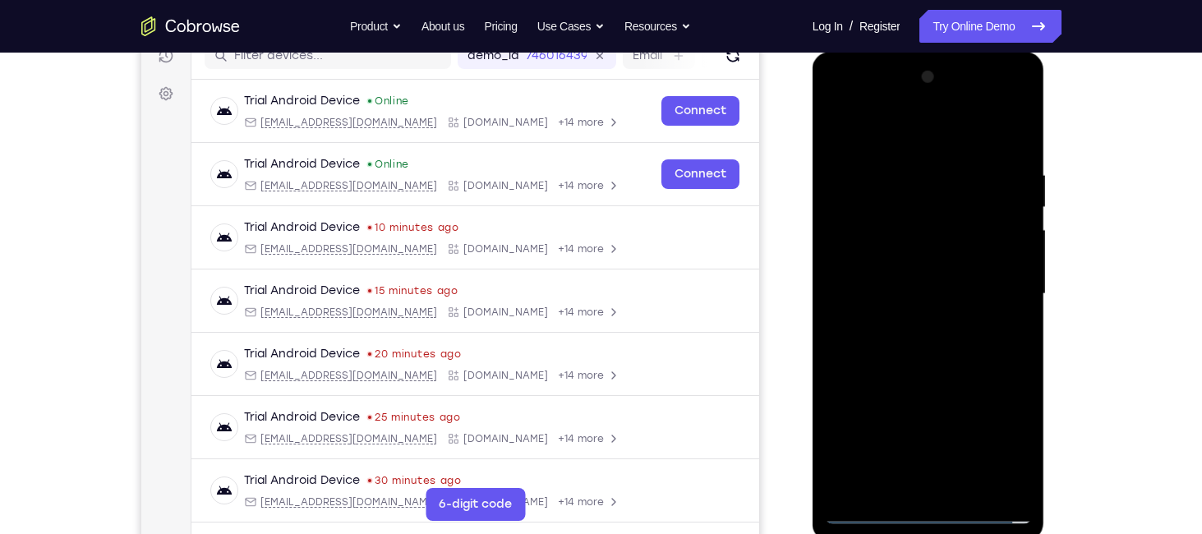
click at [1003, 300] on div at bounding box center [928, 294] width 207 height 460
click at [910, 481] on div at bounding box center [928, 294] width 207 height 460
click at [873, 508] on div at bounding box center [928, 294] width 207 height 460
click at [918, 447] on div at bounding box center [928, 294] width 207 height 460
click at [916, 462] on div at bounding box center [928, 294] width 207 height 460
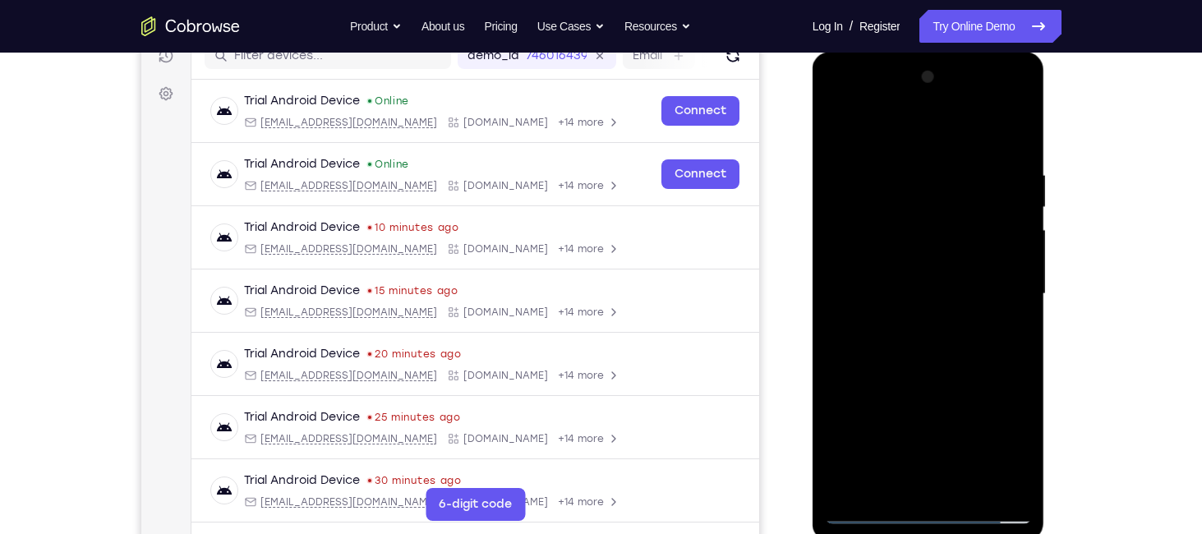
click at [916, 462] on div at bounding box center [928, 294] width 207 height 460
click at [947, 466] on div at bounding box center [928, 294] width 207 height 460
click at [934, 455] on div at bounding box center [928, 294] width 207 height 460
click at [944, 483] on div at bounding box center [928, 294] width 207 height 460
click at [914, 280] on div at bounding box center [928, 294] width 207 height 460
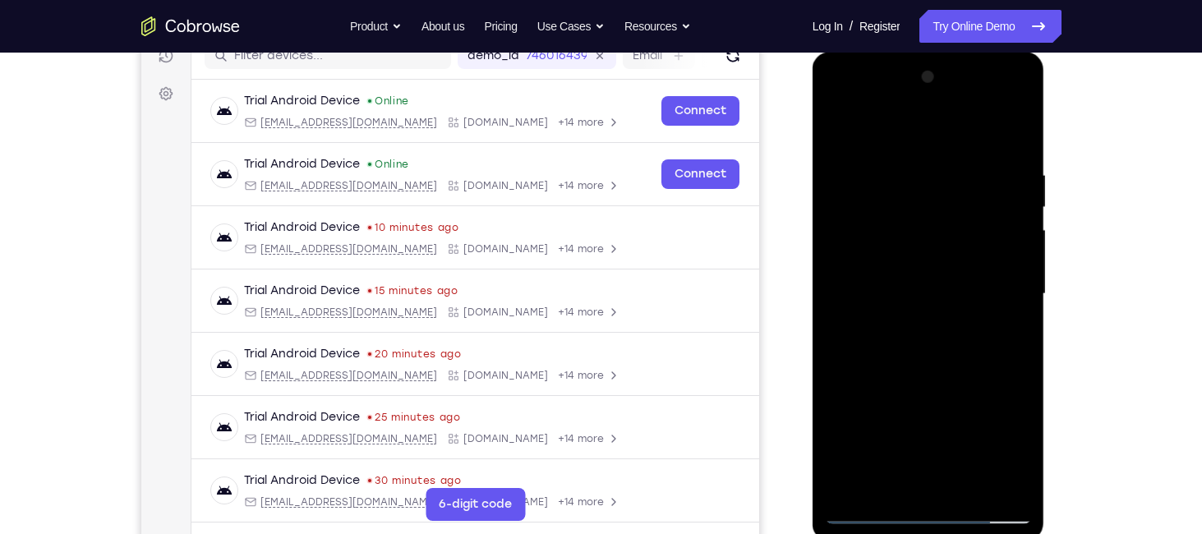
click at [910, 260] on div at bounding box center [928, 294] width 207 height 460
click at [894, 294] on div at bounding box center [928, 294] width 207 height 460
click at [931, 338] on div at bounding box center [928, 294] width 207 height 460
click at [931, 352] on div at bounding box center [928, 294] width 207 height 460
click at [1016, 366] on div at bounding box center [928, 294] width 207 height 460
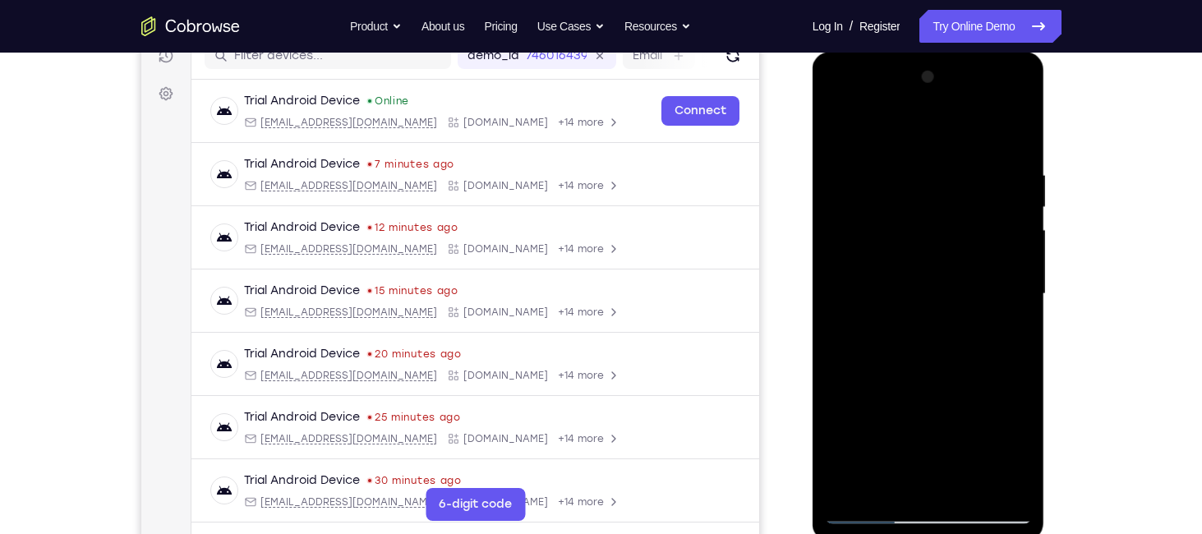
click at [1016, 366] on div at bounding box center [928, 294] width 207 height 460
click at [1020, 259] on div at bounding box center [928, 294] width 207 height 460
click at [1022, 207] on div at bounding box center [928, 294] width 207 height 460
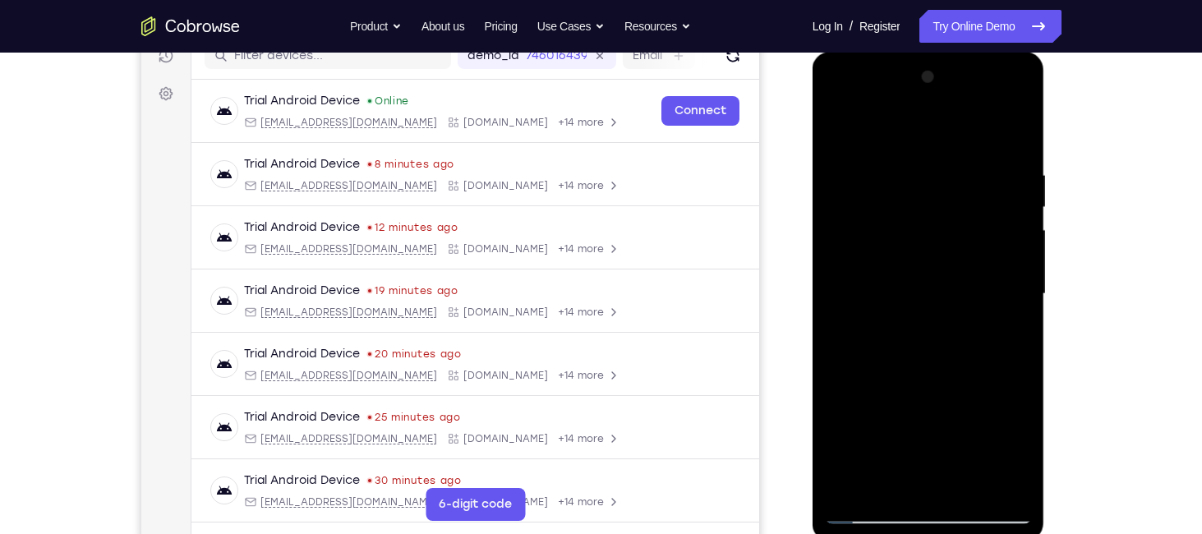
click at [1022, 207] on div at bounding box center [928, 294] width 207 height 460
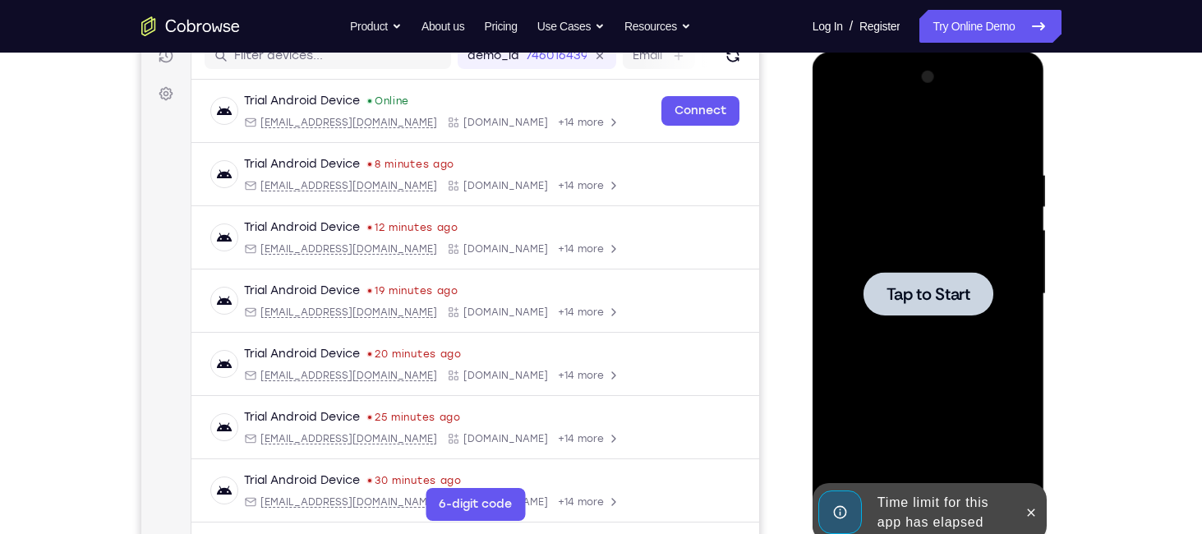
click at [944, 296] on span "Tap to Start" at bounding box center [928, 294] width 84 height 16
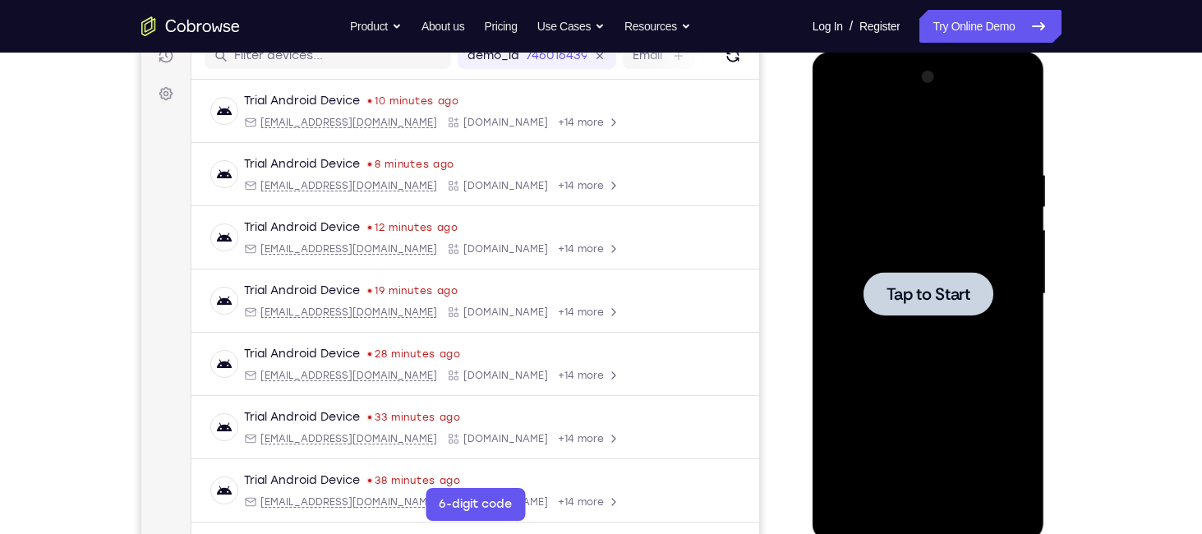
click at [941, 296] on span "Tap to Start" at bounding box center [928, 294] width 84 height 16
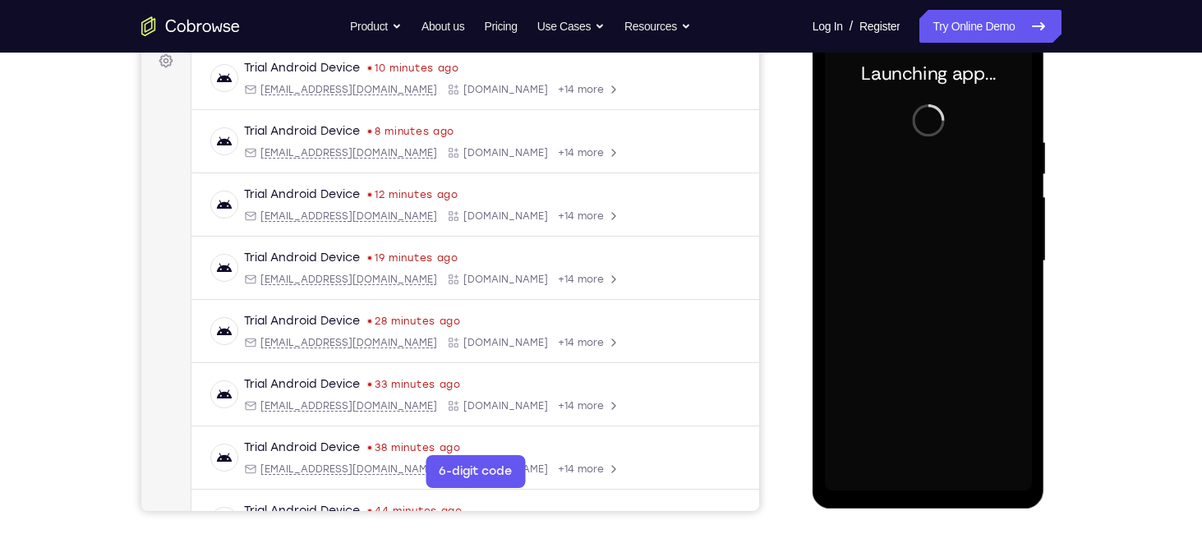
scroll to position [252, 0]
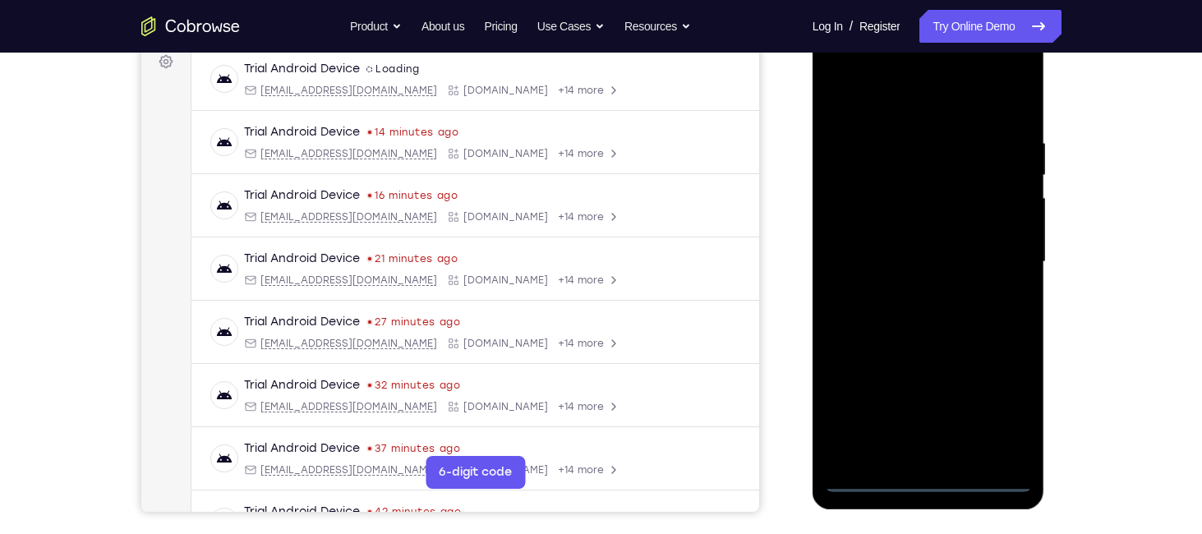
click at [921, 470] on div at bounding box center [928, 262] width 207 height 460
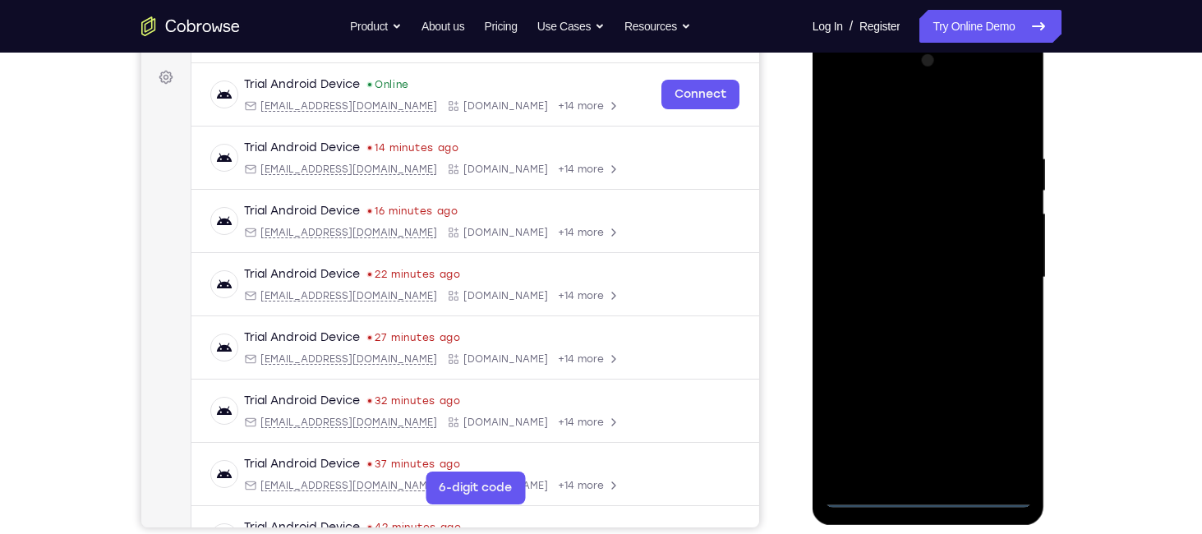
click at [928, 487] on div at bounding box center [928, 278] width 207 height 460
click at [860, 486] on div at bounding box center [928, 278] width 207 height 460
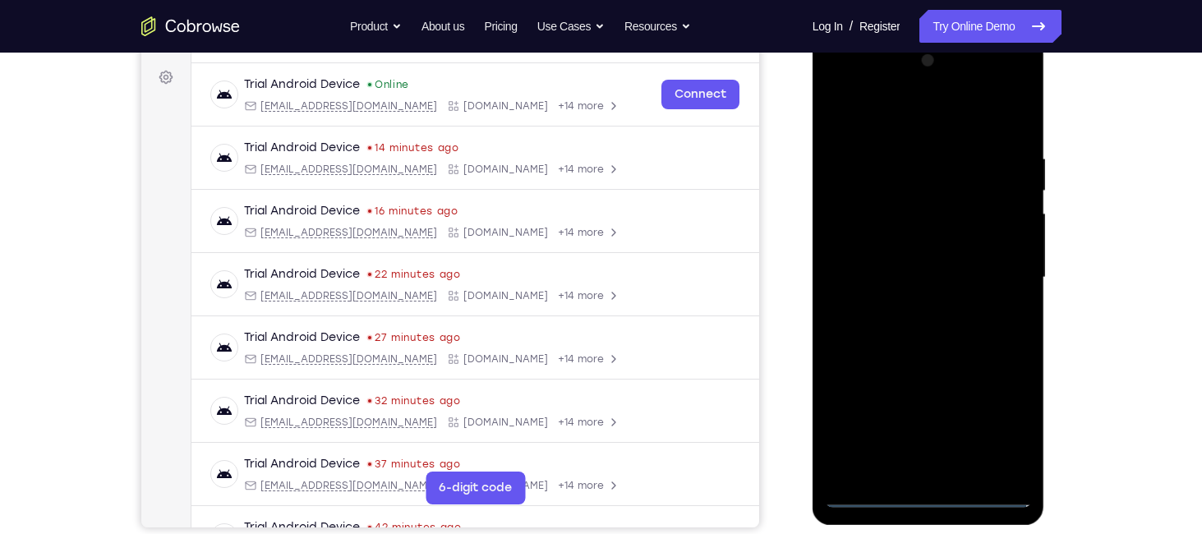
click at [865, 487] on div at bounding box center [928, 278] width 207 height 460
click at [934, 488] on div at bounding box center [928, 278] width 207 height 460
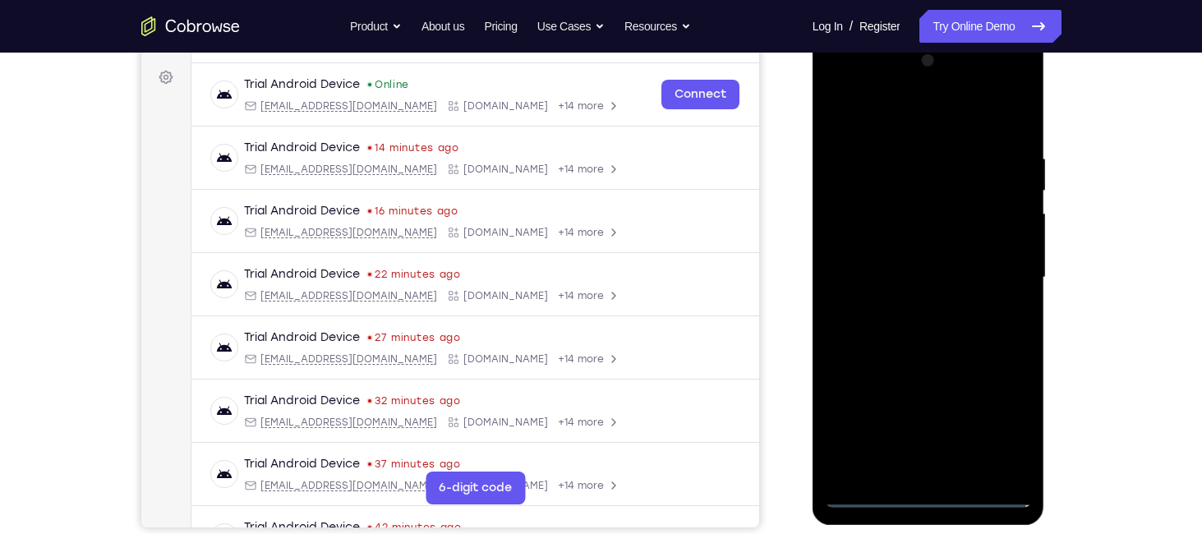
click at [934, 488] on div at bounding box center [928, 278] width 207 height 460
click at [926, 488] on div at bounding box center [928, 278] width 207 height 460
click at [986, 488] on div at bounding box center [928, 278] width 207 height 460
click at [864, 484] on div at bounding box center [928, 278] width 207 height 460
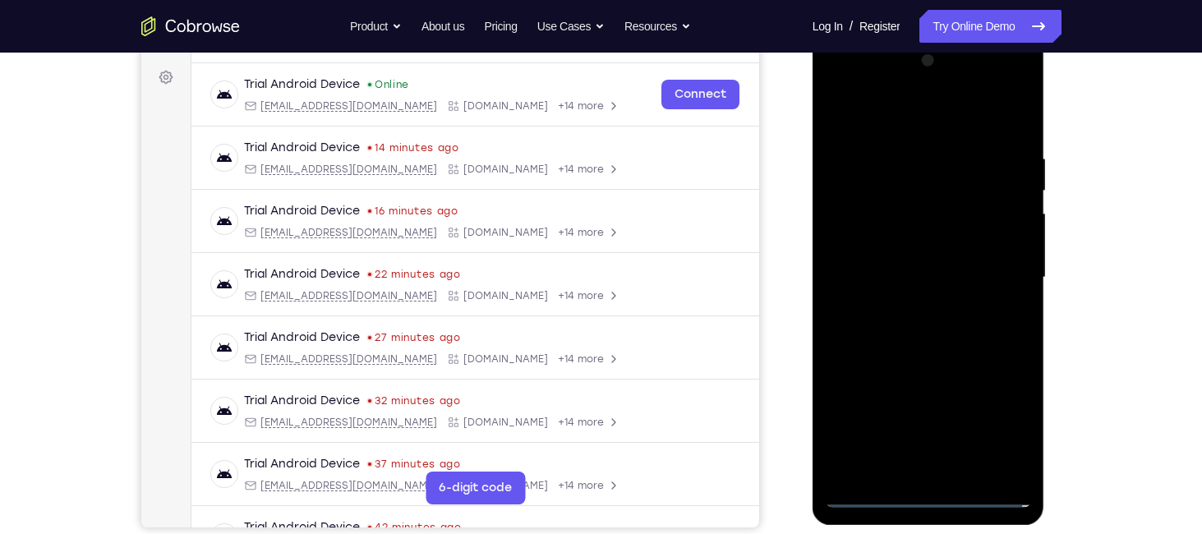
click at [864, 484] on div at bounding box center [928, 278] width 207 height 460
click at [929, 490] on div at bounding box center [928, 278] width 207 height 460
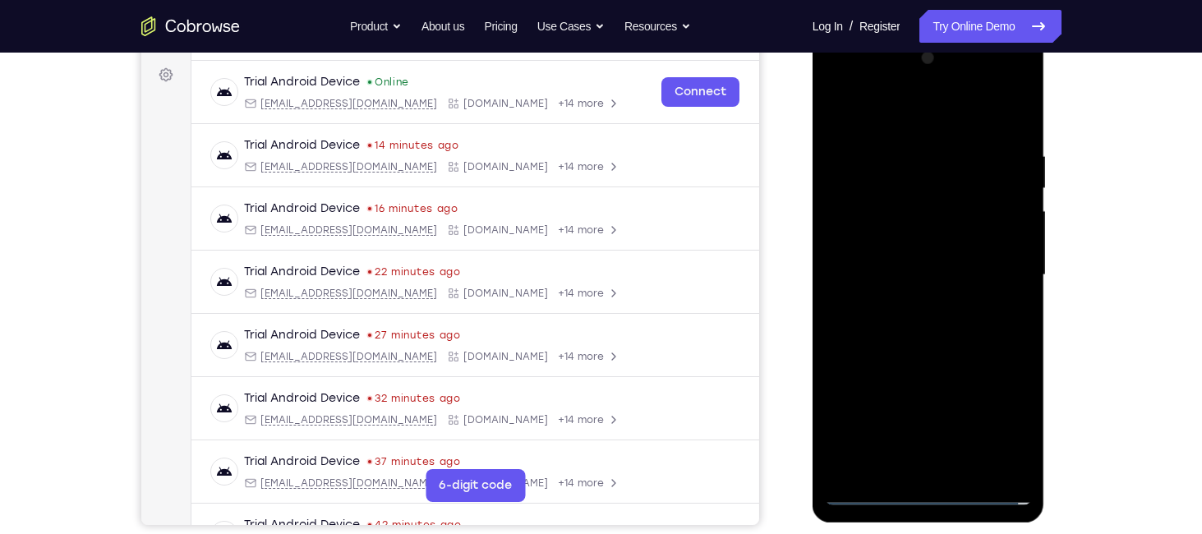
click at [1001, 422] on div at bounding box center [928, 275] width 207 height 460
click at [836, 80] on div at bounding box center [928, 275] width 207 height 460
click at [994, 271] on div at bounding box center [928, 275] width 207 height 460
click at [908, 307] on div at bounding box center [928, 275] width 207 height 460
click at [888, 260] on div at bounding box center [928, 275] width 207 height 460
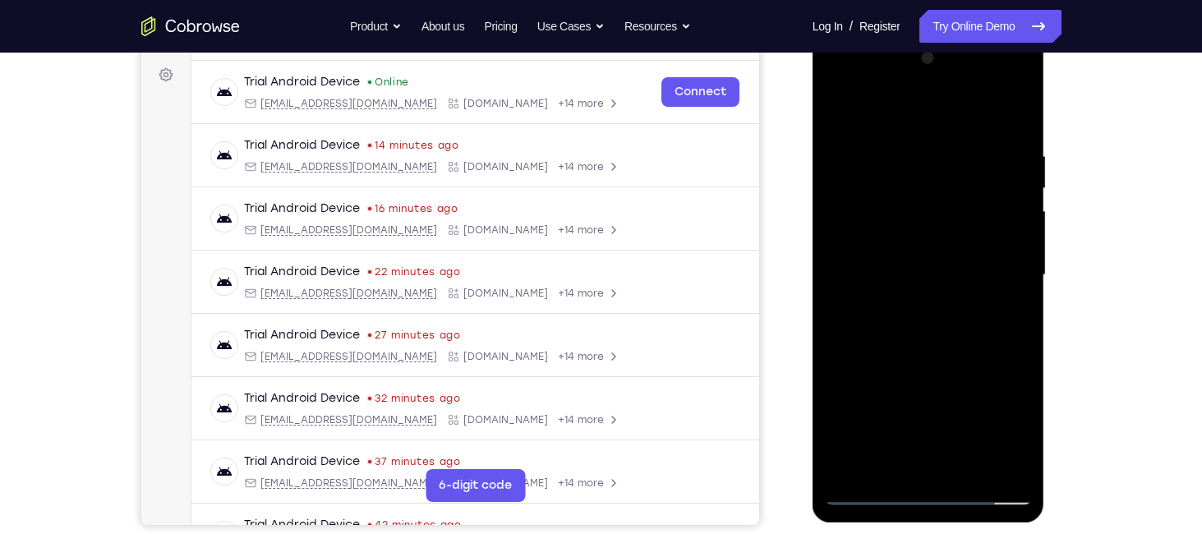
click at [895, 241] on div at bounding box center [928, 275] width 207 height 460
click at [1018, 459] on div at bounding box center [928, 275] width 207 height 460
click at [936, 266] on div at bounding box center [928, 275] width 207 height 460
click at [921, 326] on div at bounding box center [928, 275] width 207 height 460
click at [924, 323] on div at bounding box center [928, 275] width 207 height 460
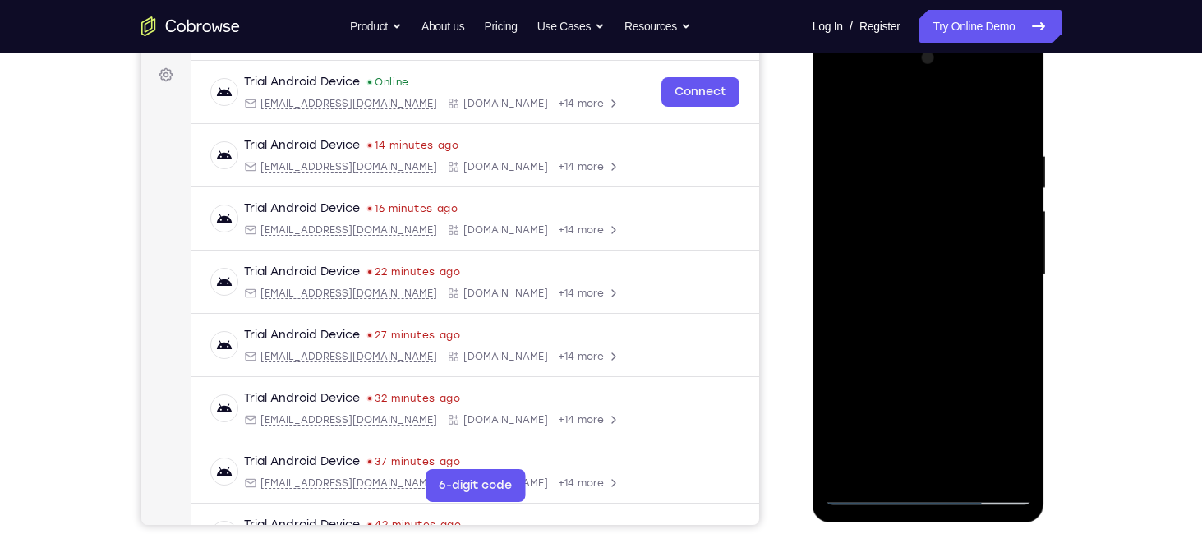
click at [924, 323] on div at bounding box center [928, 275] width 207 height 460
click at [1015, 124] on div at bounding box center [928, 275] width 207 height 460
click at [970, 467] on div at bounding box center [928, 275] width 207 height 460
click at [923, 361] on div at bounding box center [928, 275] width 207 height 460
click at [937, 294] on div at bounding box center [928, 275] width 207 height 460
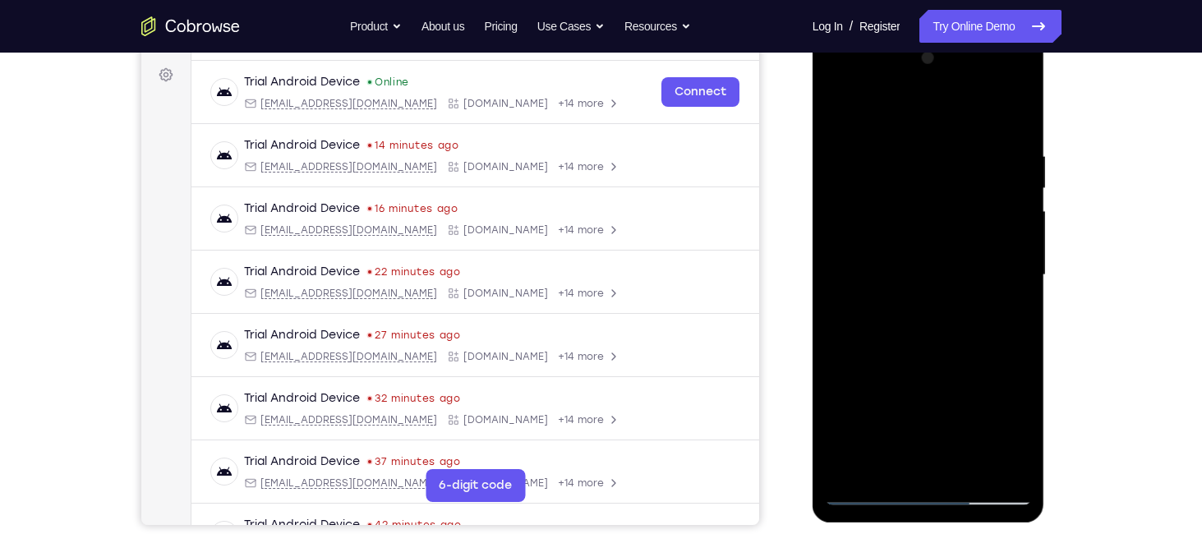
click at [891, 457] on div at bounding box center [928, 275] width 207 height 460
click at [1015, 308] on div at bounding box center [928, 275] width 207 height 460
click at [843, 110] on div at bounding box center [928, 275] width 207 height 460
click at [866, 491] on div at bounding box center [928, 275] width 207 height 460
click at [834, 107] on div at bounding box center [928, 275] width 207 height 460
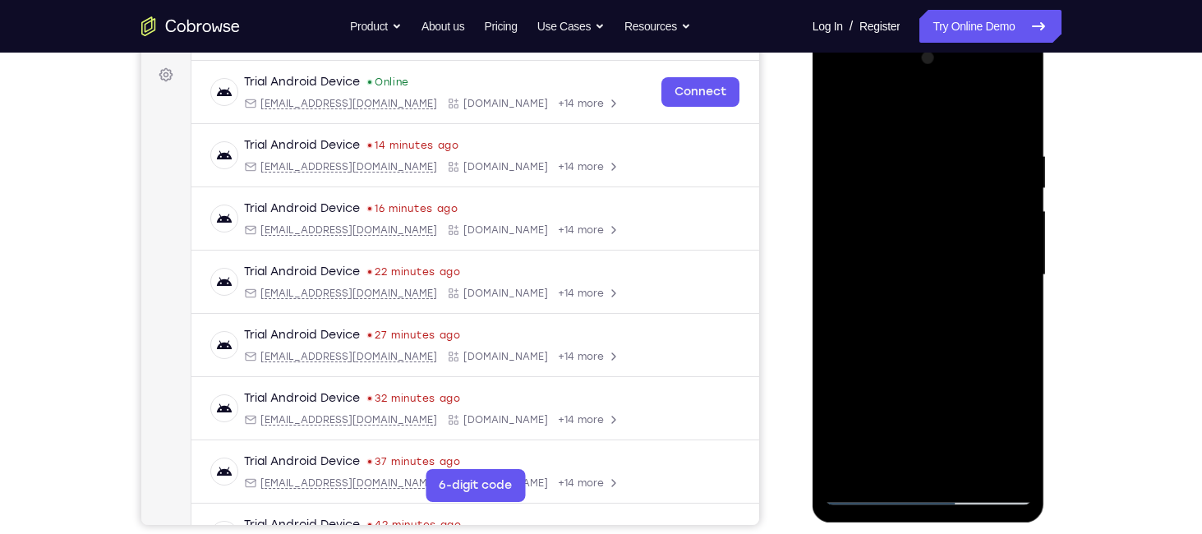
click at [840, 108] on div at bounding box center [928, 275] width 207 height 460
click at [846, 470] on div at bounding box center [928, 275] width 207 height 460
click at [994, 144] on div at bounding box center [928, 275] width 207 height 460
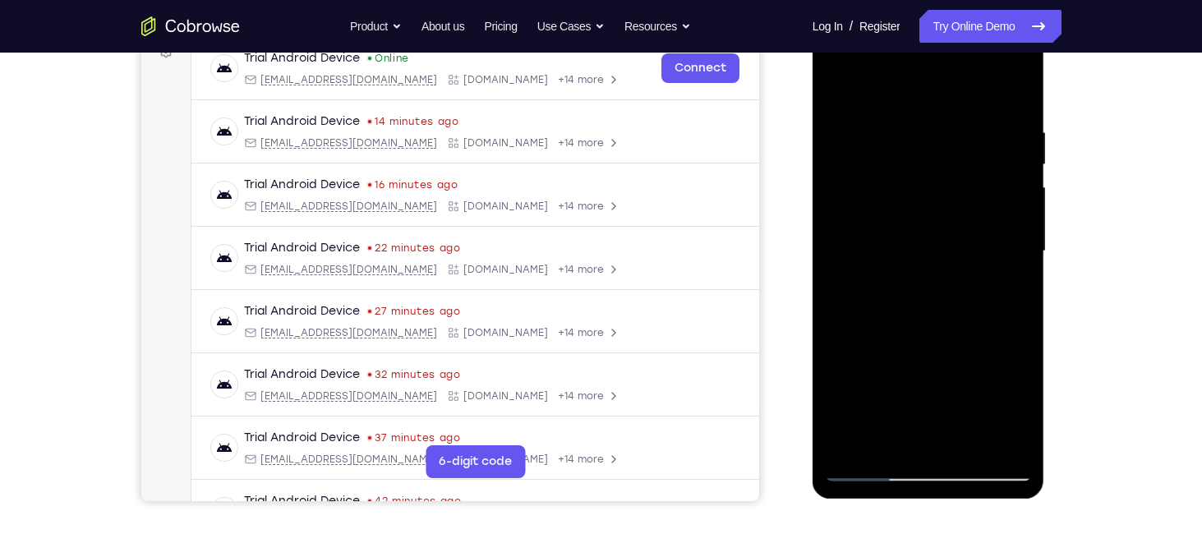
scroll to position [263, 0]
click at [848, 439] on div at bounding box center [928, 251] width 207 height 460
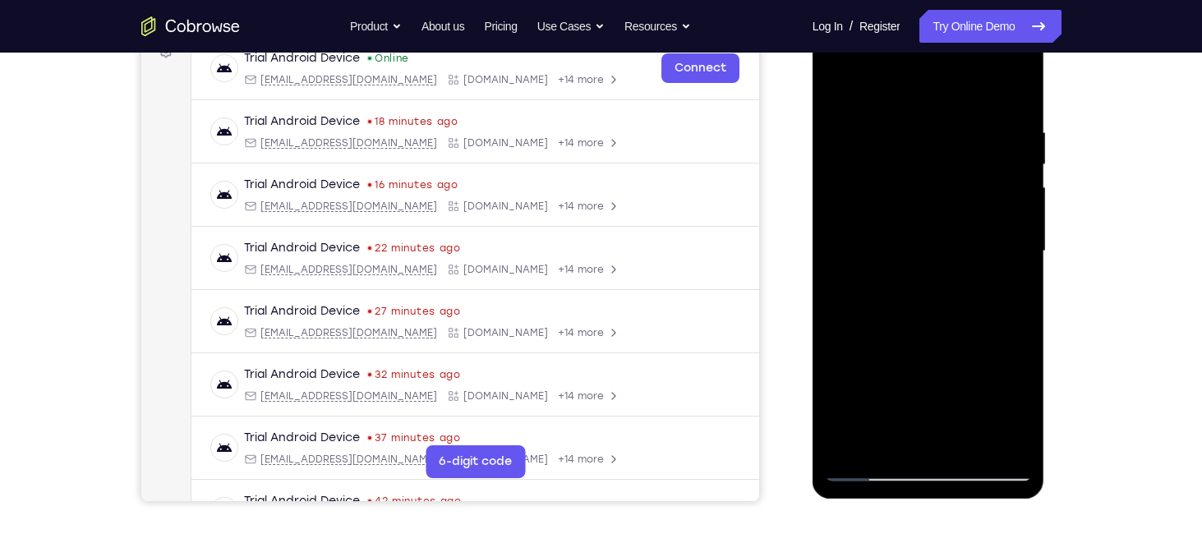
click at [848, 439] on div at bounding box center [928, 251] width 207 height 460
click at [856, 437] on div at bounding box center [928, 251] width 207 height 460
click at [968, 443] on div at bounding box center [928, 251] width 207 height 460
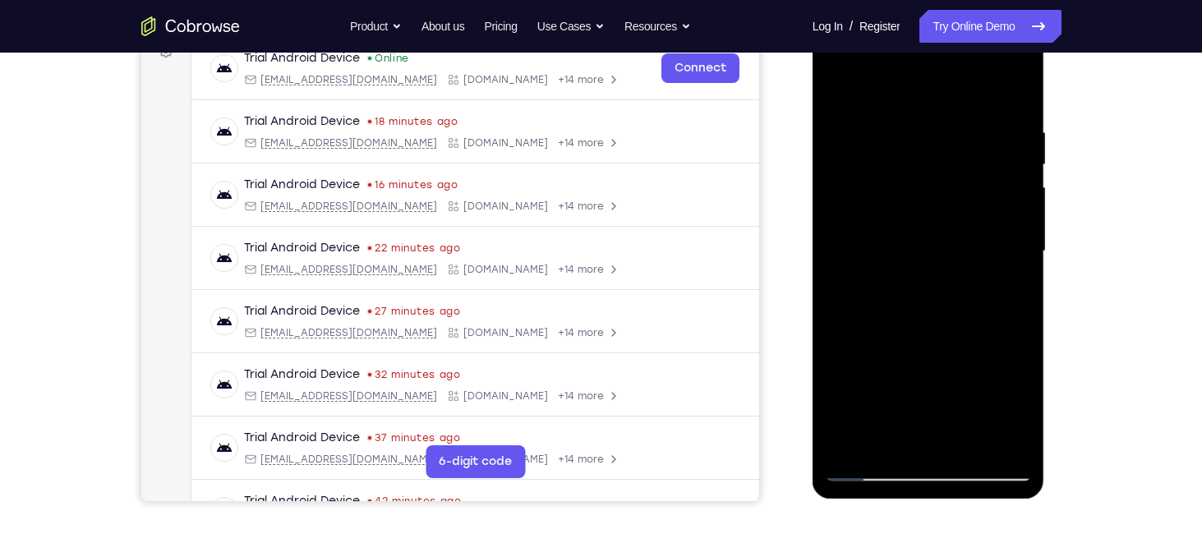
click at [898, 267] on div at bounding box center [928, 251] width 207 height 460
click at [896, 83] on div at bounding box center [928, 251] width 207 height 460
click at [835, 88] on div at bounding box center [928, 251] width 207 height 460
click at [878, 213] on div at bounding box center [928, 251] width 207 height 460
click at [865, 460] on div at bounding box center [928, 251] width 207 height 460
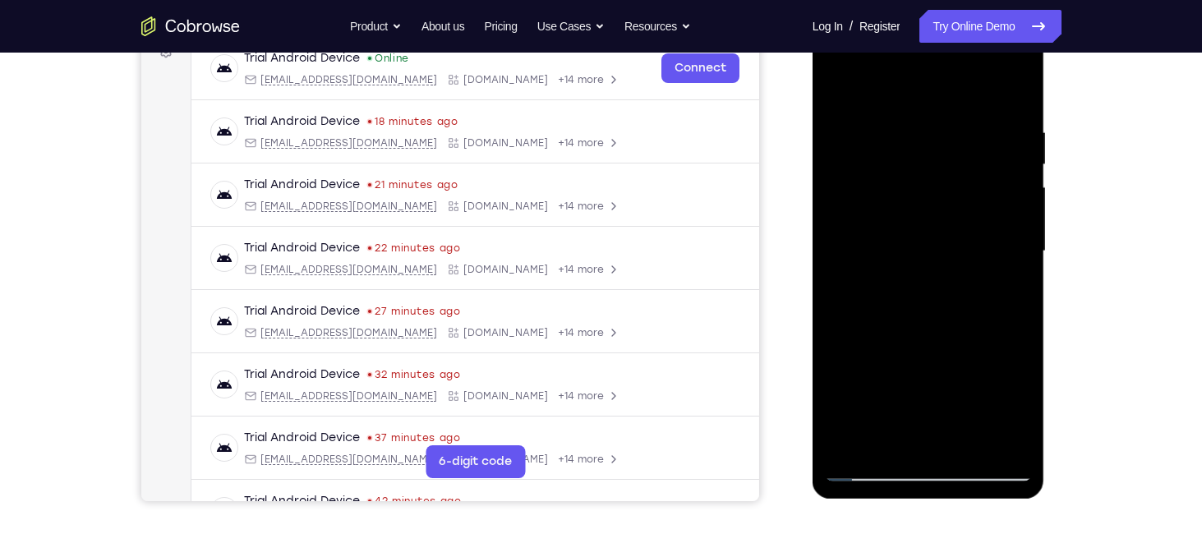
click at [1027, 90] on div at bounding box center [928, 251] width 207 height 460
click at [1025, 90] on div at bounding box center [928, 251] width 207 height 460
click at [1006, 88] on div at bounding box center [928, 251] width 207 height 460
click at [1023, 88] on div at bounding box center [928, 251] width 207 height 460
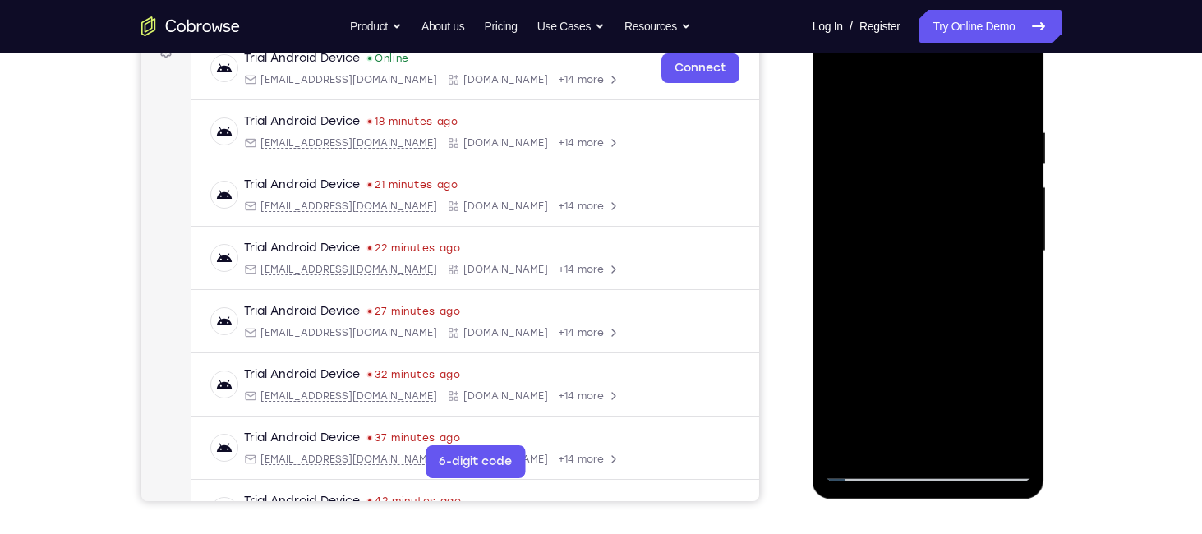
click at [871, 468] on div at bounding box center [928, 251] width 207 height 460
click at [912, 283] on div at bounding box center [928, 251] width 207 height 460
drag, startPoint x: 931, startPoint y: 240, endPoint x: 933, endPoint y: 288, distance: 48.5
click at [933, 288] on div at bounding box center [928, 251] width 207 height 460
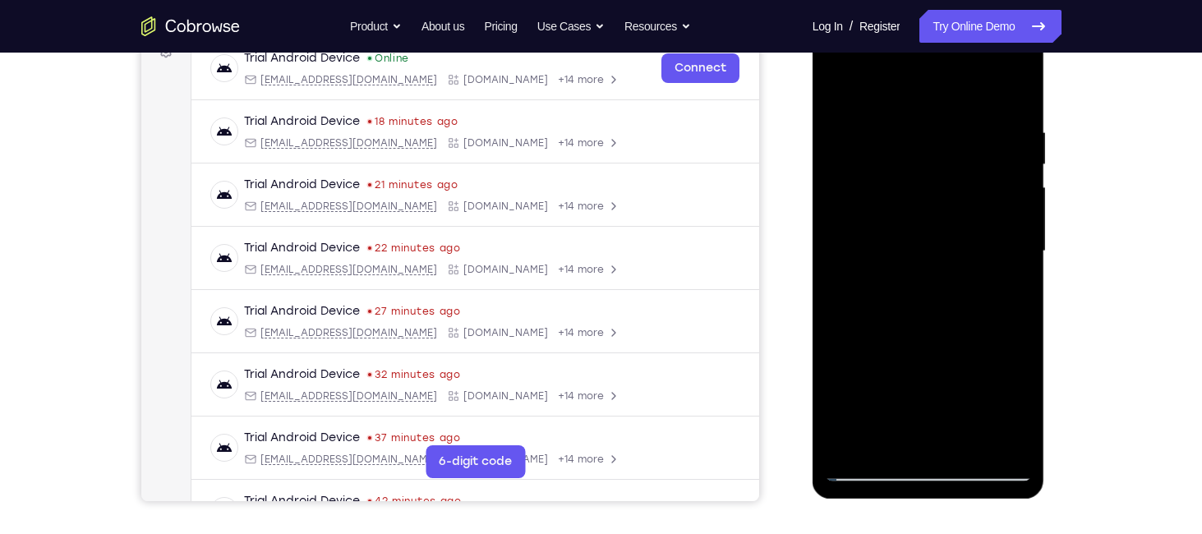
drag, startPoint x: 934, startPoint y: 225, endPoint x: 937, endPoint y: 287, distance: 61.7
click at [937, 287] on div at bounding box center [928, 251] width 207 height 460
drag, startPoint x: 937, startPoint y: 287, endPoint x: 947, endPoint y: 231, distance: 56.7
click at [947, 231] on div at bounding box center [928, 251] width 207 height 460
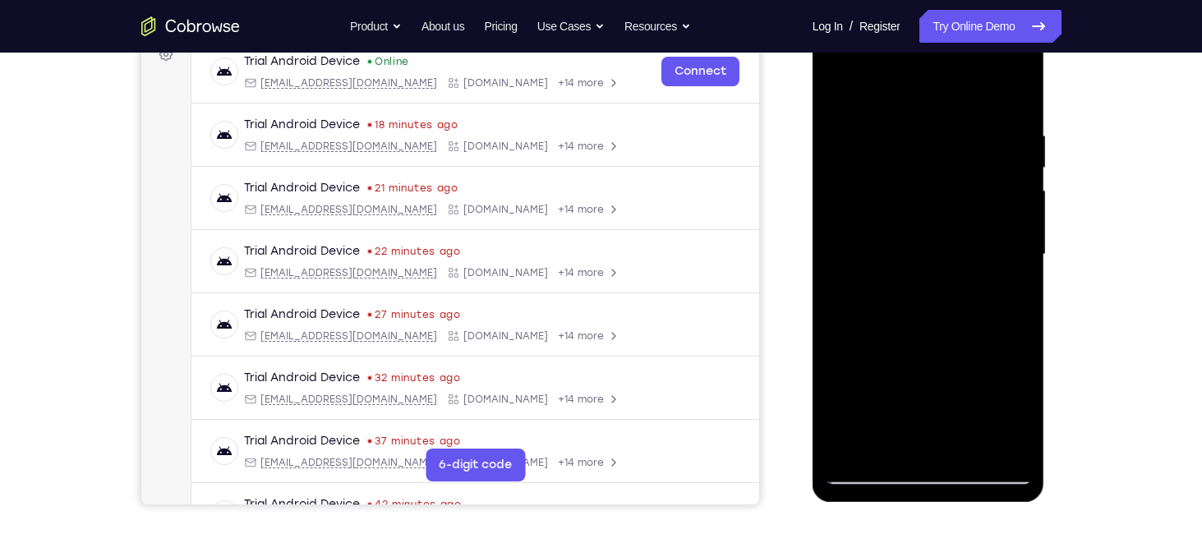
scroll to position [243, 0]
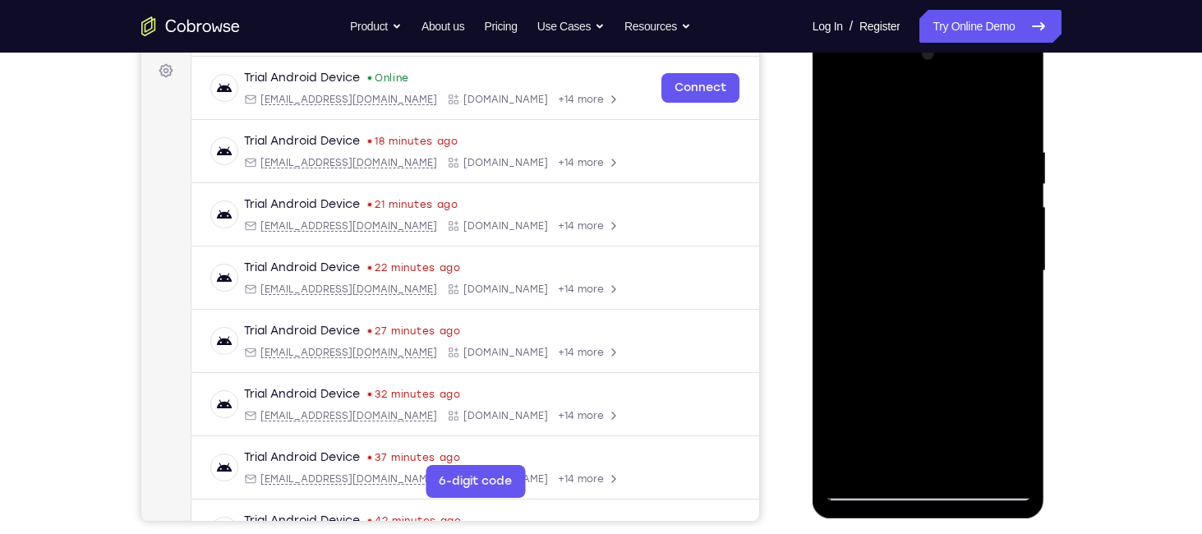
click at [829, 106] on div at bounding box center [928, 271] width 207 height 460
click at [917, 259] on div at bounding box center [928, 271] width 207 height 460
click at [832, 29] on div at bounding box center [928, 29] width 232 height 0
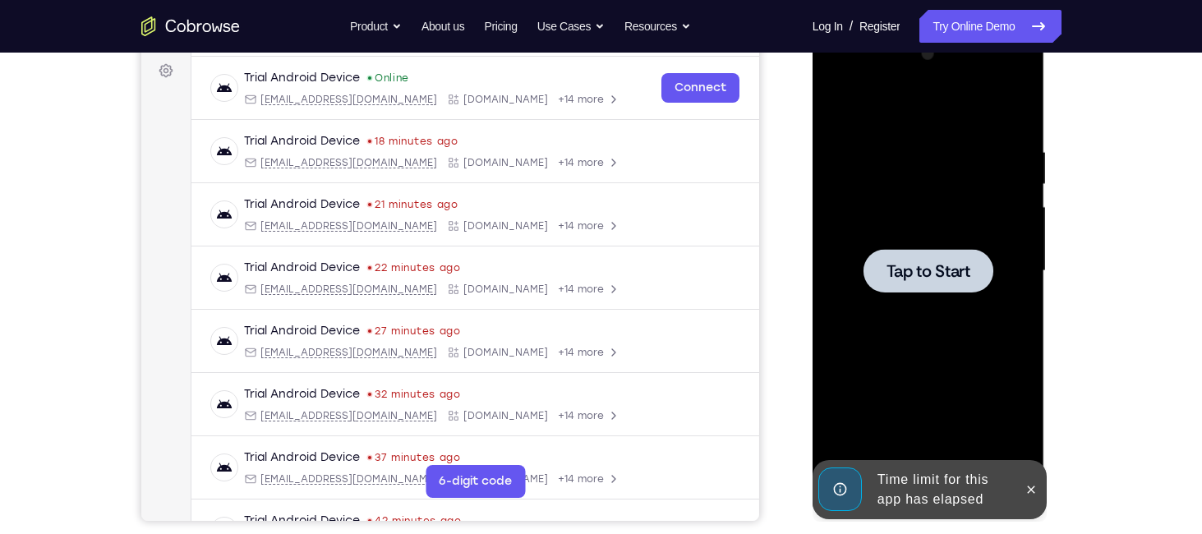
click at [927, 254] on div at bounding box center [928, 271] width 130 height 44
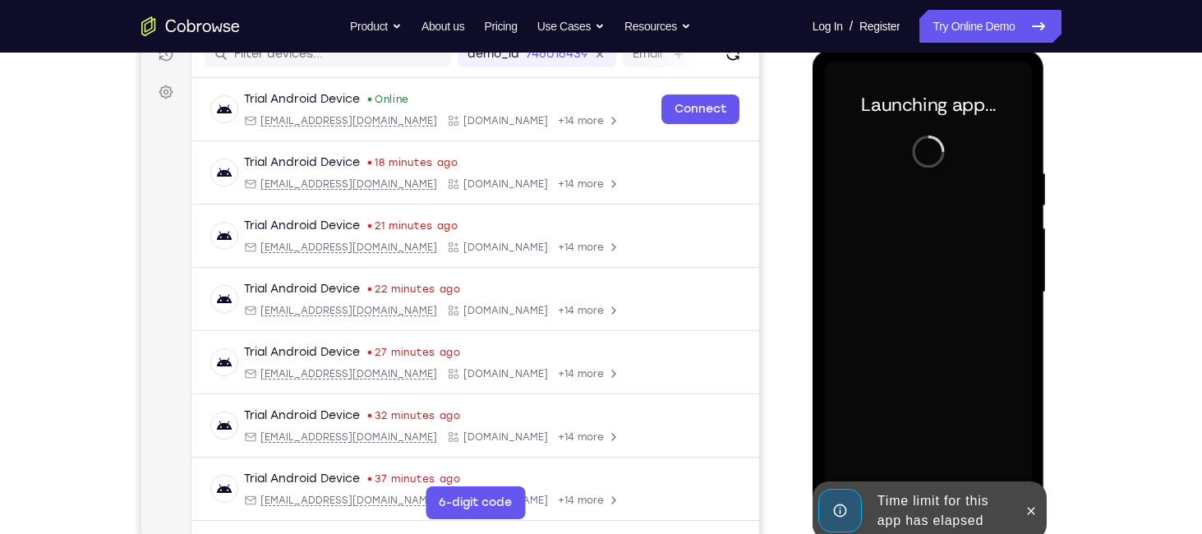
scroll to position [223, 0]
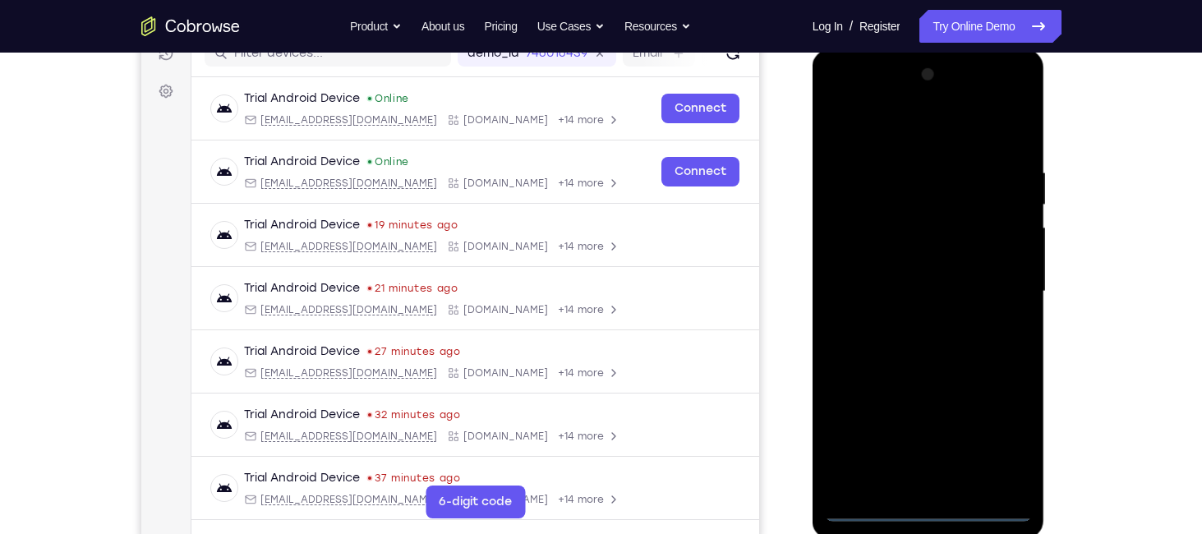
click at [931, 501] on div at bounding box center [928, 292] width 207 height 460
click at [924, 503] on div at bounding box center [928, 292] width 207 height 460
click at [931, 505] on div at bounding box center [928, 292] width 207 height 460
click at [929, 501] on div at bounding box center [928, 292] width 207 height 460
click at [986, 443] on div at bounding box center [928, 292] width 207 height 460
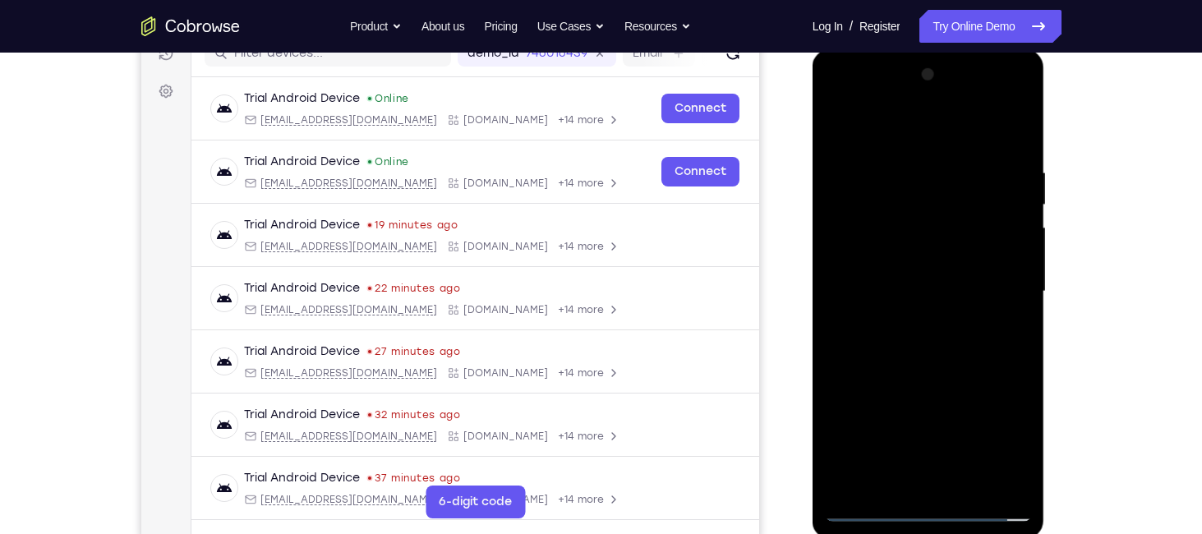
click at [835, 85] on div at bounding box center [928, 292] width 207 height 460
click at [835, 98] on div at bounding box center [928, 292] width 207 height 460
click at [1013, 287] on div at bounding box center [928, 292] width 207 height 460
click at [907, 319] on div at bounding box center [928, 292] width 207 height 460
click at [912, 271] on div at bounding box center [928, 292] width 207 height 460
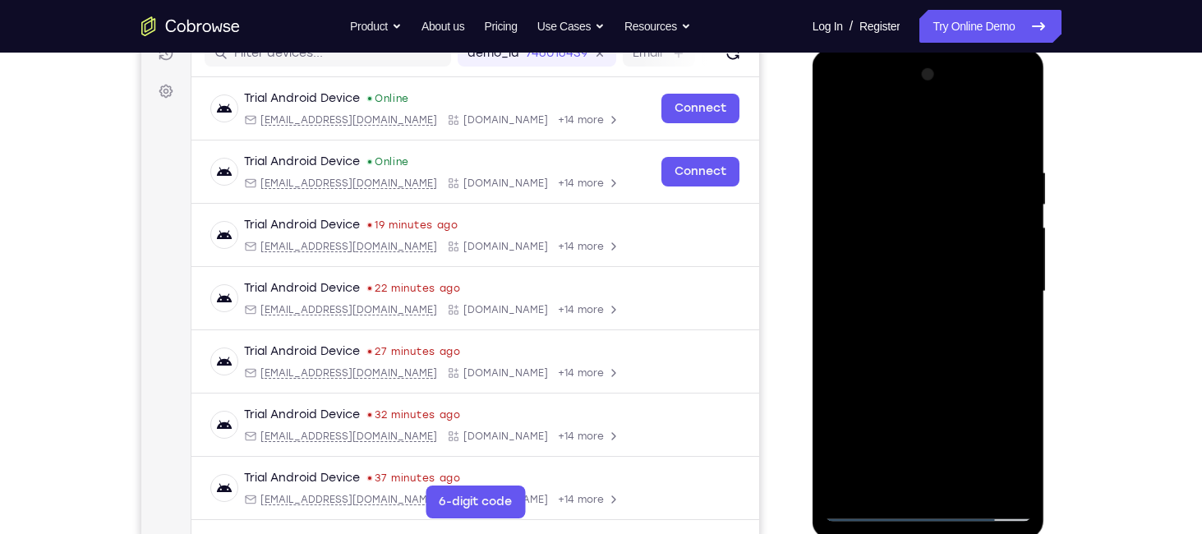
click at [911, 261] on div at bounding box center [928, 292] width 207 height 460
click at [914, 279] on div at bounding box center [928, 292] width 207 height 460
click at [1023, 480] on div at bounding box center [928, 292] width 207 height 460
click at [1011, 471] on div at bounding box center [928, 292] width 207 height 460
click at [934, 292] on div at bounding box center [928, 292] width 207 height 460
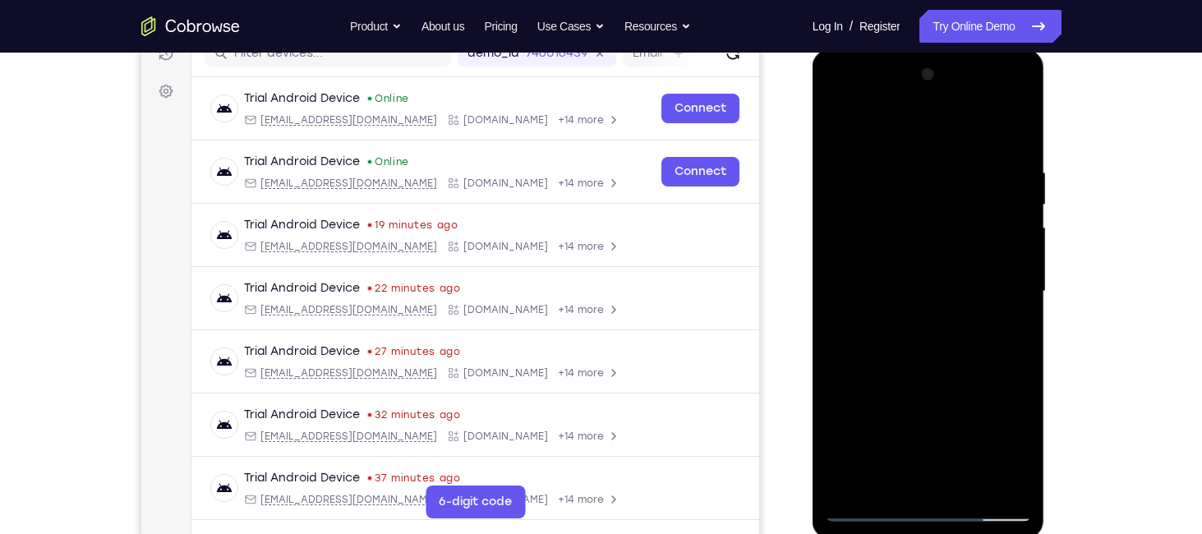
click at [934, 347] on div at bounding box center [928, 292] width 207 height 460
click at [932, 342] on div at bounding box center [928, 292] width 207 height 460
click at [1018, 139] on div at bounding box center [928, 292] width 207 height 460
click at [1024, 303] on div at bounding box center [928, 292] width 207 height 460
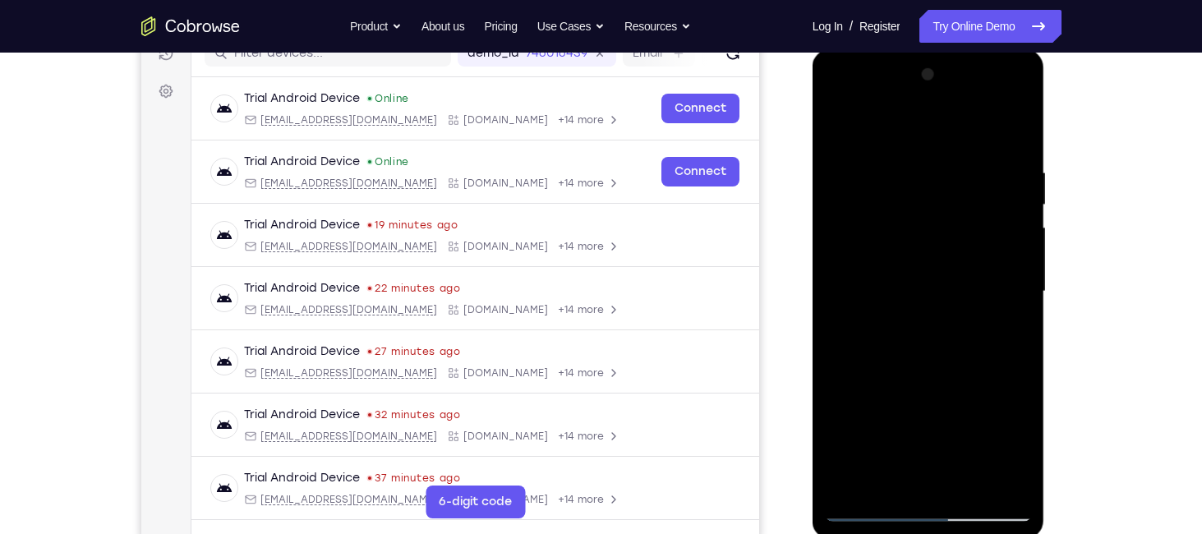
click at [1024, 303] on div at bounding box center [928, 292] width 207 height 460
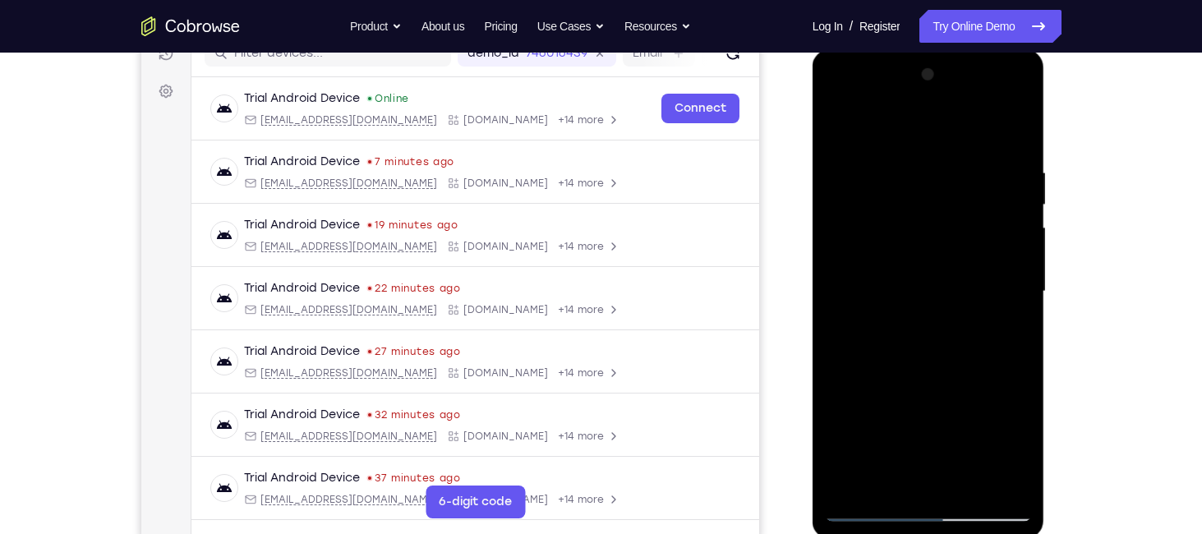
click at [1024, 303] on div at bounding box center [928, 292] width 207 height 460
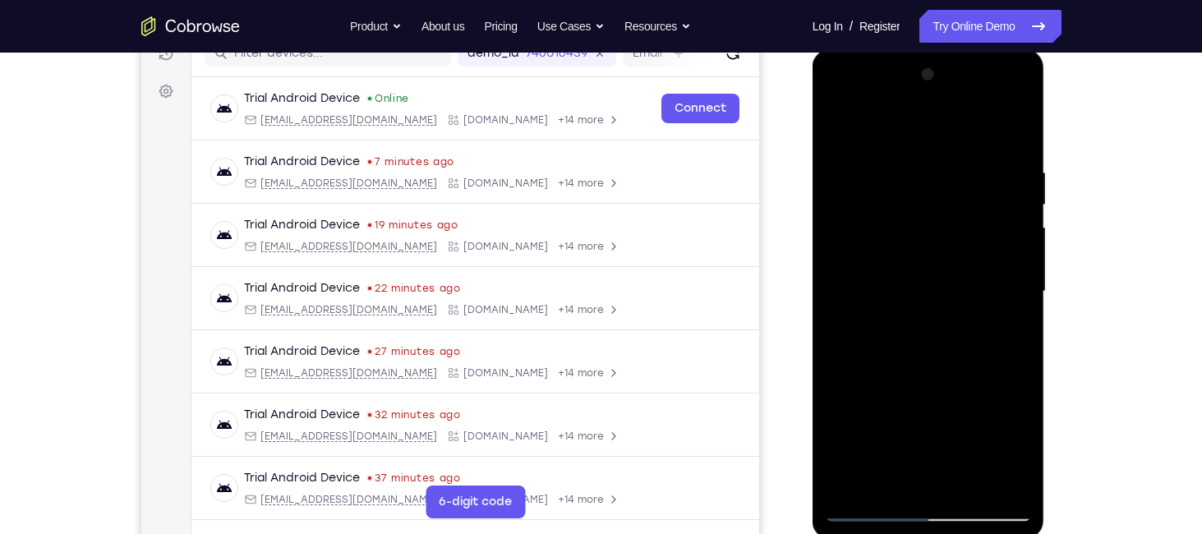
click at [858, 479] on div at bounding box center [928, 292] width 207 height 460
click at [1003, 485] on div at bounding box center [928, 292] width 207 height 460
click at [1004, 192] on div at bounding box center [928, 292] width 207 height 460
click at [834, 123] on div at bounding box center [928, 292] width 207 height 460
click at [965, 473] on div at bounding box center [928, 292] width 207 height 460
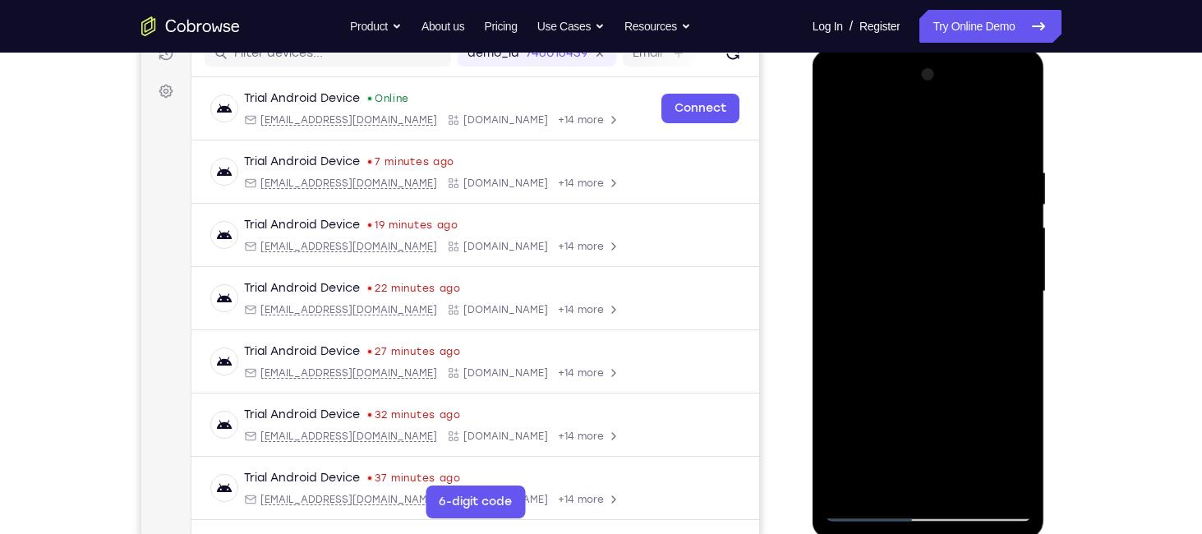
click at [935, 373] on div at bounding box center [928, 292] width 207 height 460
click at [1006, 255] on div at bounding box center [928, 292] width 207 height 460
click at [916, 190] on div at bounding box center [928, 292] width 207 height 460
click at [911, 123] on div at bounding box center [928, 292] width 207 height 460
click at [916, 225] on div at bounding box center [928, 292] width 207 height 460
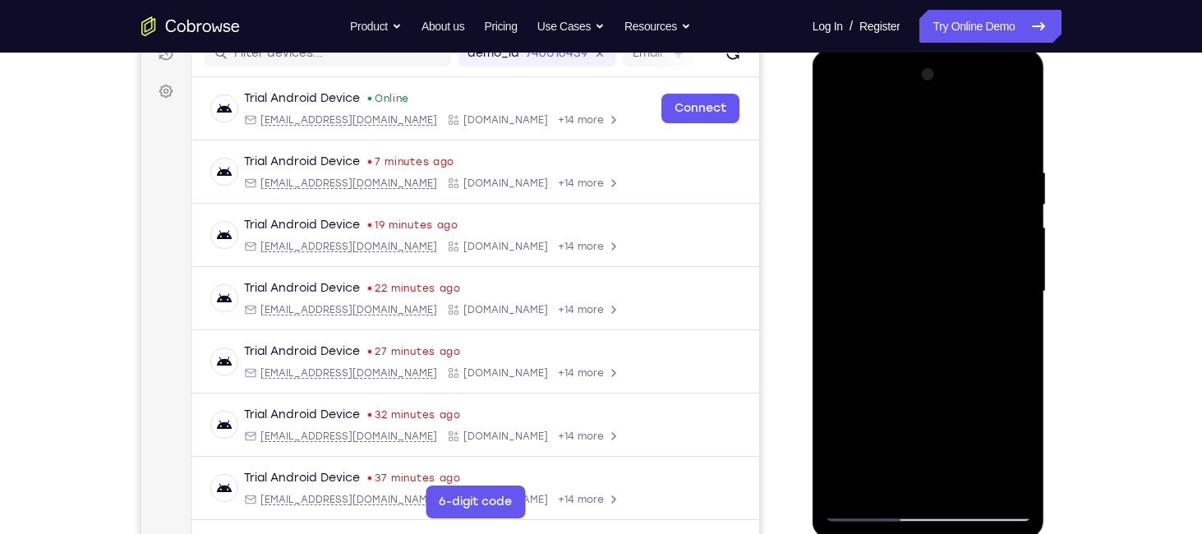
click at [839, 126] on div at bounding box center [928, 292] width 207 height 460
click at [970, 477] on div at bounding box center [928, 292] width 207 height 460
click at [1007, 255] on div at bounding box center [928, 292] width 207 height 460
click at [905, 179] on div at bounding box center [928, 292] width 207 height 460
click at [918, 120] on div at bounding box center [928, 292] width 207 height 460
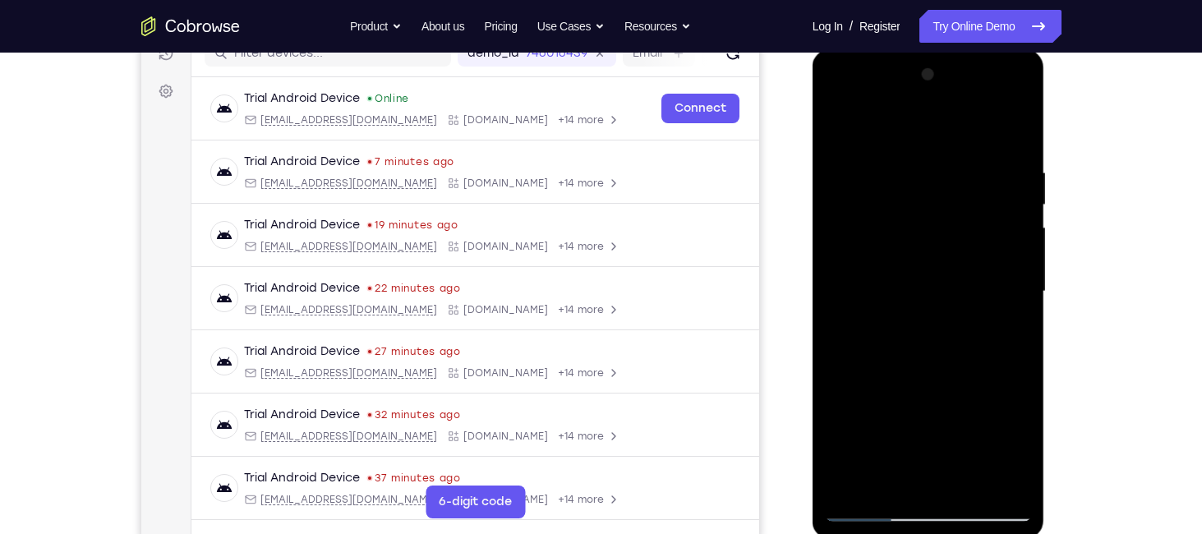
click at [917, 356] on div at bounding box center [928, 292] width 207 height 460
click at [839, 120] on div at bounding box center [928, 292] width 207 height 460
click at [970, 487] on div at bounding box center [928, 292] width 207 height 460
click at [1019, 250] on div at bounding box center [928, 292] width 207 height 460
click at [896, 192] on div at bounding box center [928, 292] width 207 height 460
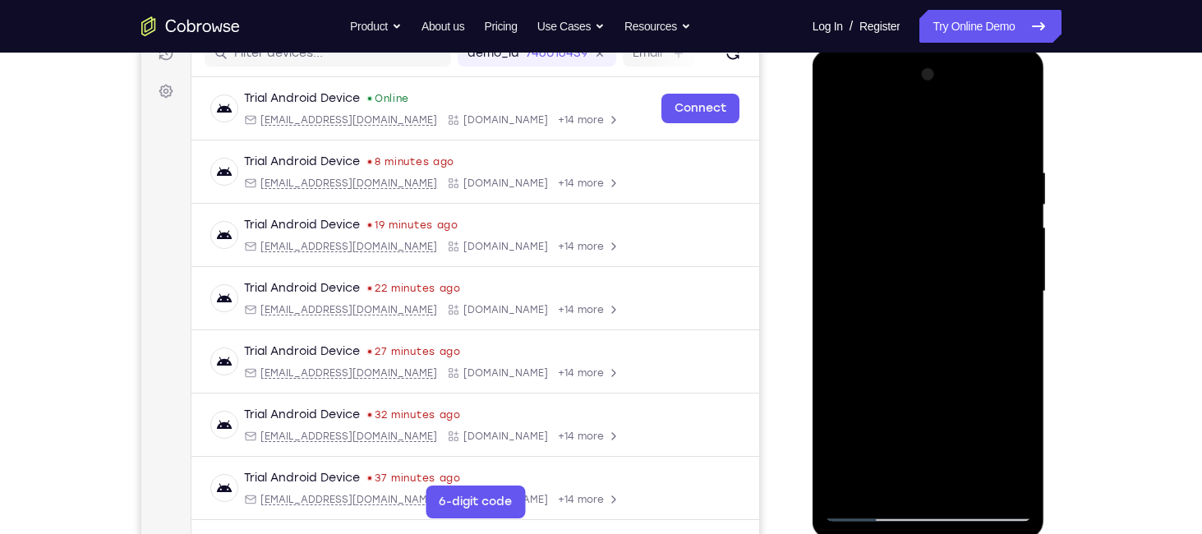
click at [931, 120] on div at bounding box center [928, 292] width 207 height 460
click at [901, 329] on div at bounding box center [928, 292] width 207 height 460
click at [967, 476] on div at bounding box center [928, 292] width 207 height 460
click at [1009, 248] on div at bounding box center [928, 292] width 207 height 460
click at [925, 191] on div at bounding box center [928, 292] width 207 height 460
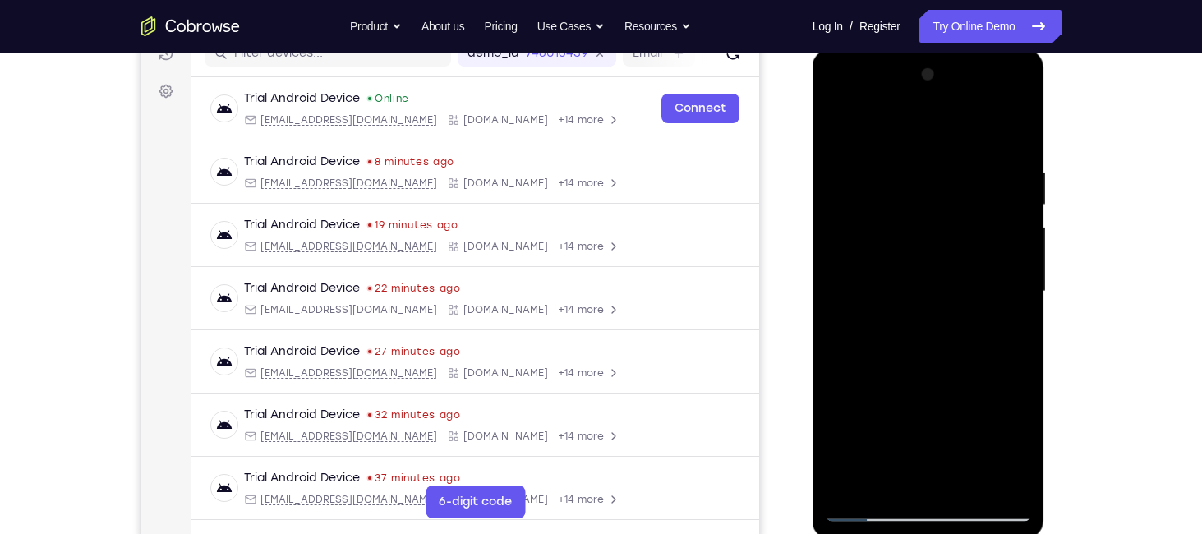
click at [954, 114] on div at bounding box center [928, 292] width 207 height 460
click at [852, 477] on div at bounding box center [928, 292] width 207 height 460
click at [924, 266] on div at bounding box center [928, 292] width 207 height 460
click at [839, 124] on div at bounding box center [928, 292] width 207 height 460
click at [881, 480] on div at bounding box center [928, 292] width 207 height 460
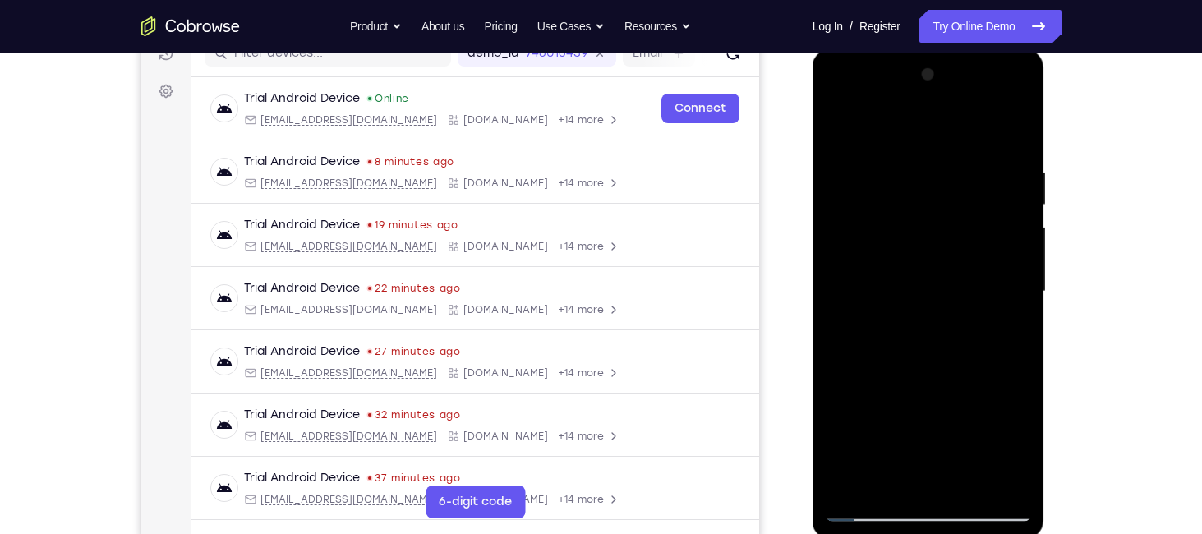
click at [925, 228] on div at bounding box center [928, 292] width 207 height 460
click at [834, 117] on div at bounding box center [928, 292] width 207 height 460
click at [914, 199] on div at bounding box center [928, 292] width 207 height 460
click at [837, 123] on div at bounding box center [928, 292] width 207 height 460
click at [879, 217] on div at bounding box center [928, 292] width 207 height 460
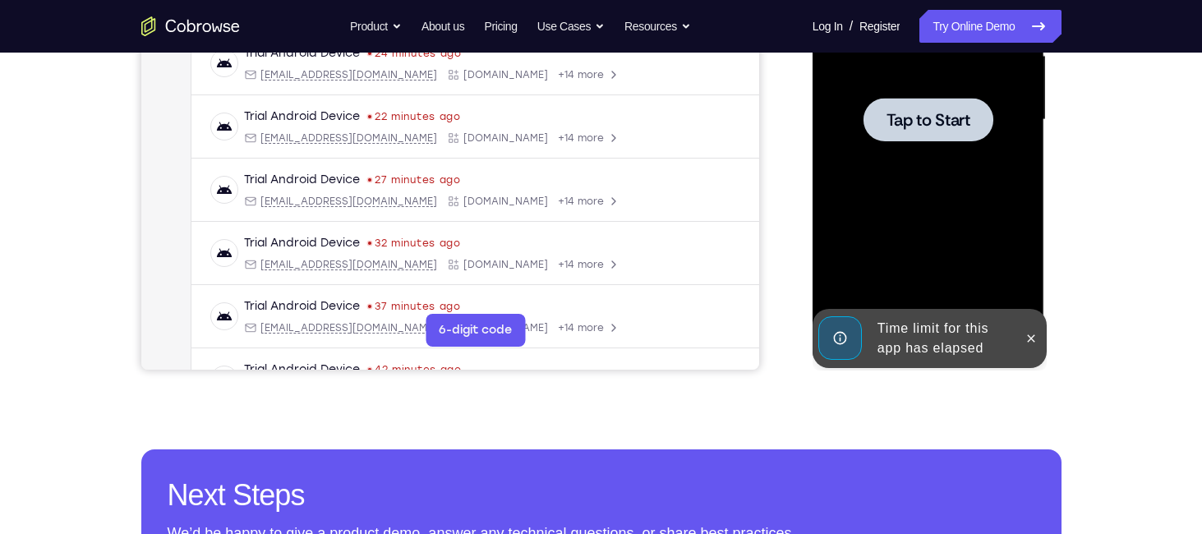
scroll to position [332, 0]
